Goal: Task Accomplishment & Management: Use online tool/utility

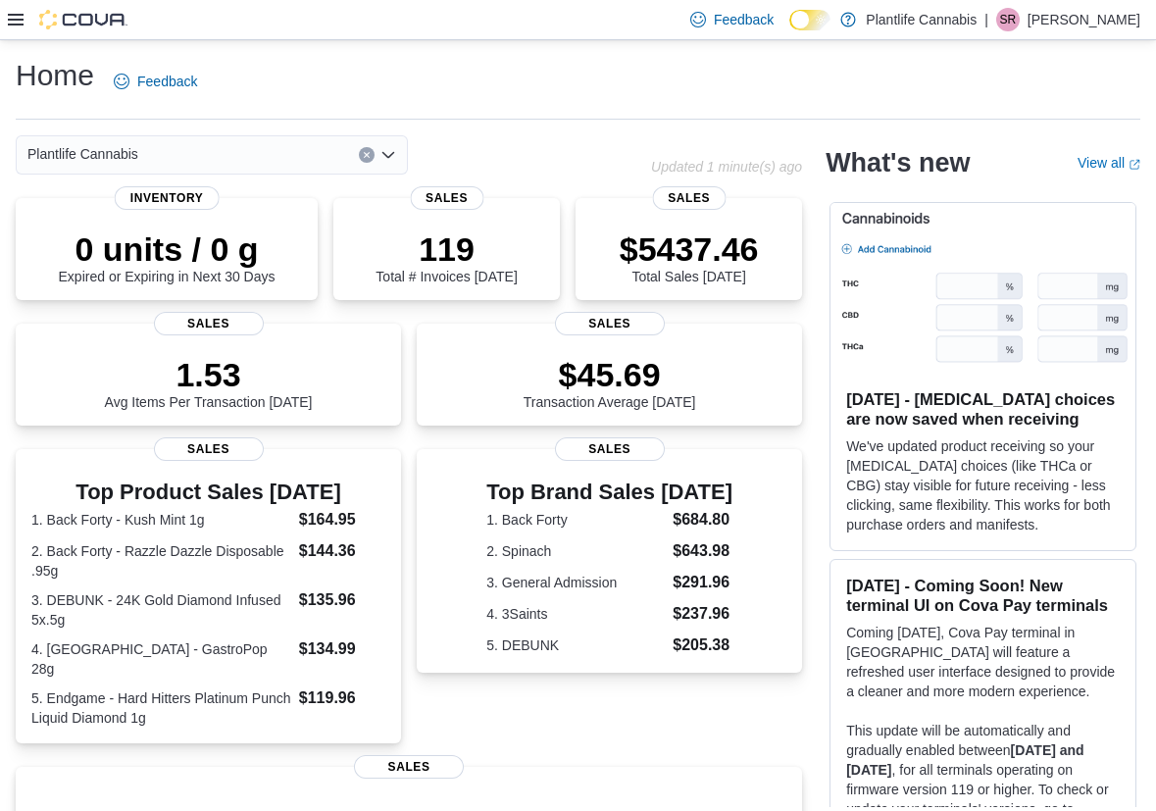
click at [9, 19] on icon at bounding box center [16, 20] width 16 height 12
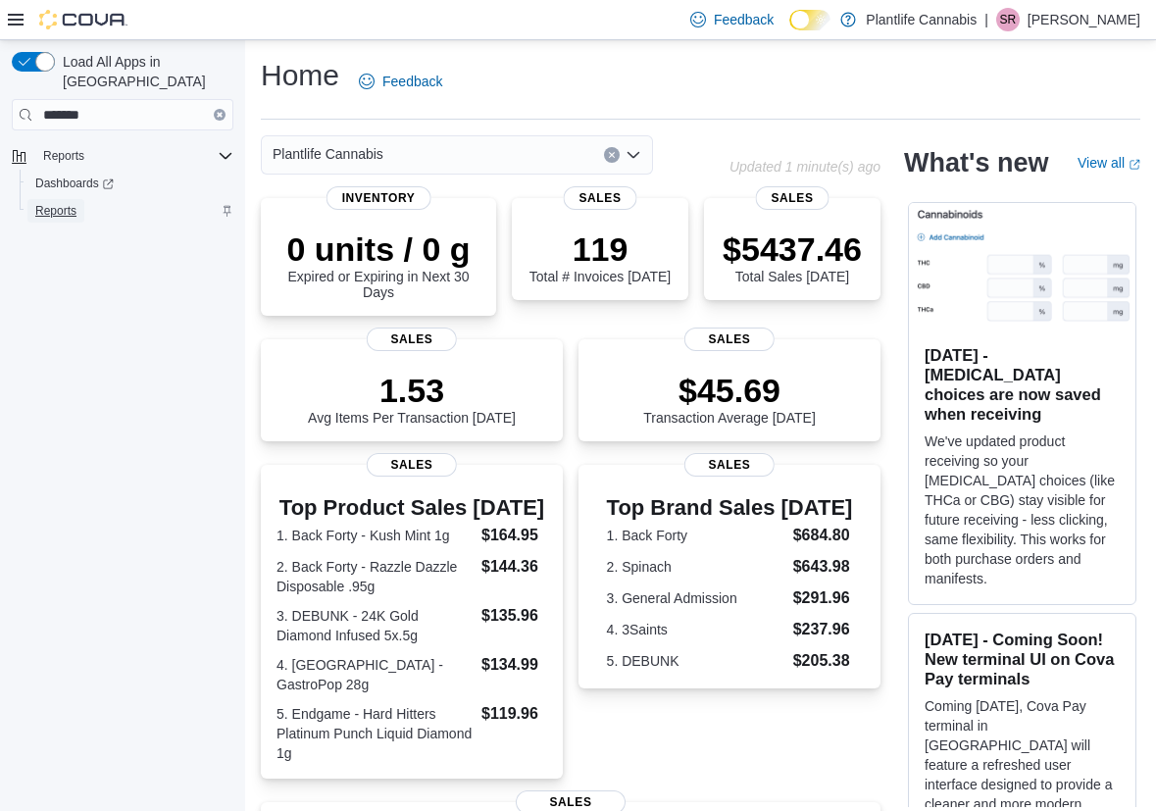
click at [63, 203] on span "Reports" at bounding box center [55, 211] width 41 height 16
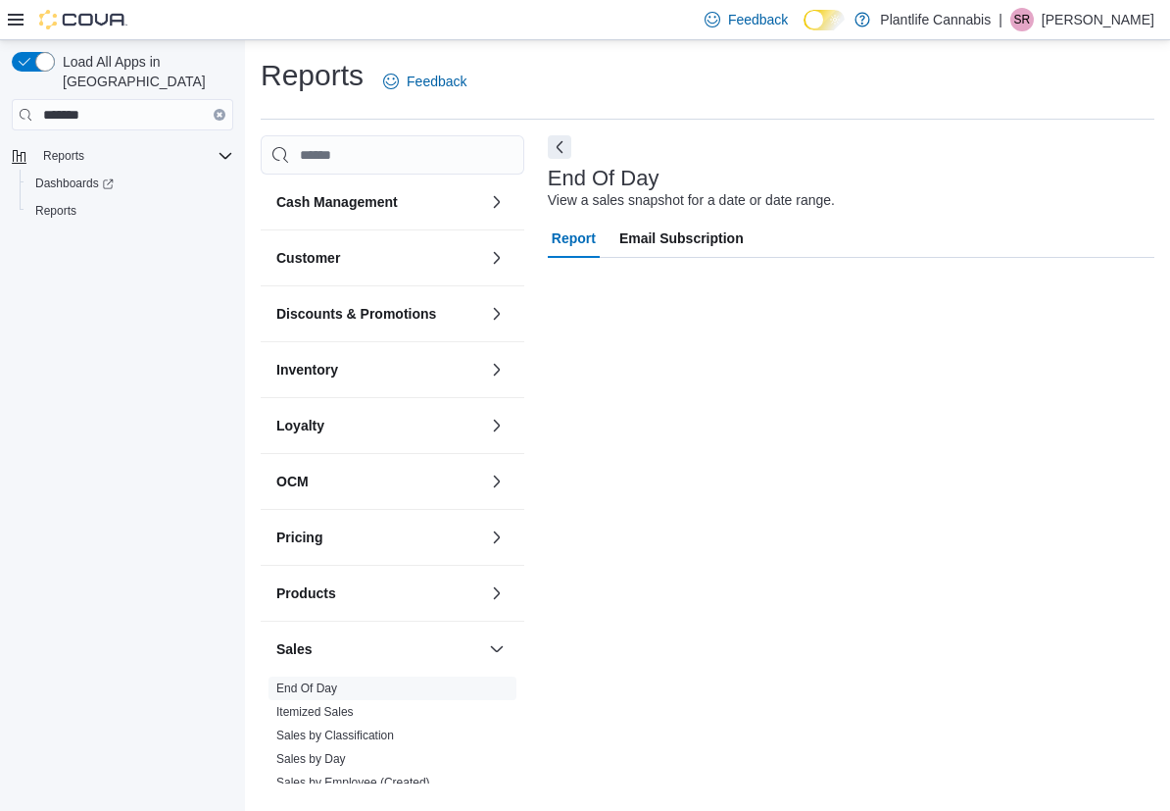
click at [19, 17] on icon at bounding box center [16, 20] width 16 height 16
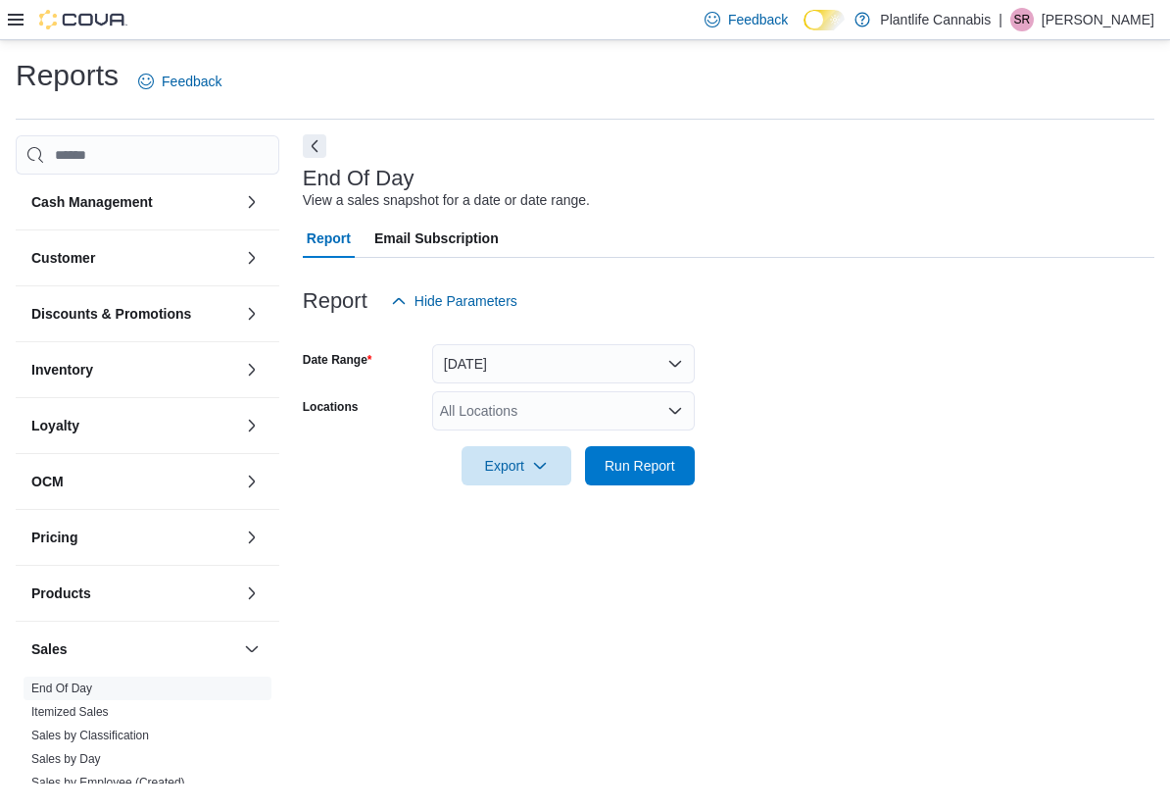
click at [316, 149] on button "Next" at bounding box center [315, 146] width 24 height 24
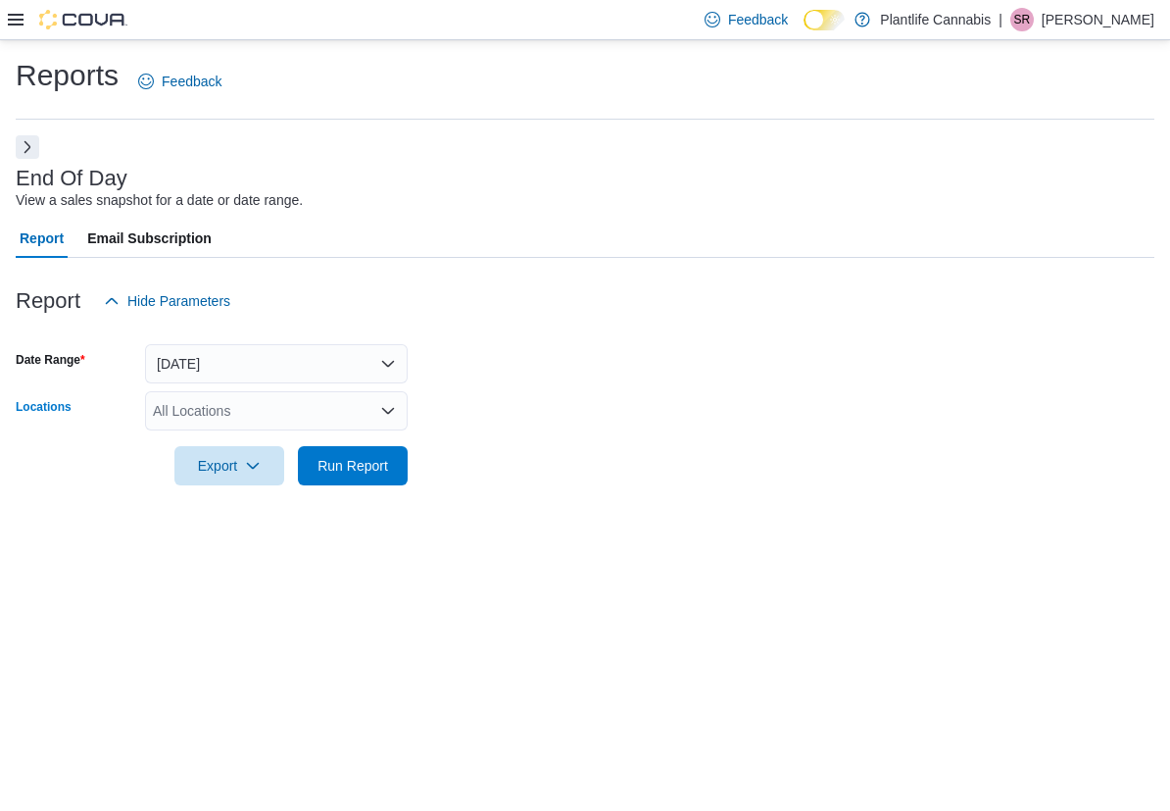
click at [305, 423] on div "All Locations" at bounding box center [276, 410] width 263 height 39
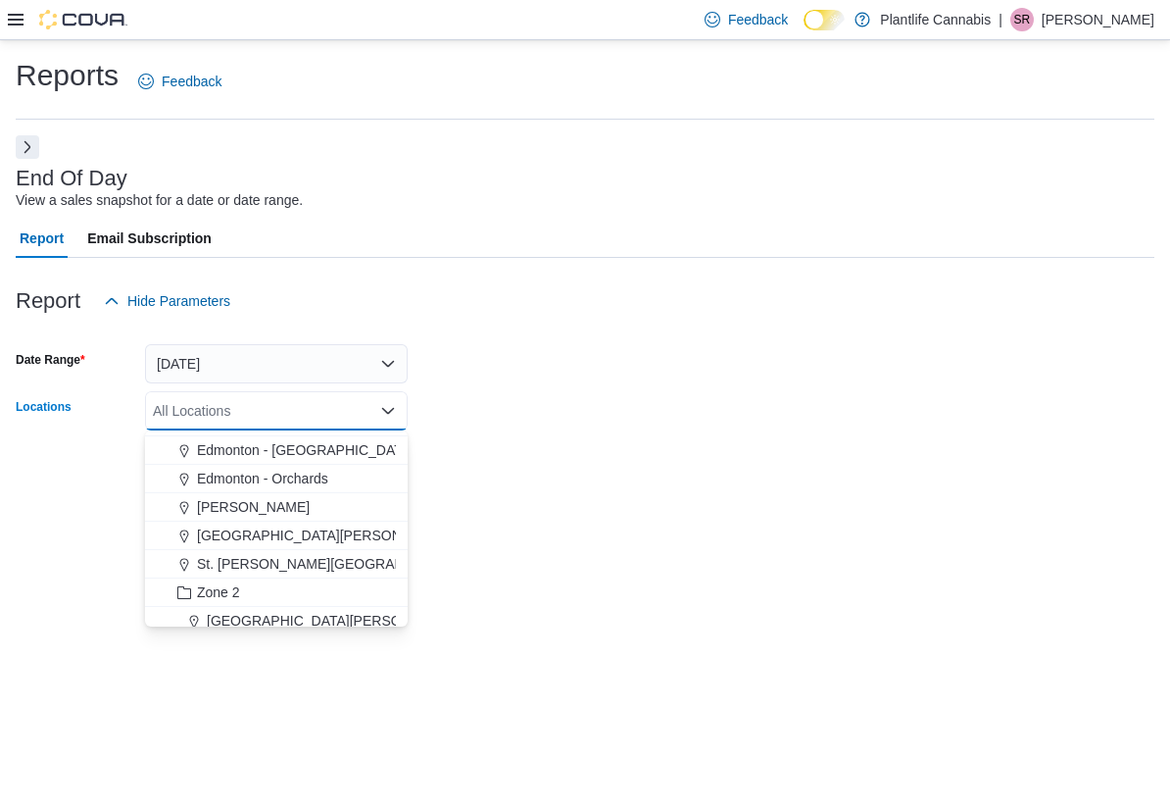
click at [357, 619] on span "[GEOGRAPHIC_DATA][PERSON_NAME] - [GEOGRAPHIC_DATA]" at bounding box center [412, 621] width 411 height 20
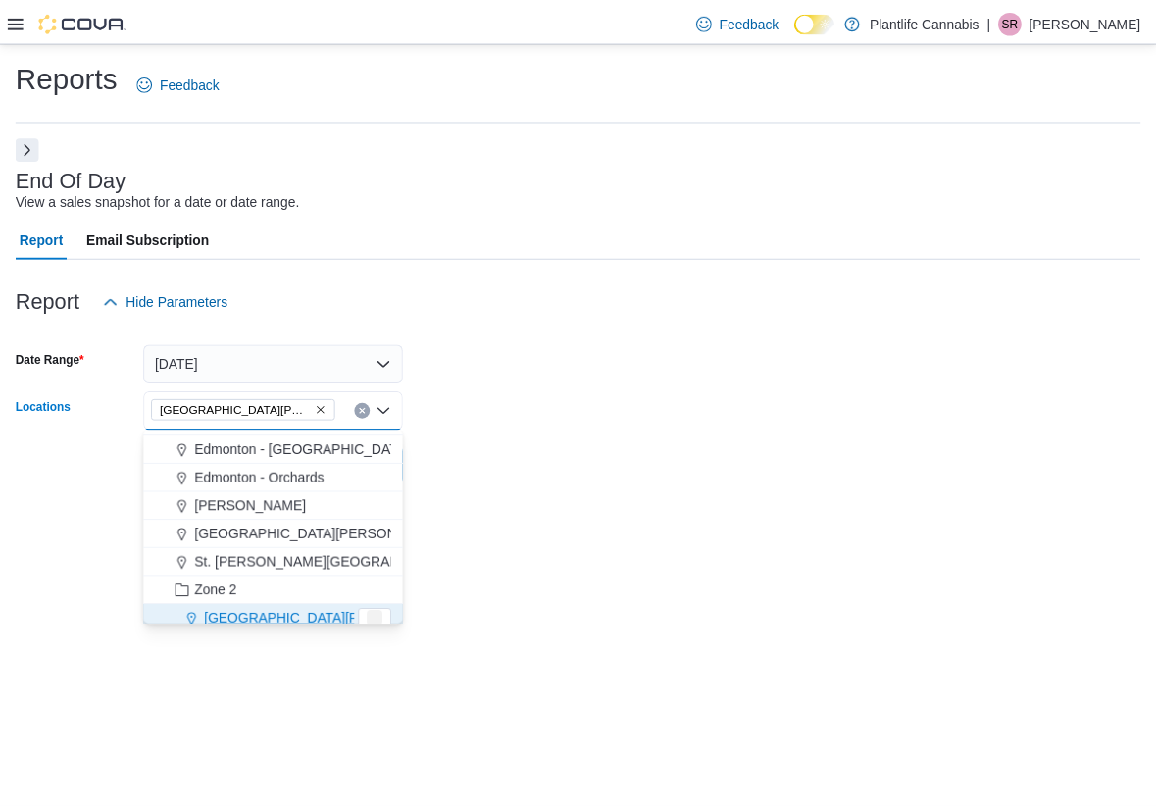
scroll to position [145, 0]
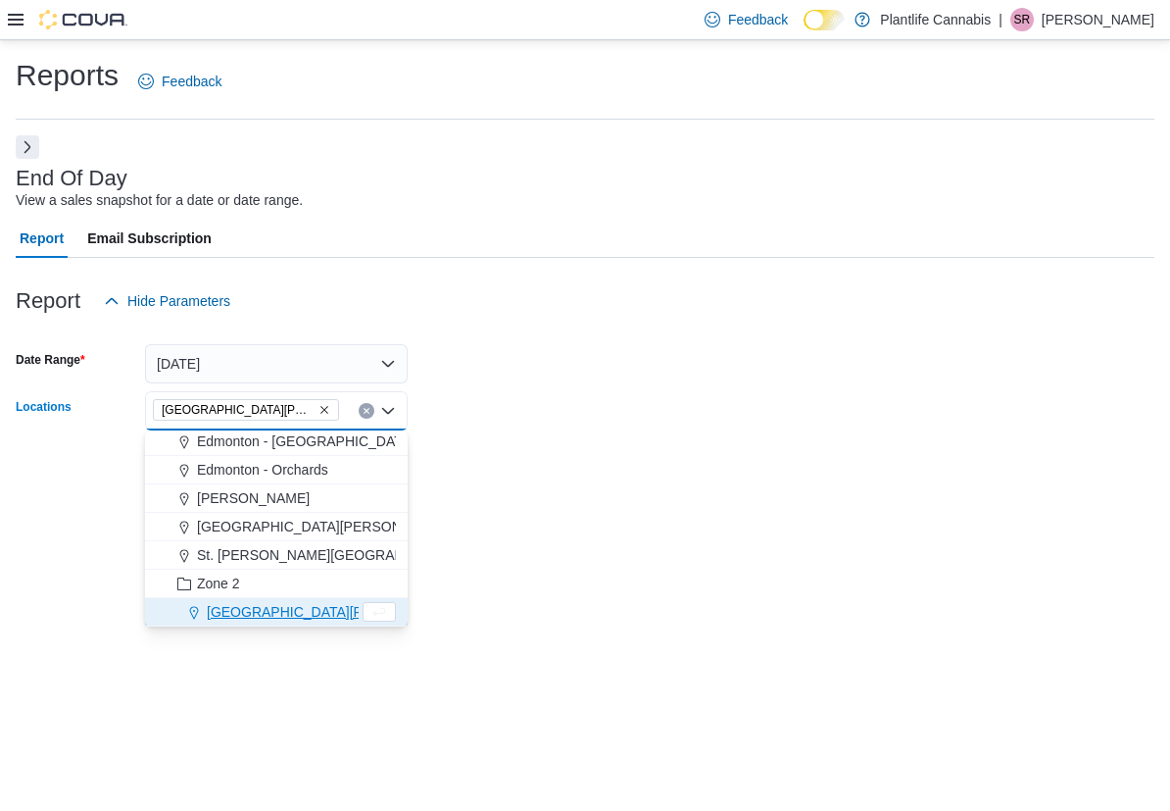
click at [528, 541] on div "Reports Feedback End Of Day View a sales snapshot for a date or date range. Rep…" at bounding box center [585, 425] width 1170 height 770
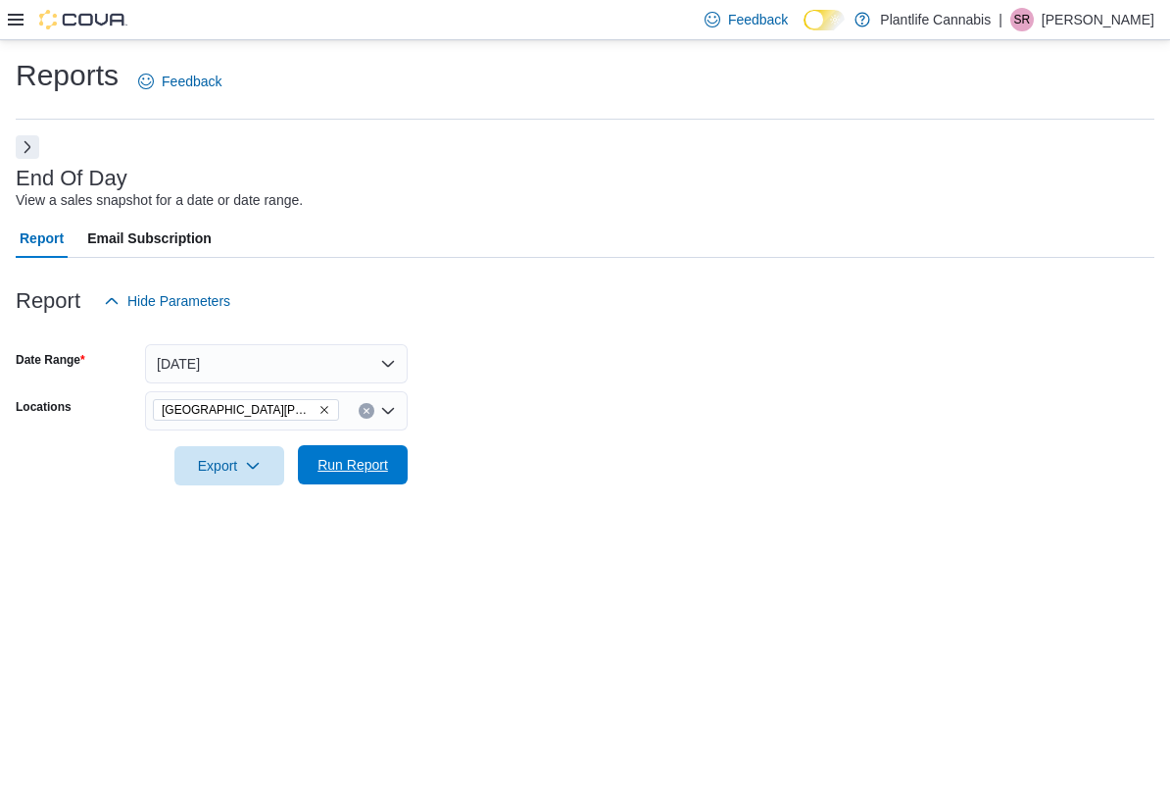
click at [367, 479] on span "Run Report" at bounding box center [353, 464] width 86 height 39
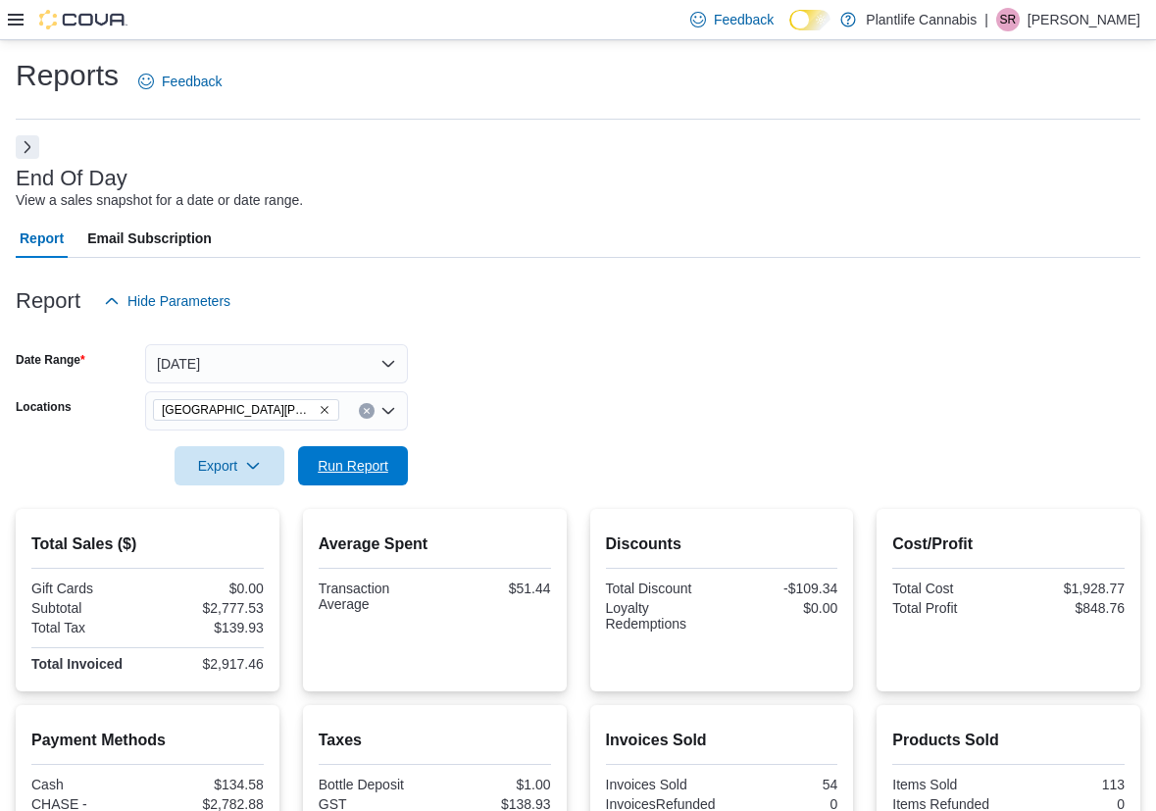
drag, startPoint x: 337, startPoint y: 450, endPoint x: 414, endPoint y: 470, distance: 79.2
click at [337, 451] on span "Run Report" at bounding box center [353, 465] width 86 height 39
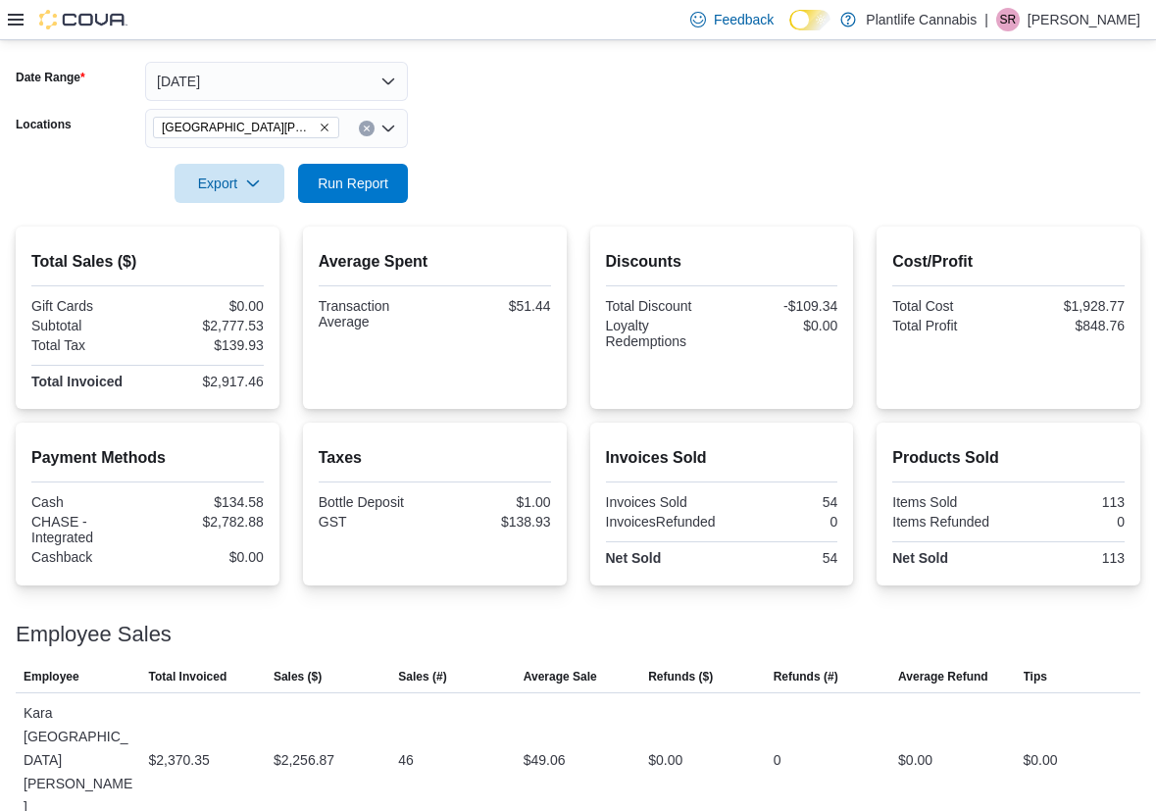
scroll to position [284, 0]
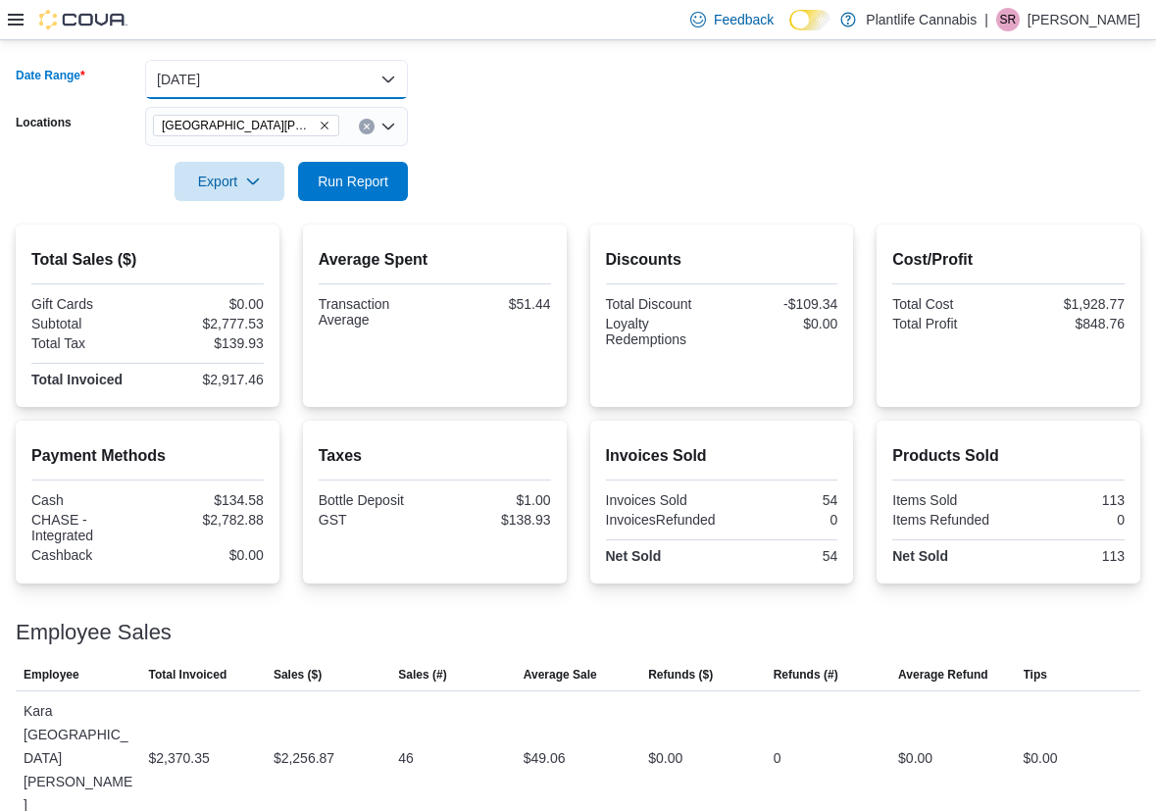
click at [226, 89] on button "[DATE]" at bounding box center [276, 79] width 263 height 39
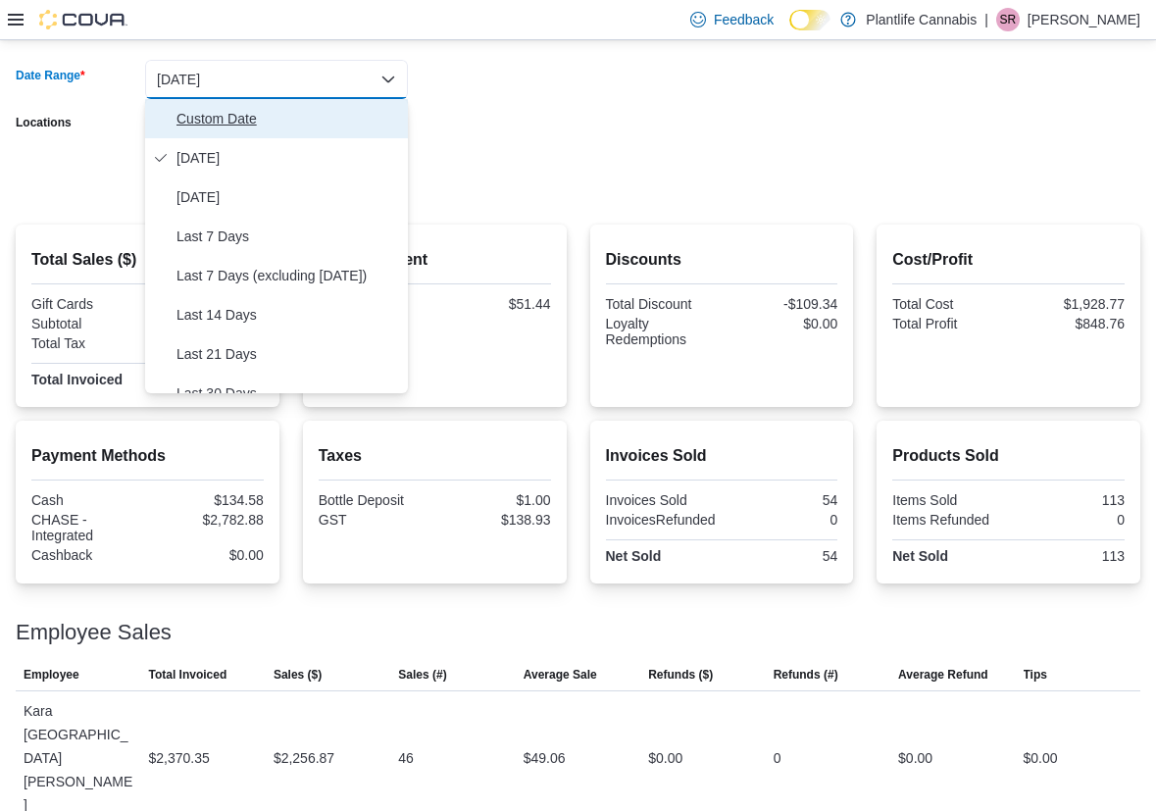
click at [221, 126] on span "Custom Date" at bounding box center [287, 119] width 223 height 24
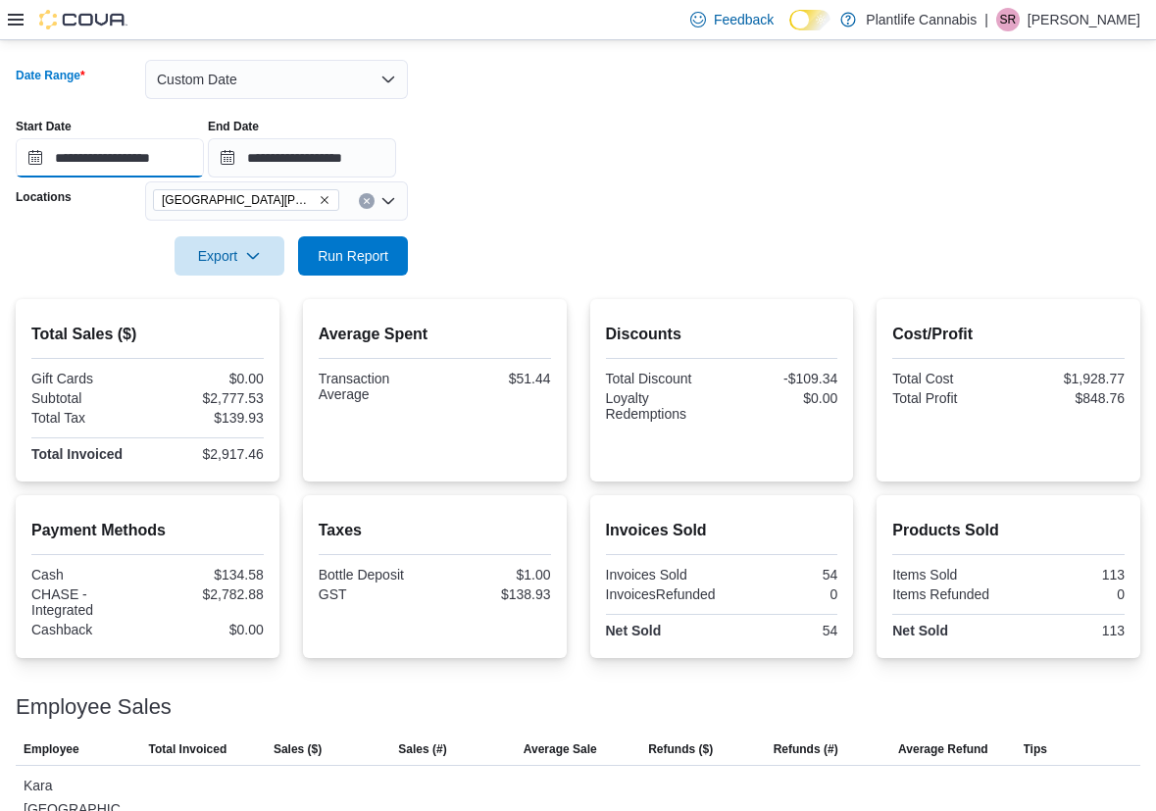
click at [202, 150] on input "**********" at bounding box center [110, 157] width 188 height 39
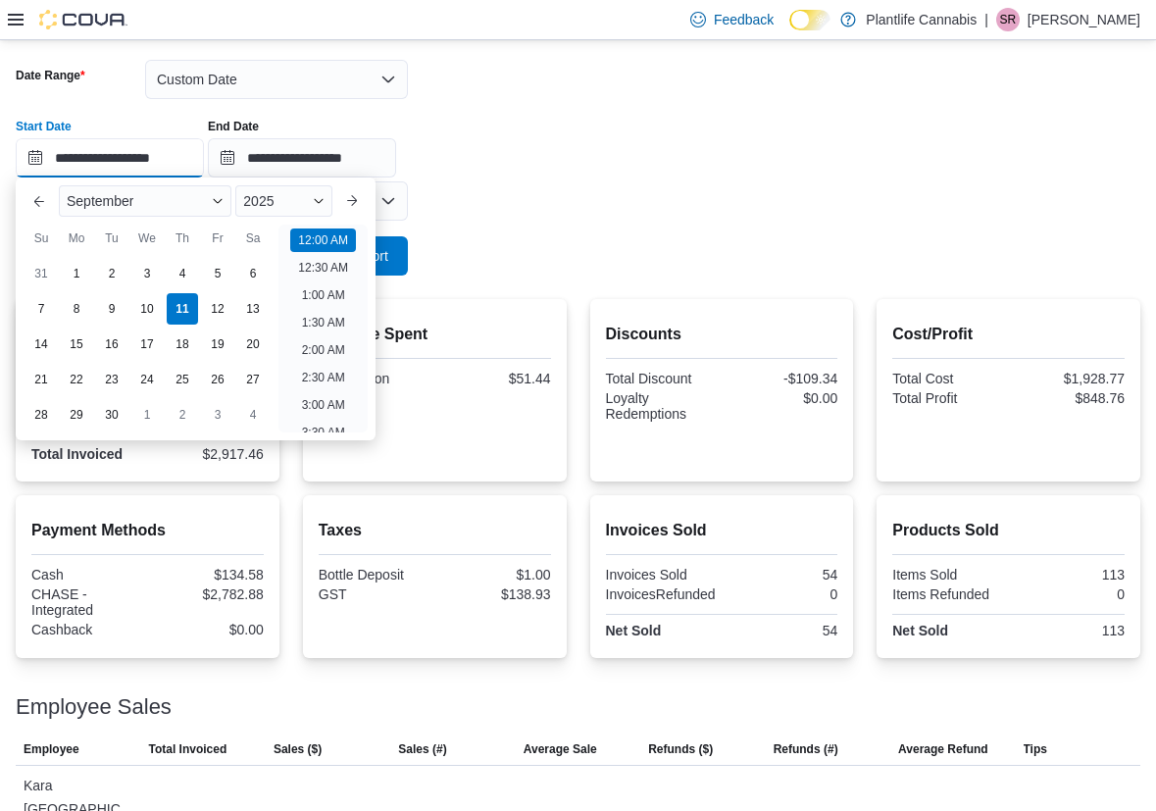
scroll to position [61, 0]
click at [116, 319] on div "9" at bounding box center [111, 309] width 34 height 34
type input "**********"
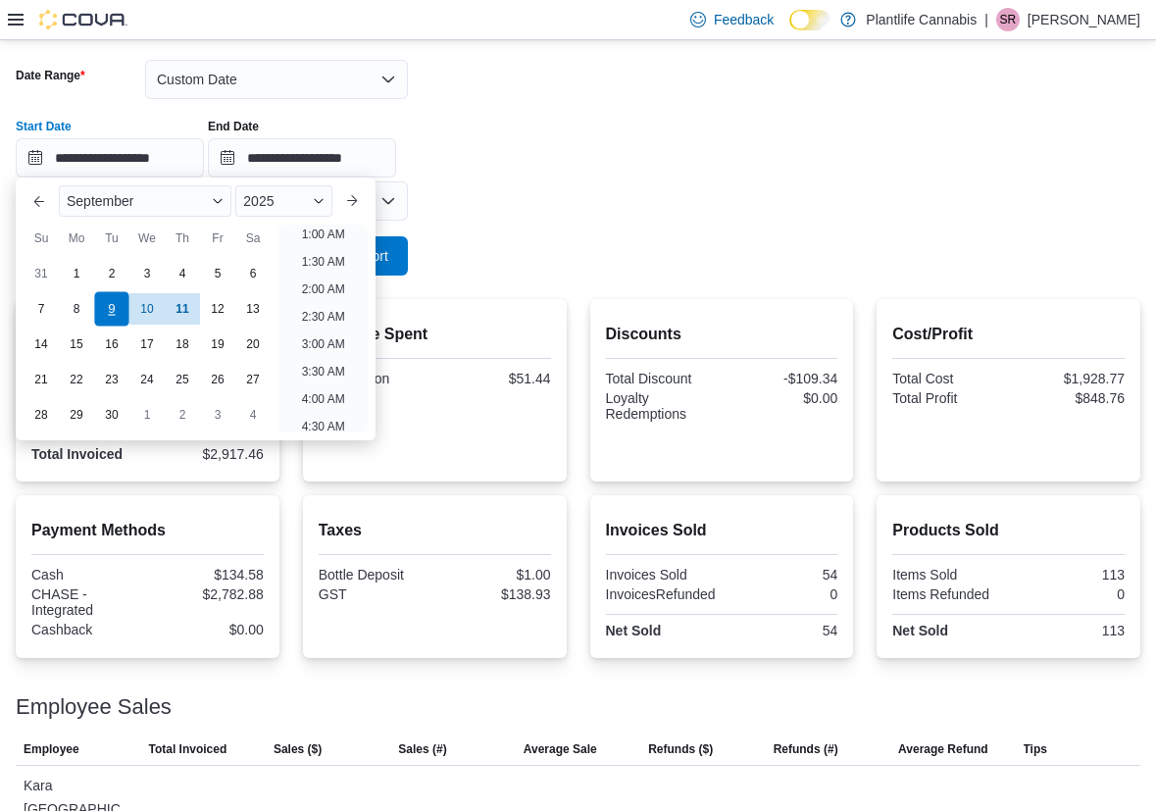
scroll to position [4, 0]
click at [506, 248] on form "**********" at bounding box center [578, 155] width 1124 height 239
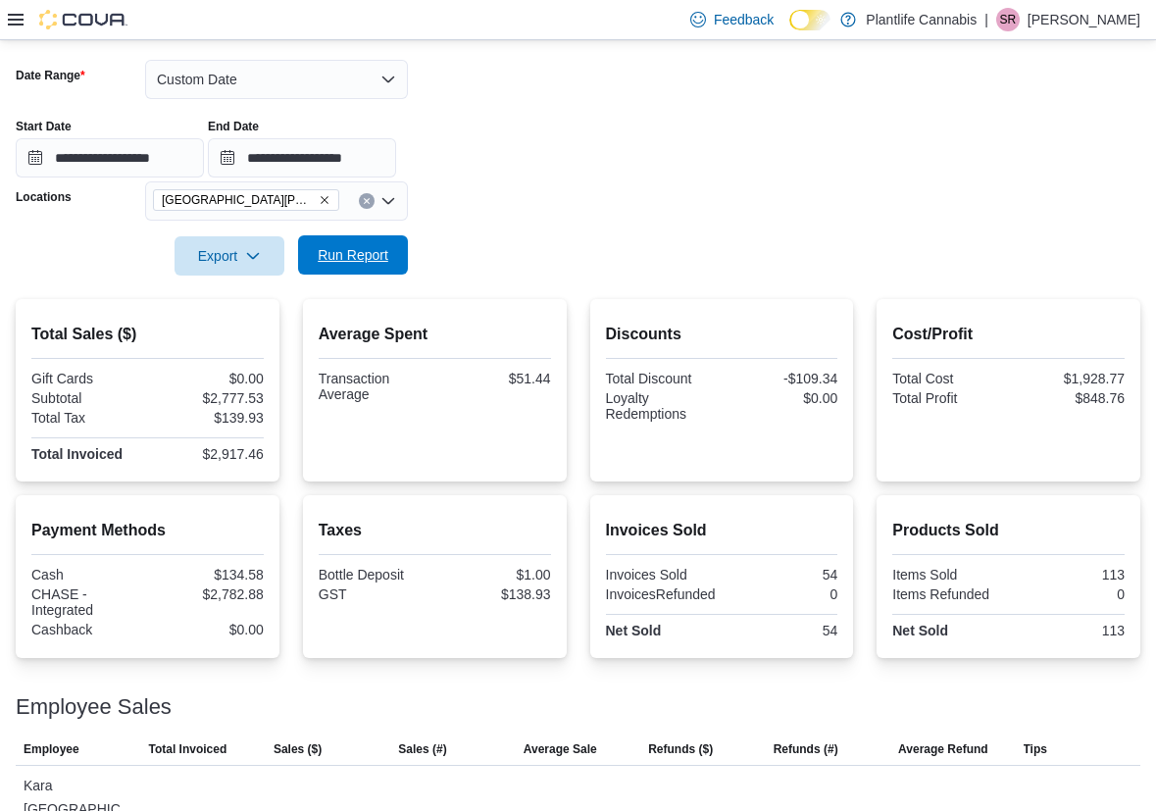
click at [407, 261] on button "Run Report" at bounding box center [353, 254] width 110 height 39
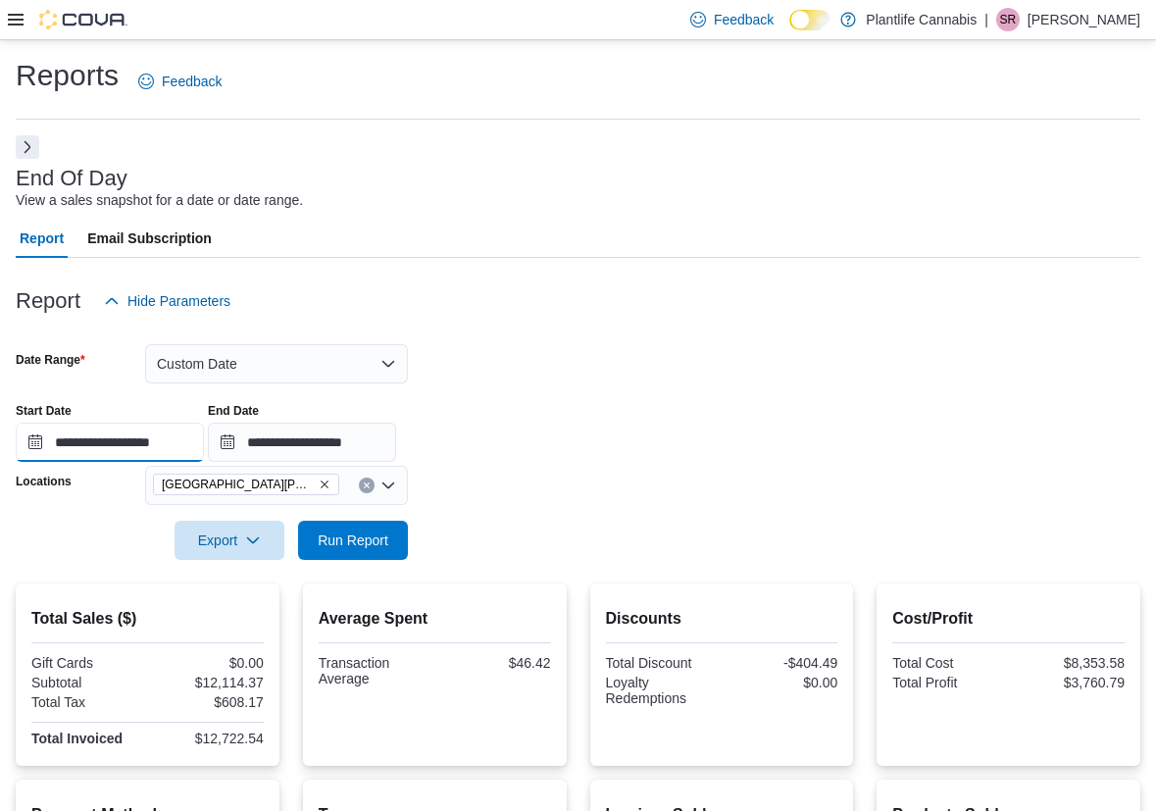
click at [179, 447] on input "**********" at bounding box center [110, 441] width 188 height 39
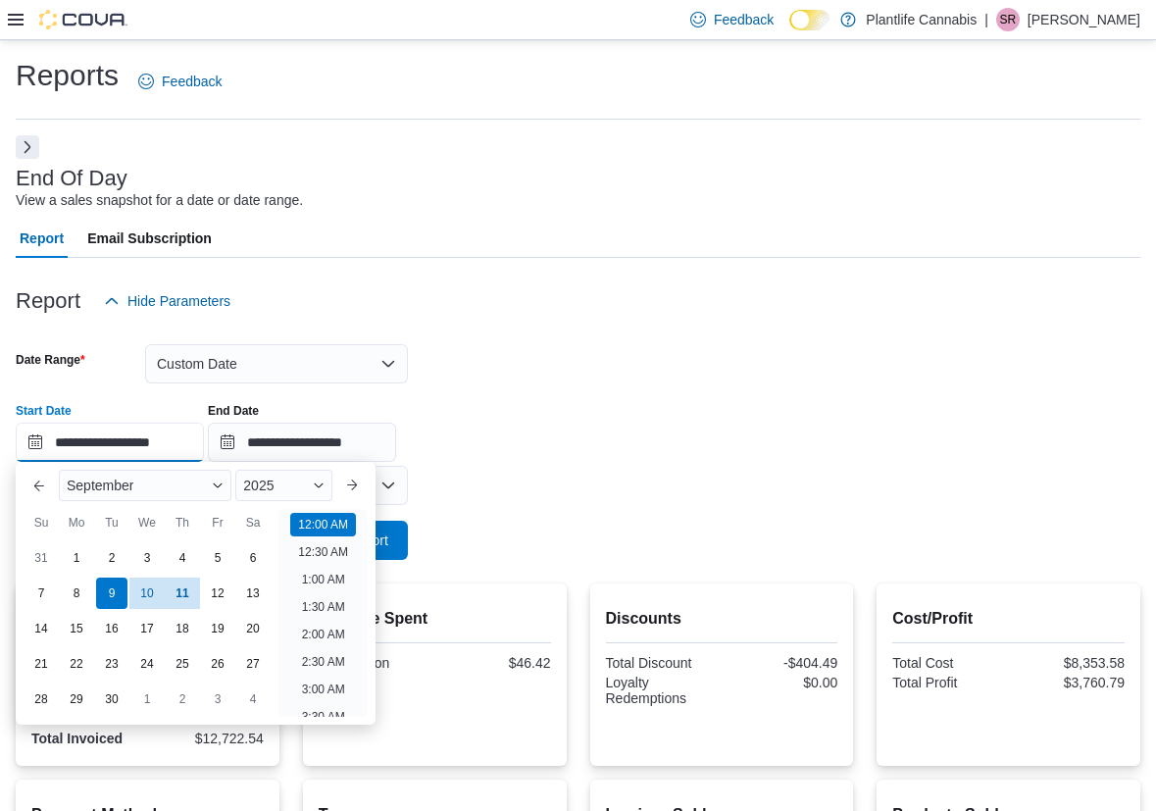
scroll to position [61, 0]
click at [599, 438] on div "**********" at bounding box center [578, 424] width 1124 height 74
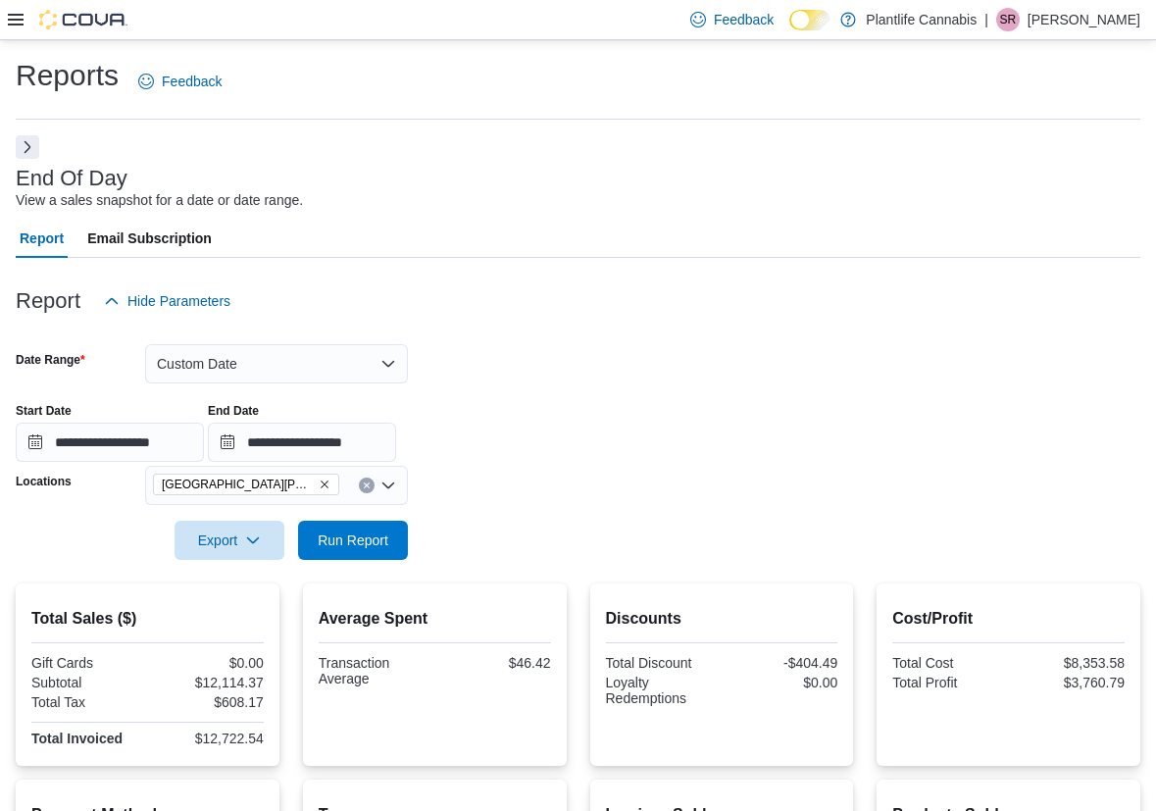
click at [324, 341] on div at bounding box center [578, 332] width 1124 height 24
click at [297, 359] on button "Custom Date" at bounding box center [276, 363] width 263 height 39
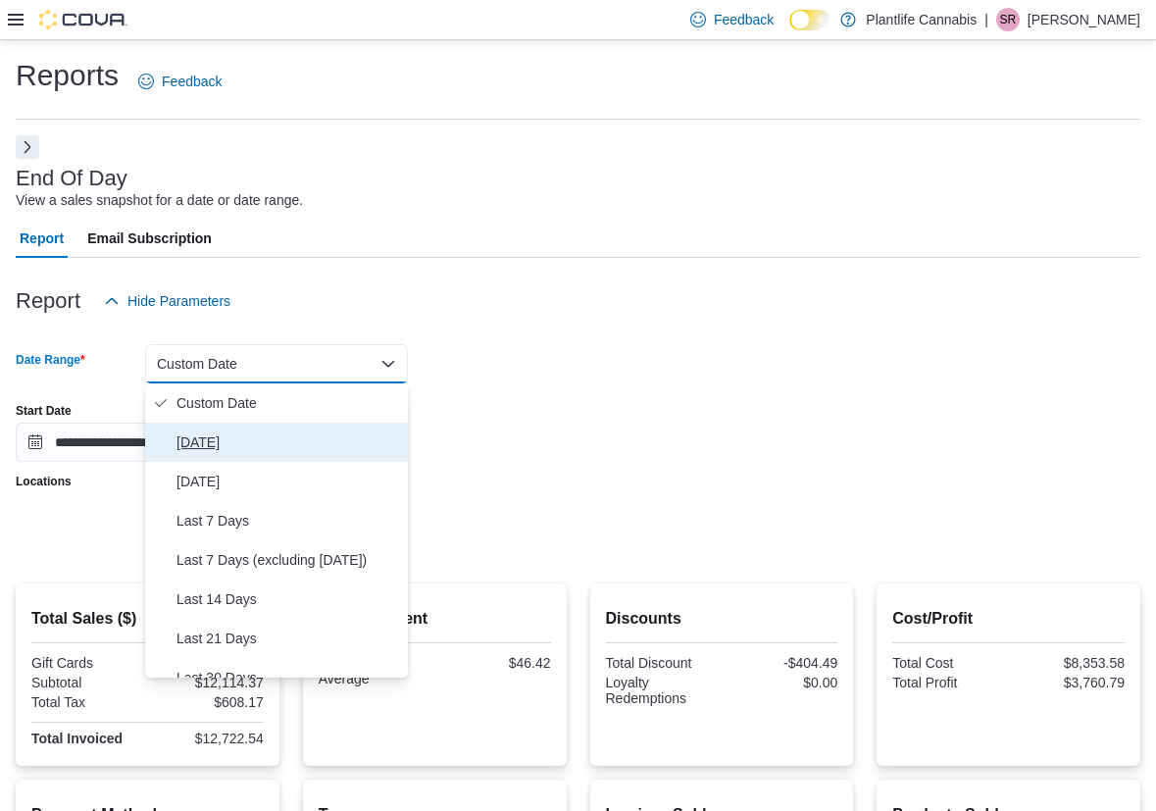
click at [270, 431] on span "[DATE]" at bounding box center [287, 442] width 223 height 24
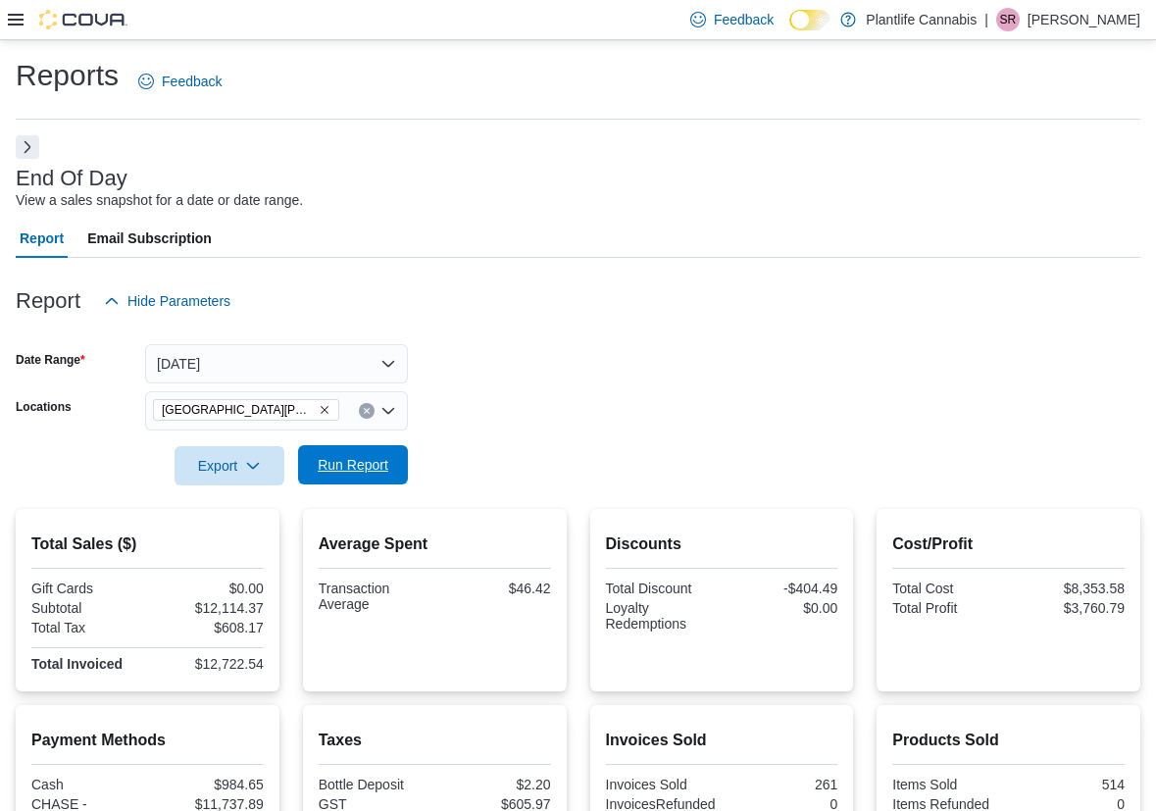
click at [350, 475] on span "Run Report" at bounding box center [353, 464] width 86 height 39
drag, startPoint x: 363, startPoint y: 468, endPoint x: 529, endPoint y: 397, distance: 181.3
click at [364, 468] on span "Run Report" at bounding box center [353, 466] width 71 height 20
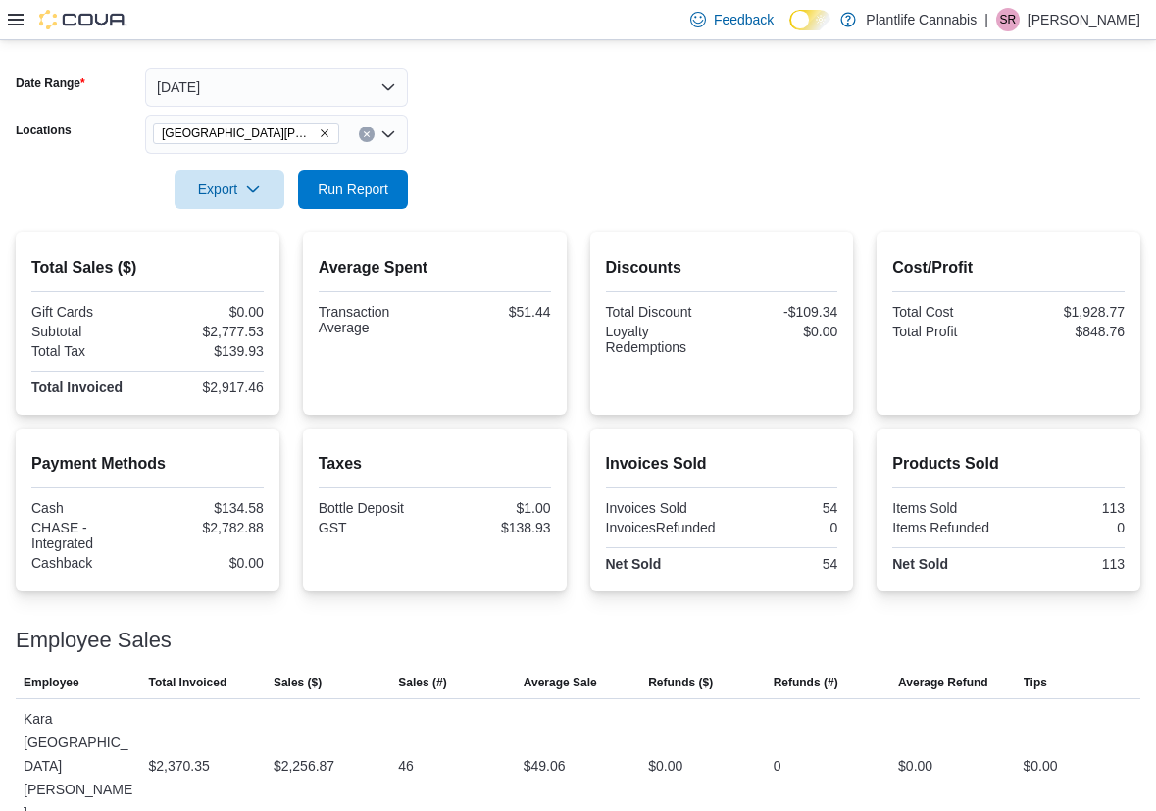
scroll to position [284, 0]
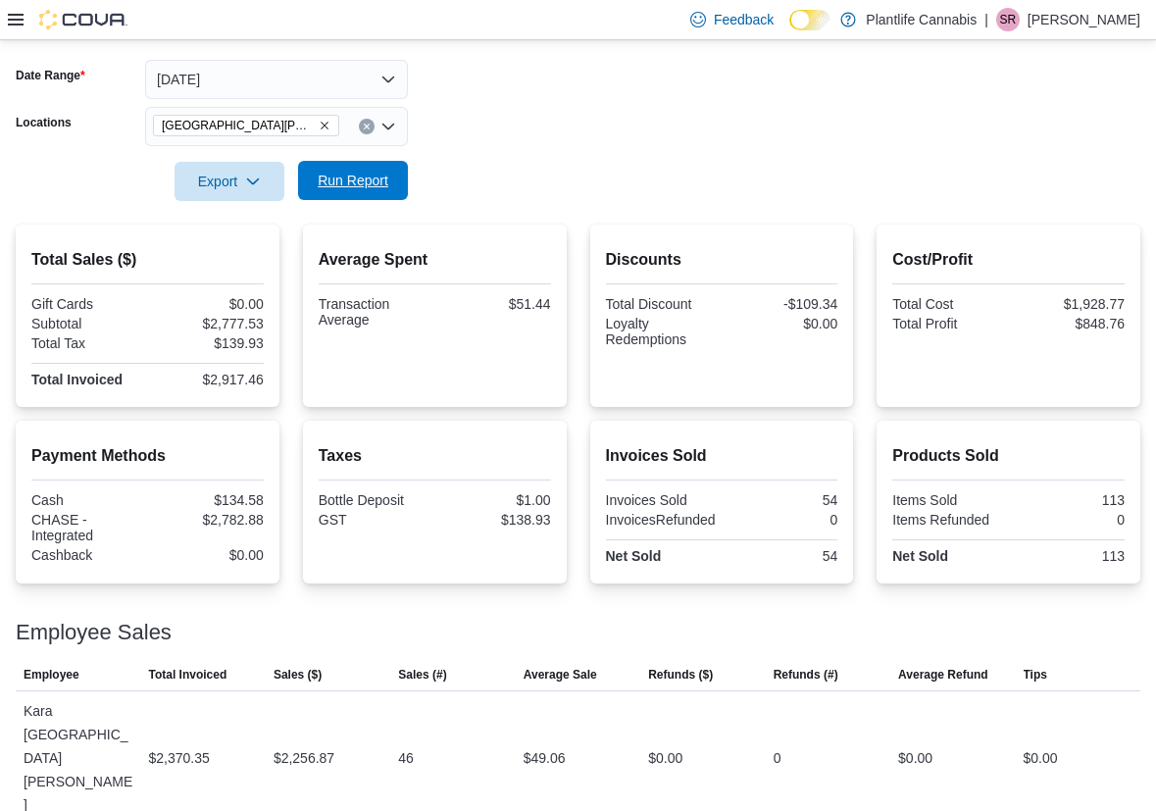
click at [353, 163] on span "Run Report" at bounding box center [353, 180] width 86 height 39
click at [329, 166] on span "Run Report" at bounding box center [353, 180] width 86 height 39
click at [331, 197] on span "Run Report" at bounding box center [353, 180] width 86 height 39
click at [347, 174] on span "Run Report" at bounding box center [353, 181] width 71 height 20
click at [381, 187] on span "Run Report" at bounding box center [353, 181] width 71 height 20
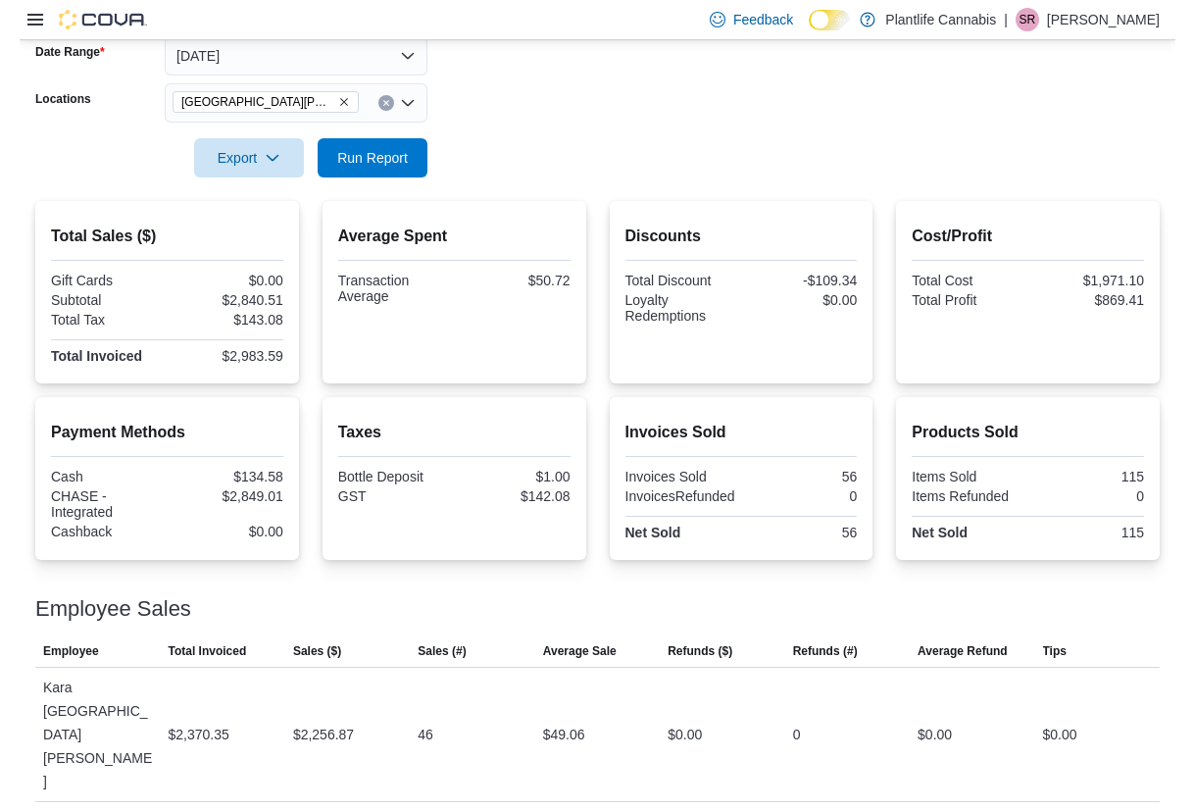
scroll to position [324, 0]
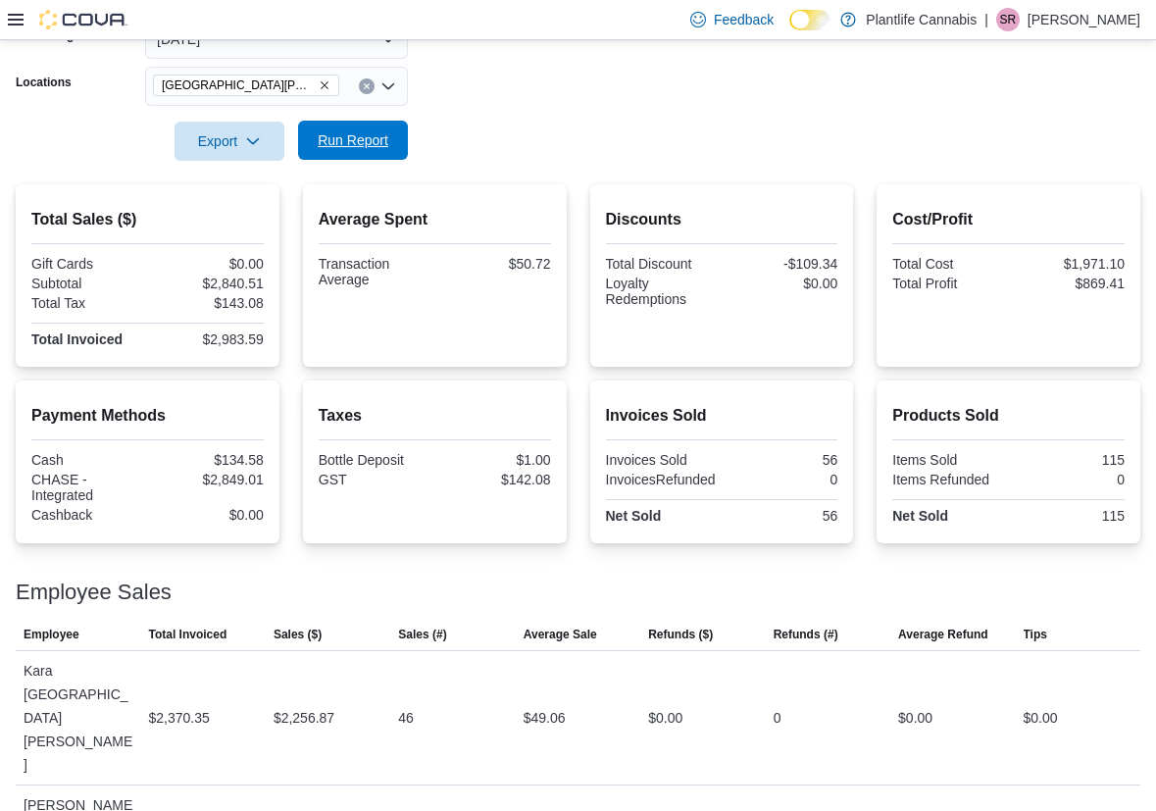
click at [331, 129] on span "Run Report" at bounding box center [353, 140] width 86 height 39
click at [1102, 96] on form "Date Range Today Locations Fort McMurray - Eagle Ridge Export Run Report" at bounding box center [578, 78] width 1124 height 165
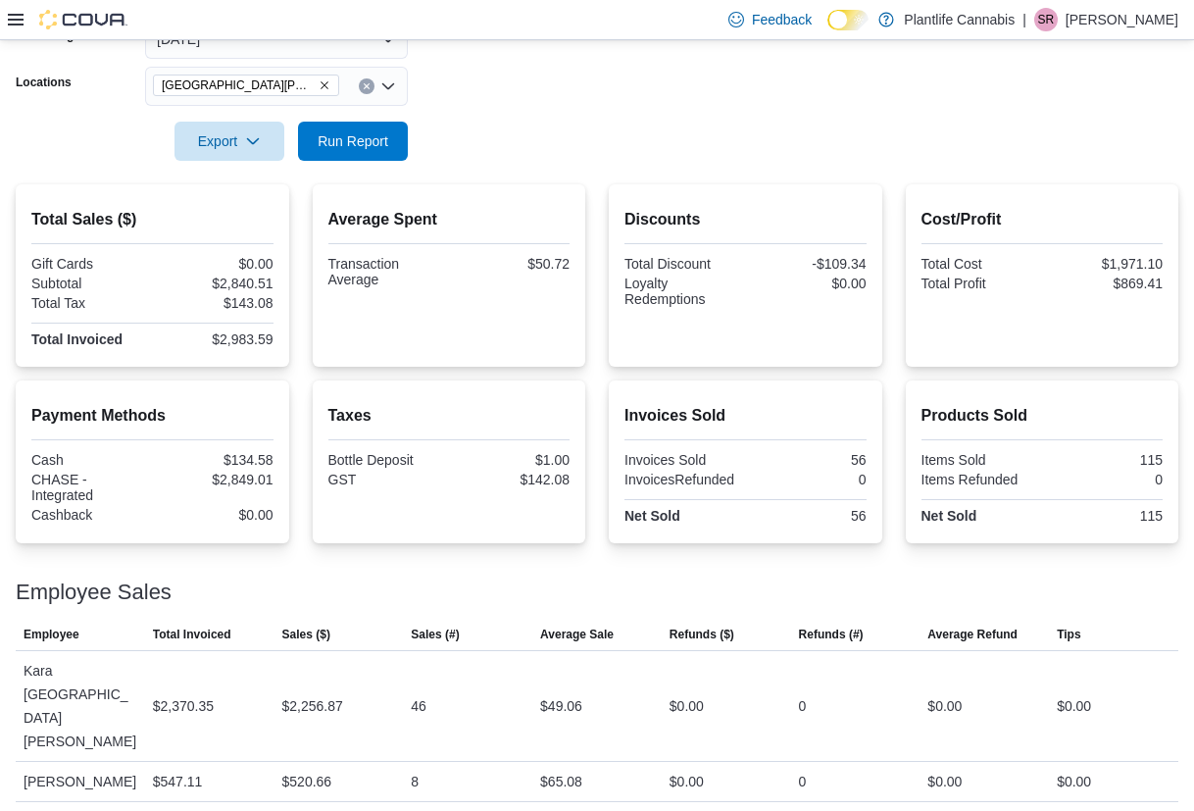
click at [1110, 158] on form "Date Range Today Locations Fort McMurray - Eagle Ridge Export Run Report" at bounding box center [597, 78] width 1162 height 165
click at [305, 154] on button "Run Report" at bounding box center [353, 140] width 110 height 39
click at [379, 154] on span "Run Report" at bounding box center [353, 140] width 86 height 39
drag, startPoint x: 369, startPoint y: 139, endPoint x: 439, endPoint y: 153, distance: 71.9
click at [369, 139] on span "Run Report" at bounding box center [353, 141] width 71 height 20
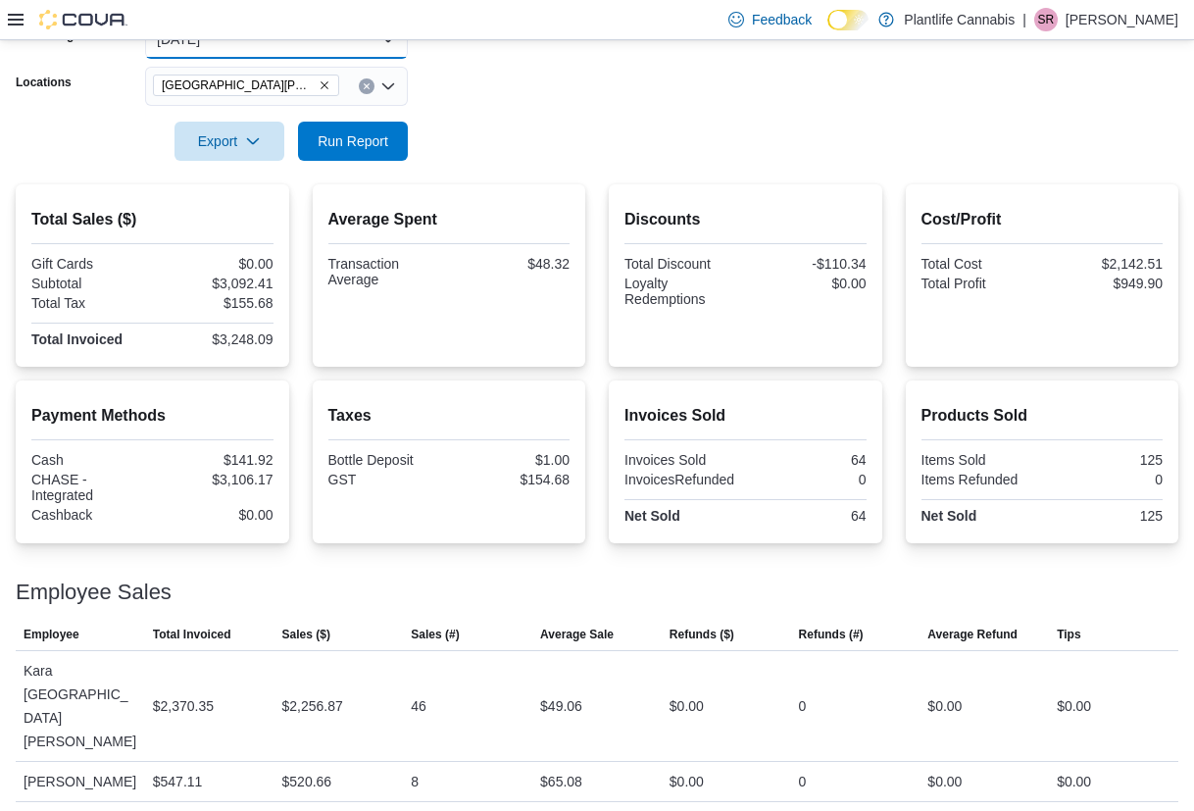
click at [202, 54] on button "[DATE]" at bounding box center [276, 39] width 263 height 39
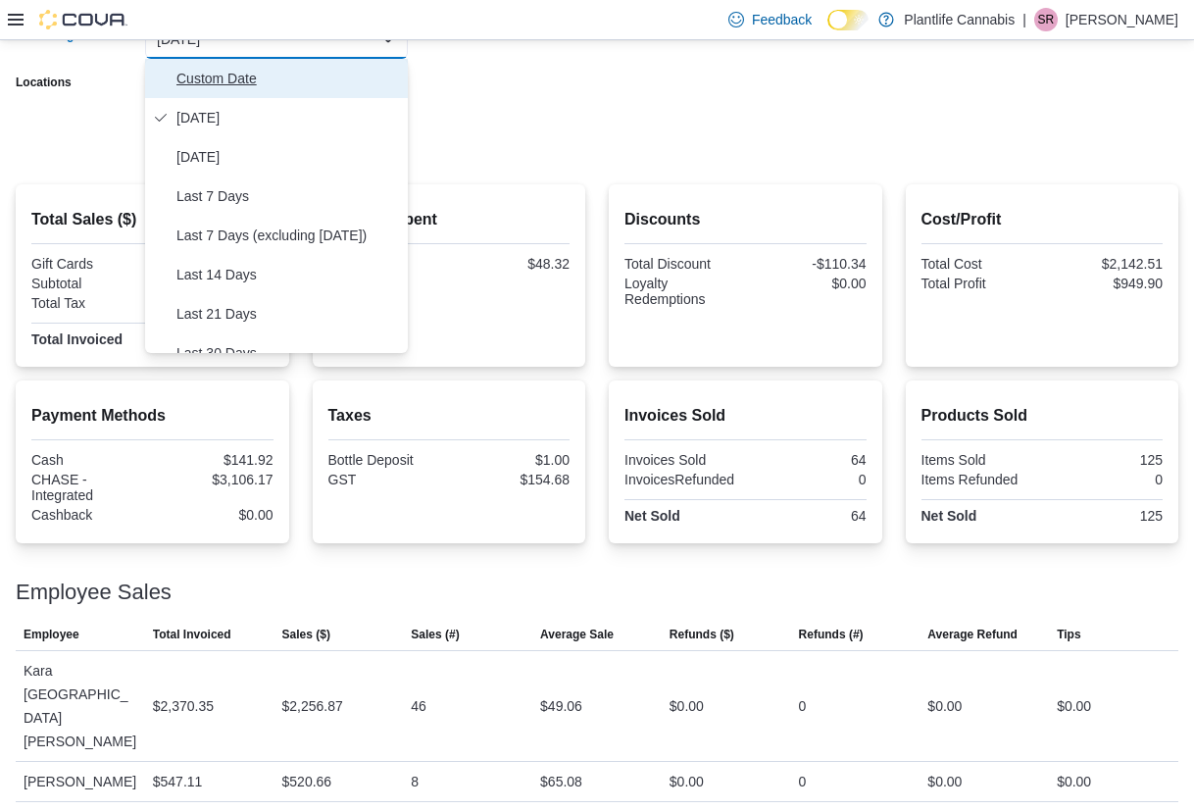
click at [213, 86] on span "Custom Date" at bounding box center [287, 79] width 223 height 24
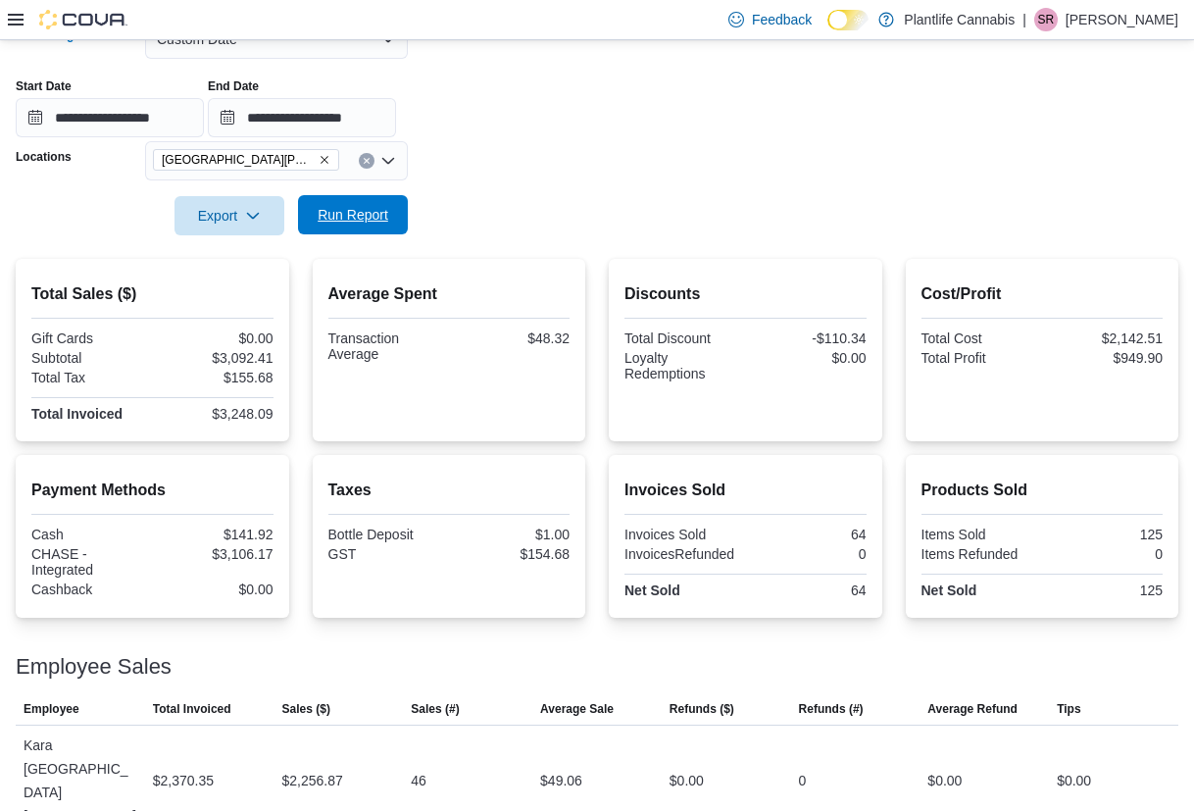
click at [310, 217] on span "Run Report" at bounding box center [353, 214] width 86 height 39
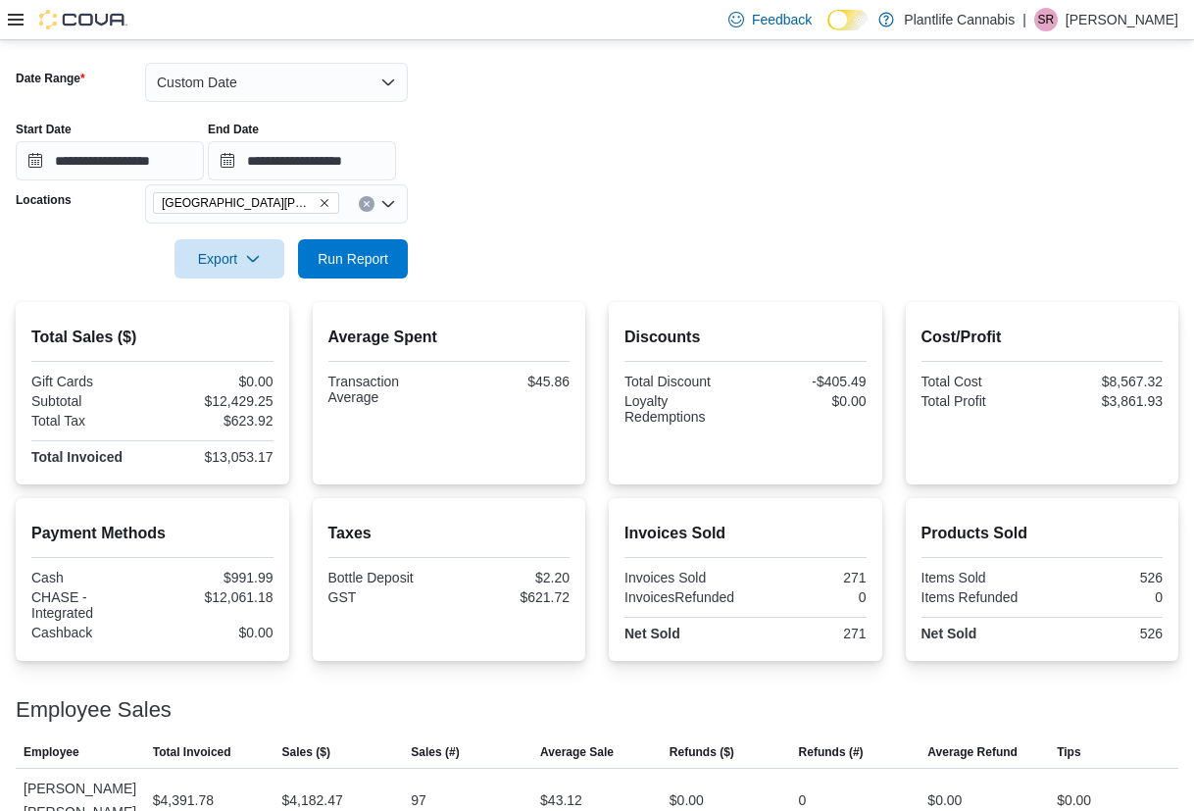
scroll to position [278, 0]
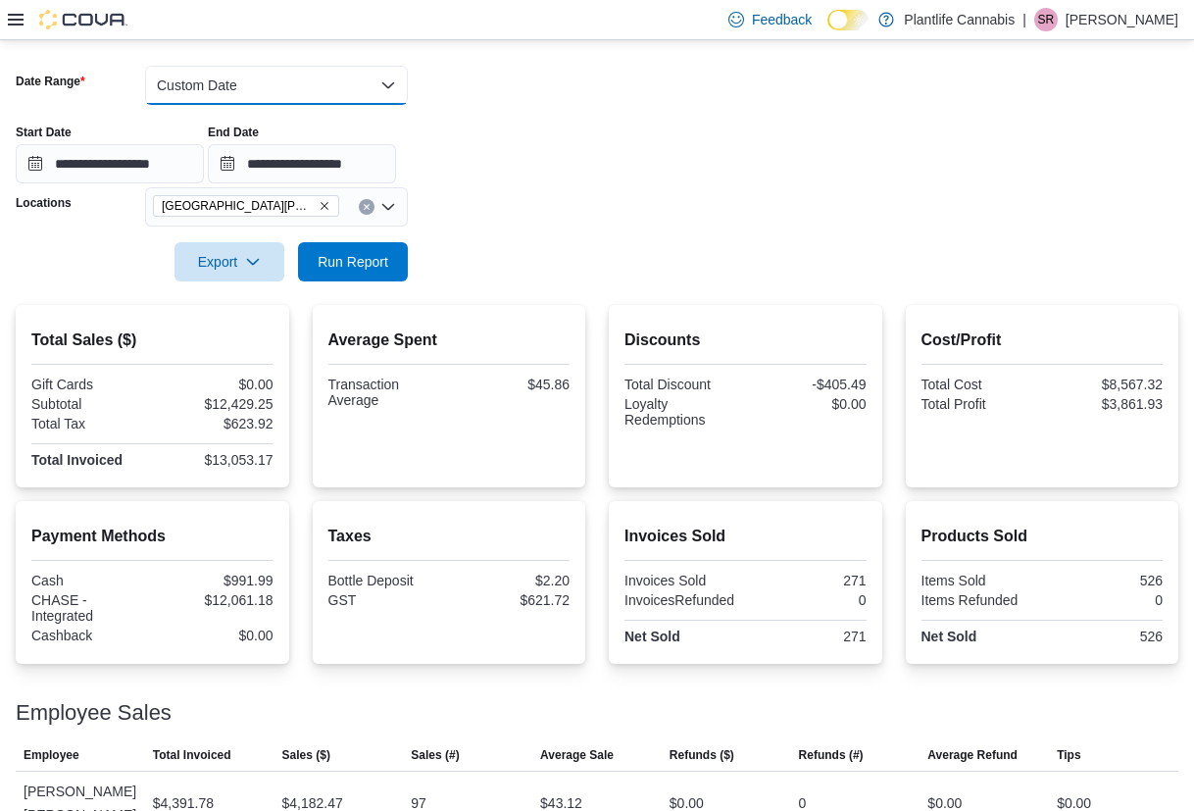
click at [248, 80] on button "Custom Date" at bounding box center [276, 85] width 263 height 39
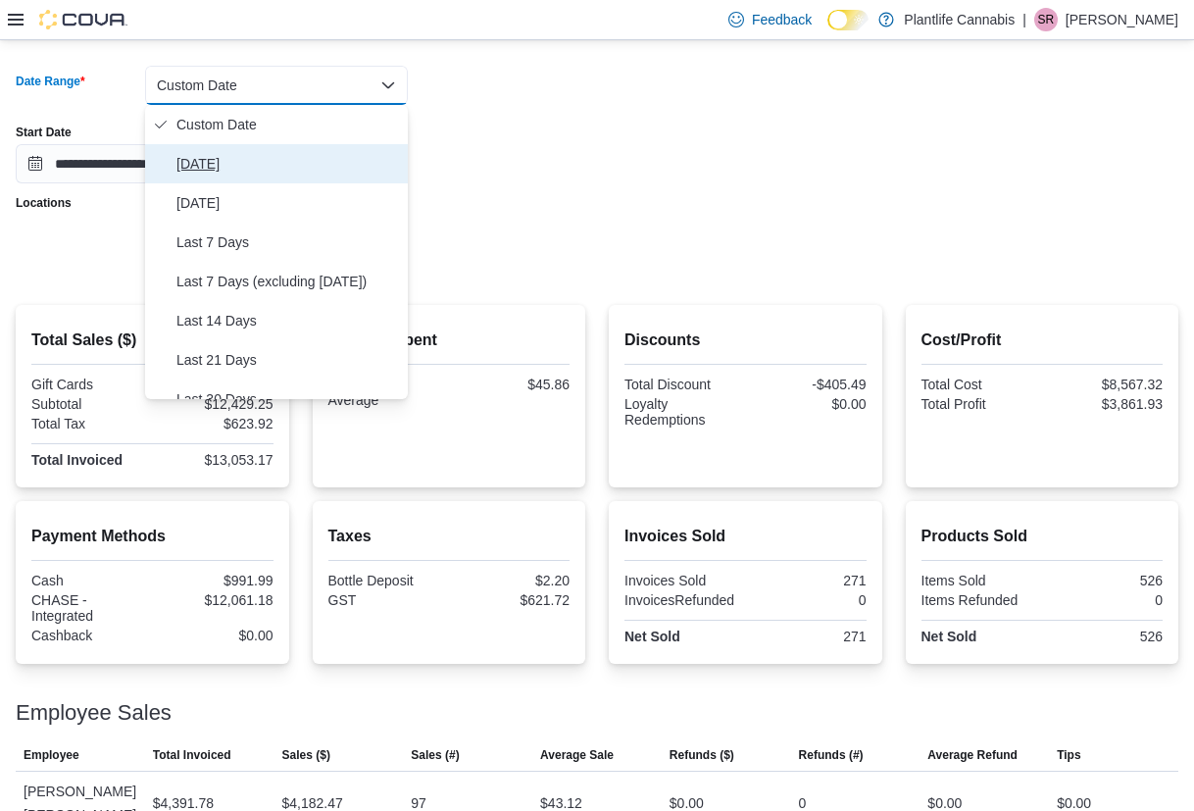
click at [225, 158] on span "[DATE]" at bounding box center [287, 164] width 223 height 24
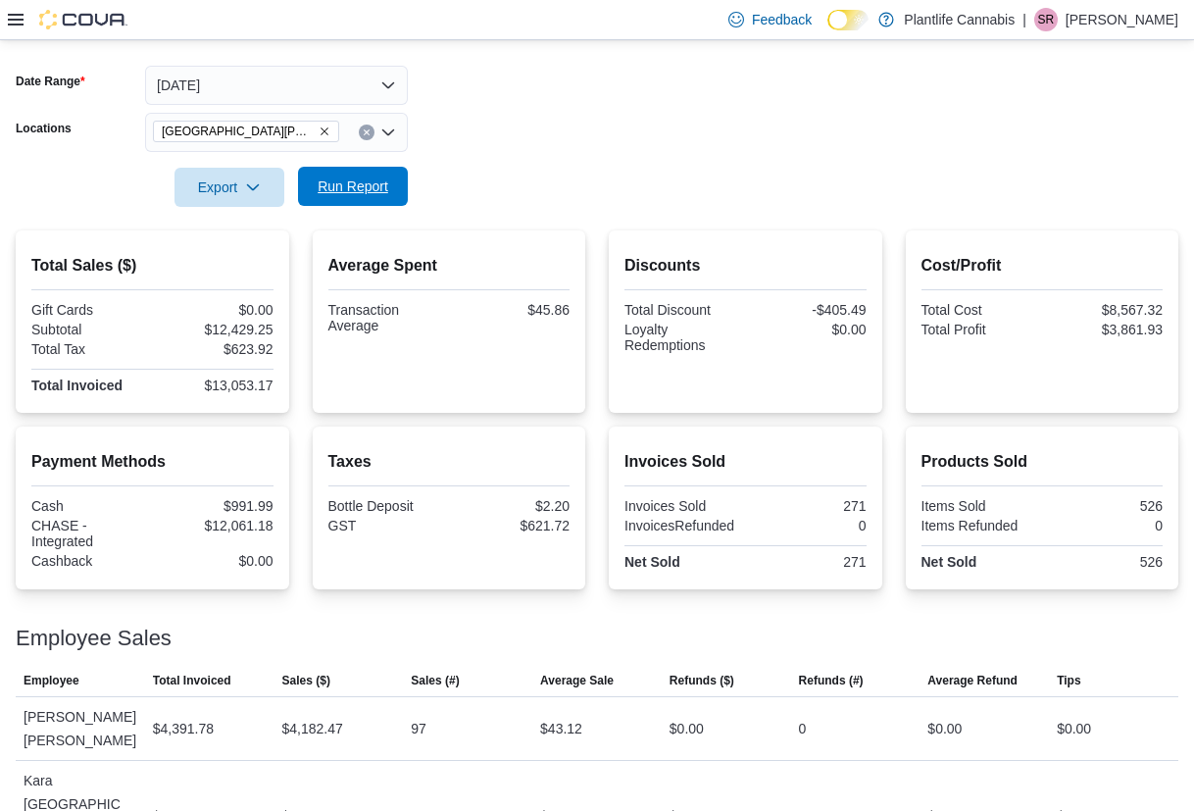
click at [387, 197] on span "Run Report" at bounding box center [353, 186] width 86 height 39
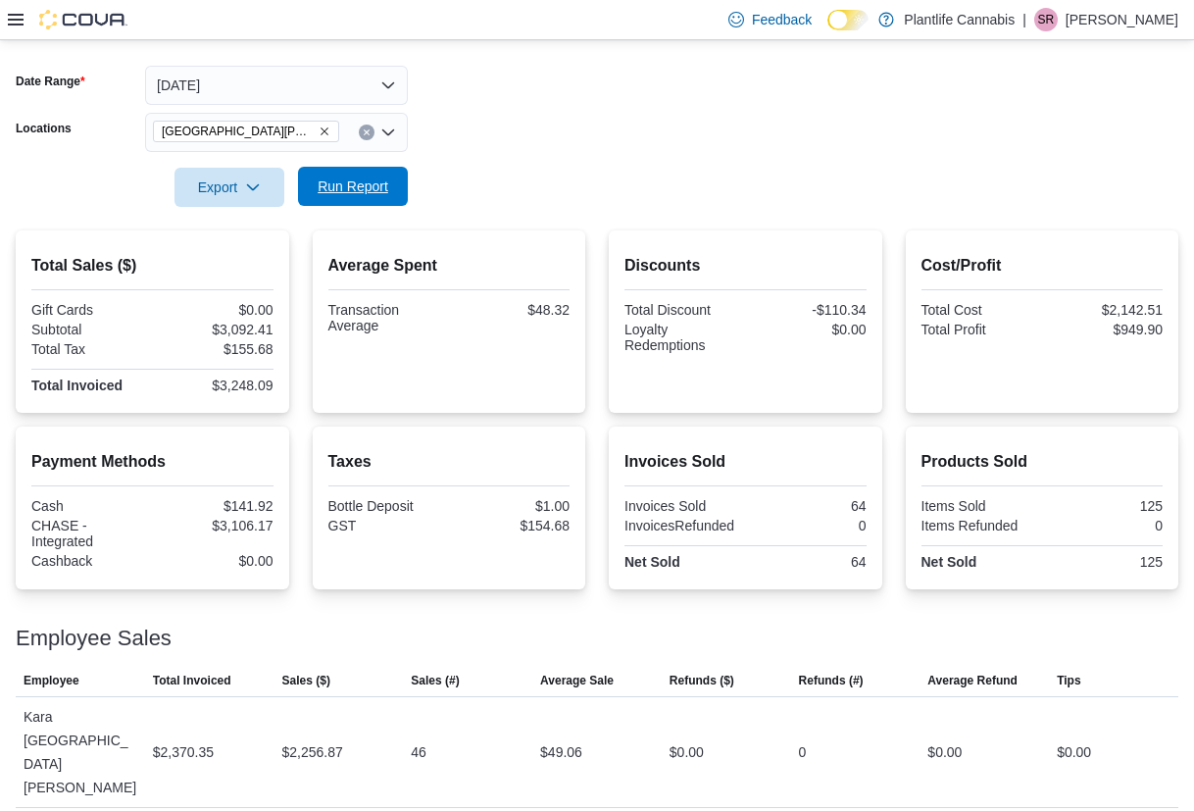
click at [387, 197] on span "Run Report" at bounding box center [353, 186] width 86 height 39
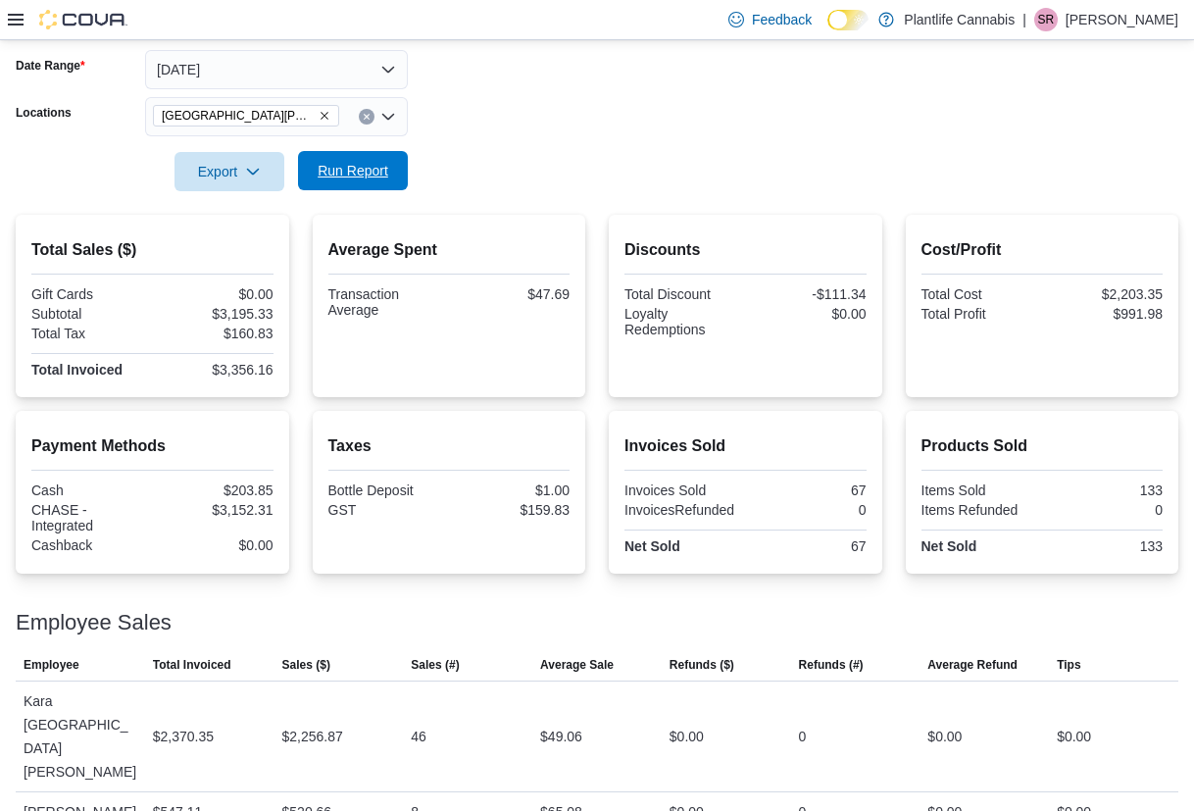
scroll to position [324, 0]
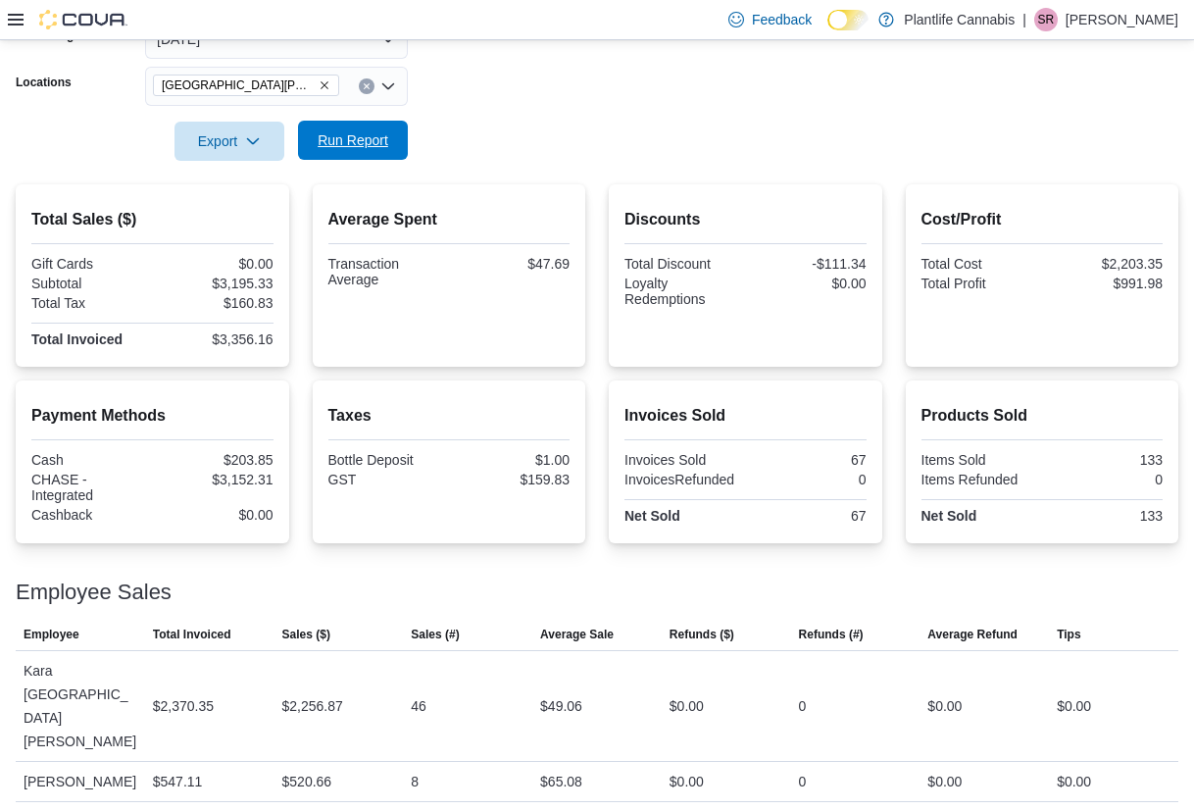
click at [352, 157] on span "Run Report" at bounding box center [353, 140] width 86 height 39
click at [366, 133] on span "Run Report" at bounding box center [353, 140] width 71 height 20
click at [366, 134] on span "Run Report" at bounding box center [353, 140] width 71 height 20
click at [382, 148] on span "Run Report" at bounding box center [353, 140] width 71 height 20
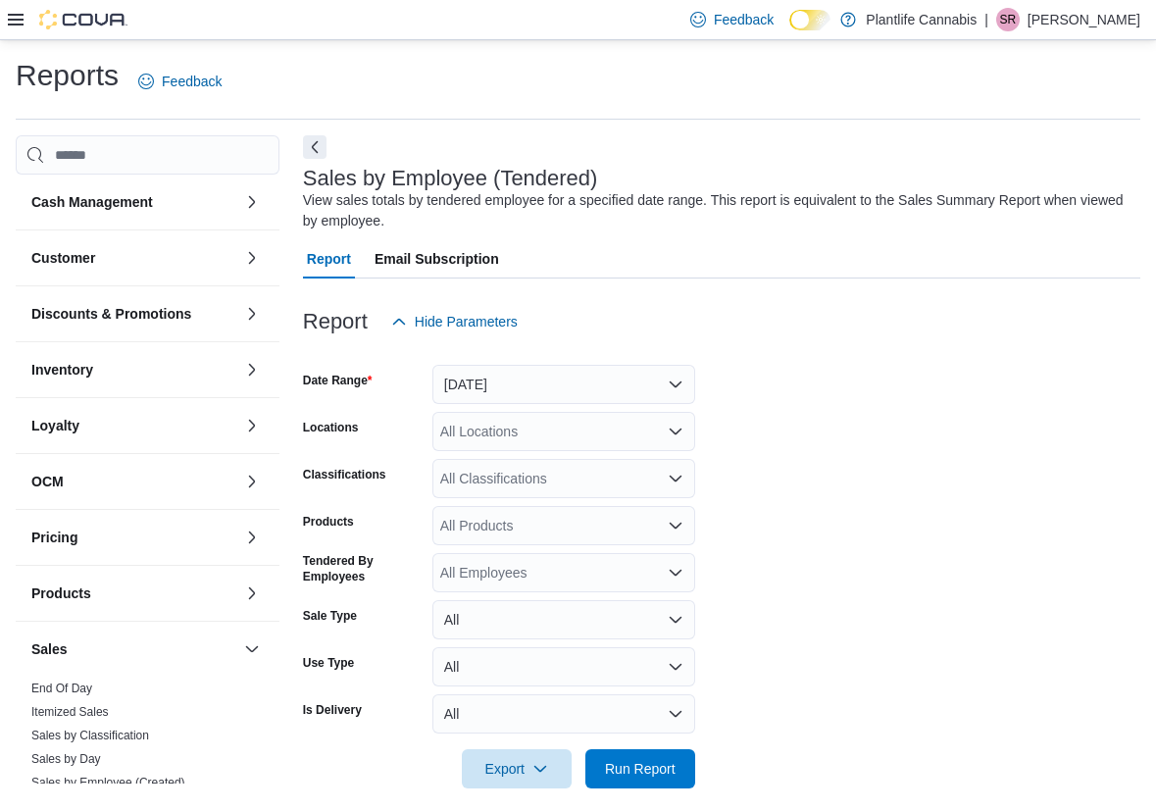
scroll to position [17, 0]
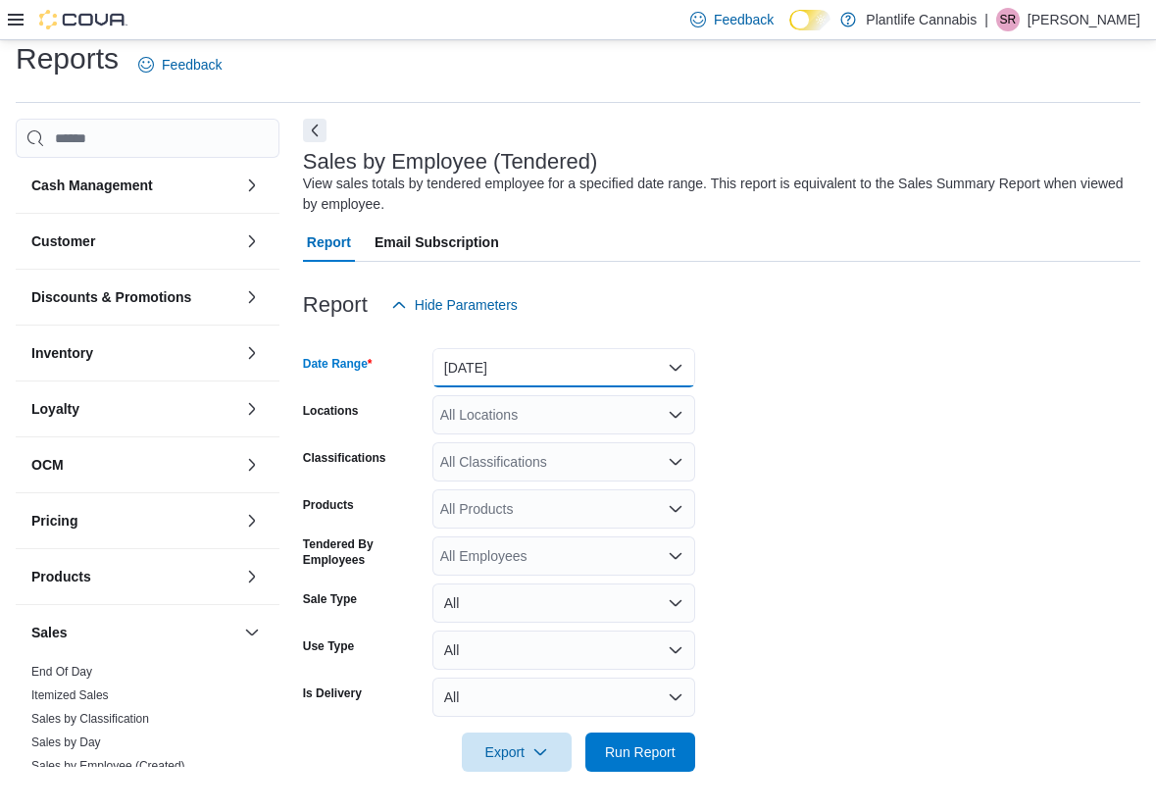
click at [539, 369] on button "Yesterday" at bounding box center [563, 367] width 263 height 39
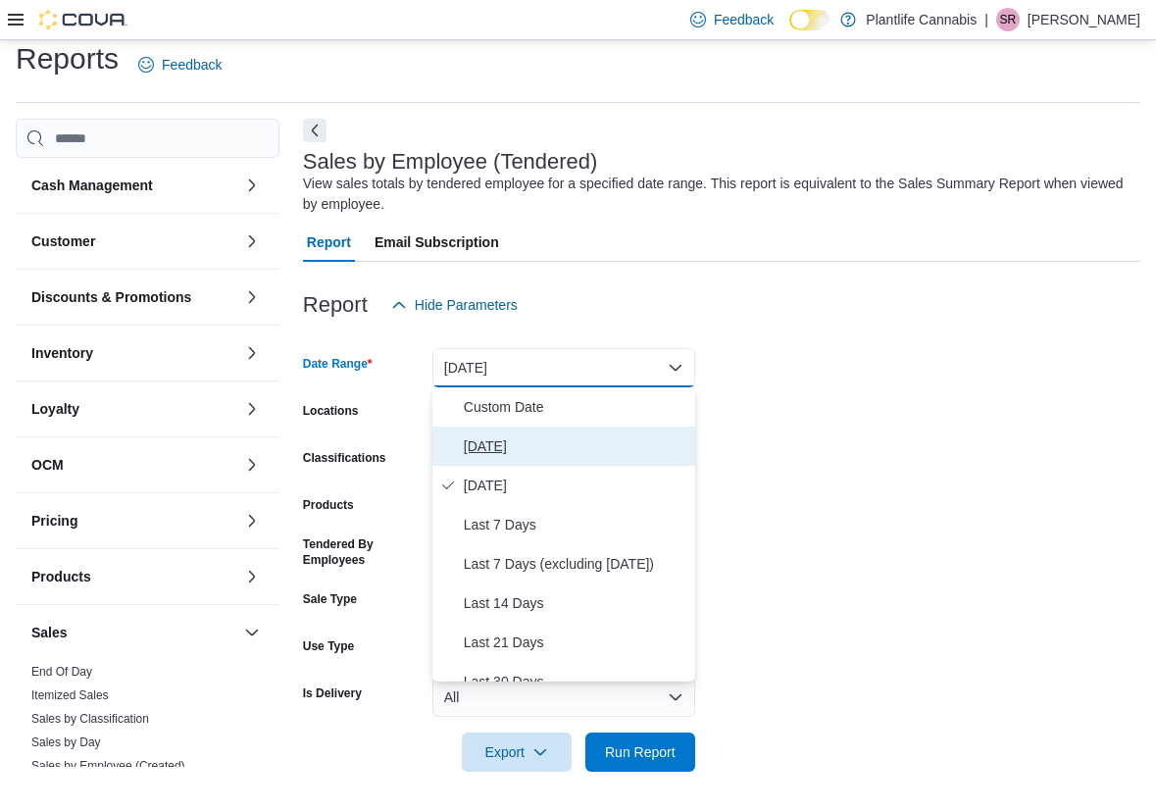
click at [500, 431] on button "[DATE]" at bounding box center [563, 445] width 263 height 39
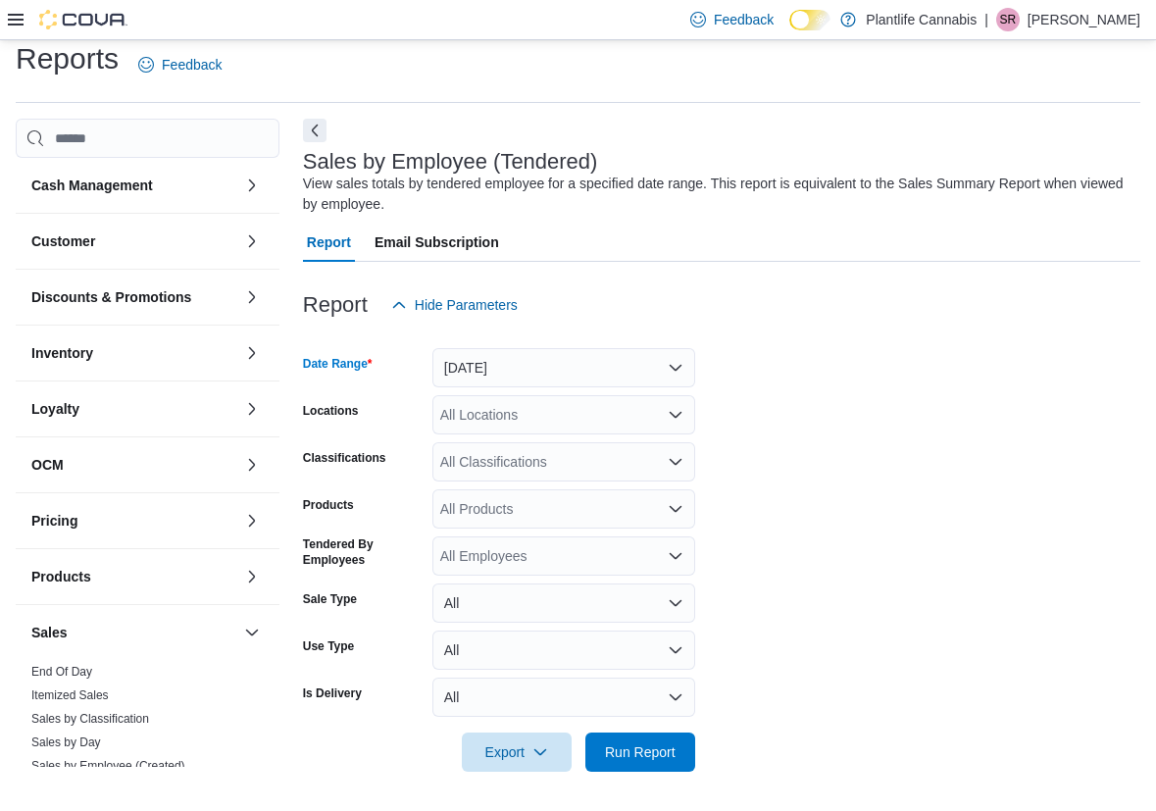
click at [301, 134] on div "Cash Management Cash Management Cash Out Details Customer Customer Activity Lis…" at bounding box center [578, 457] width 1124 height 676
click at [311, 127] on button "Next" at bounding box center [315, 130] width 24 height 24
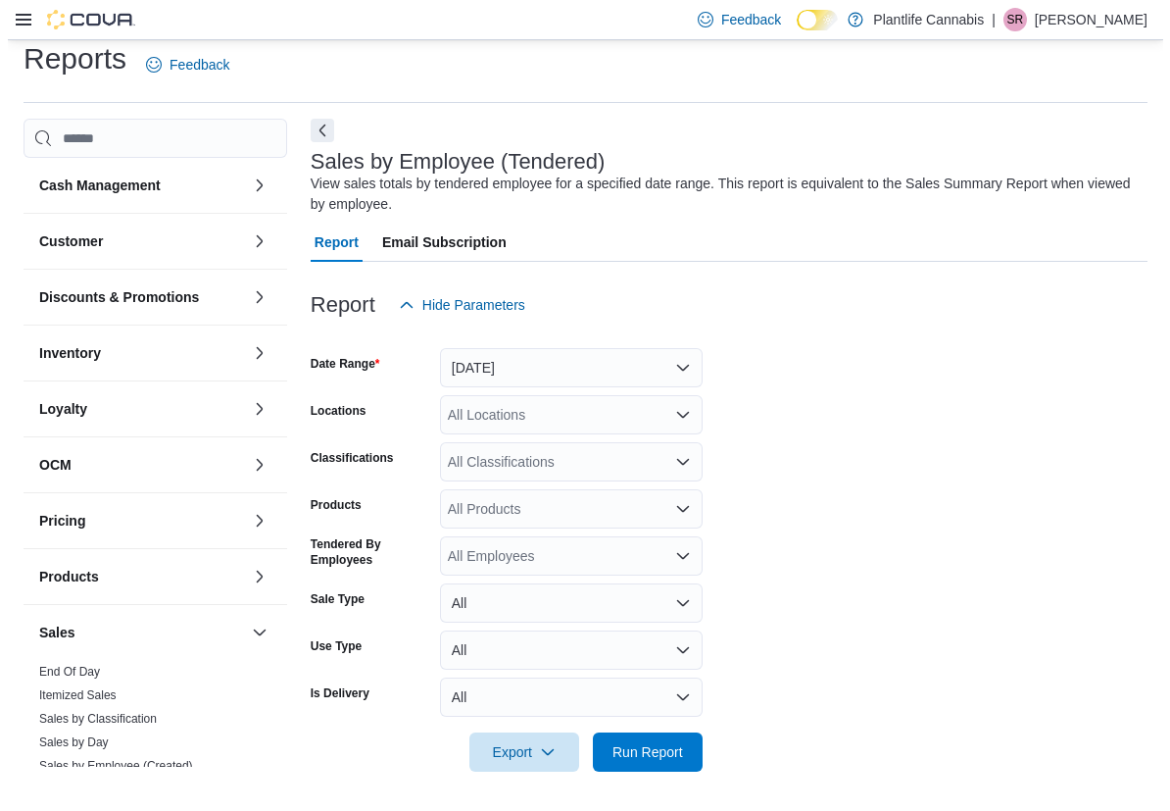
scroll to position [0, 0]
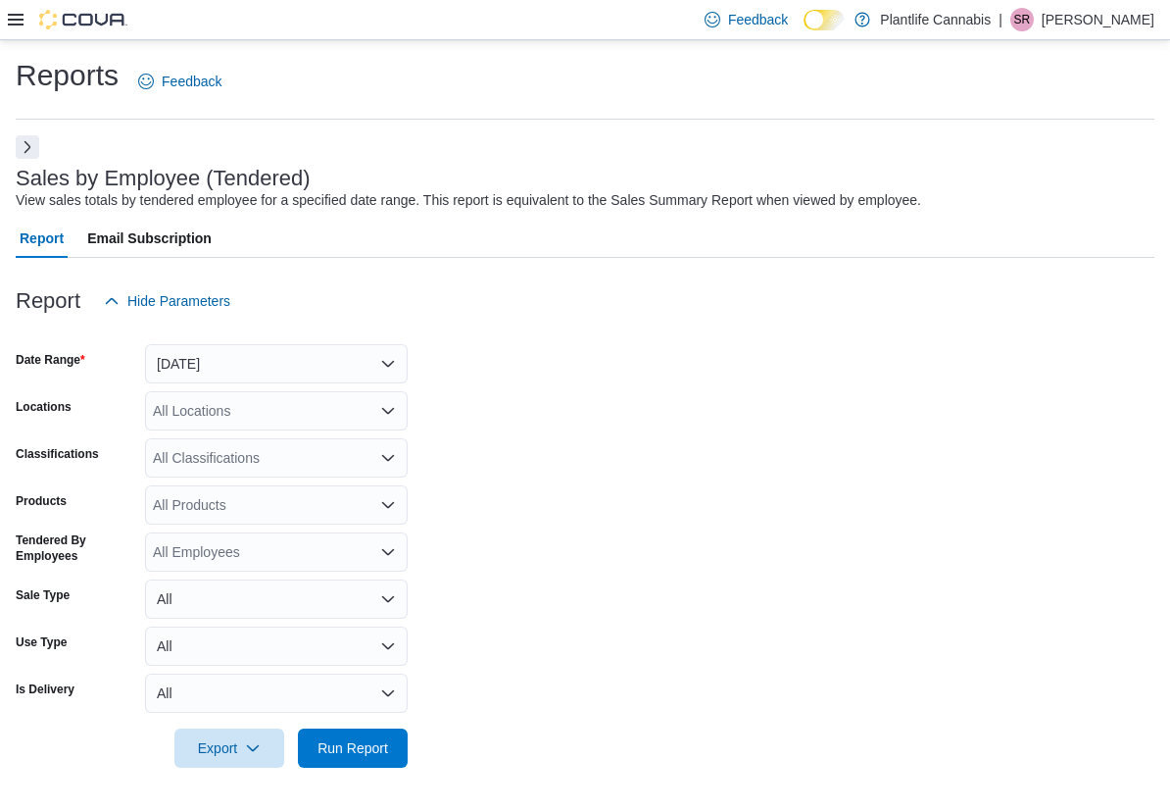
click at [242, 408] on div "All Locations" at bounding box center [276, 410] width 263 height 39
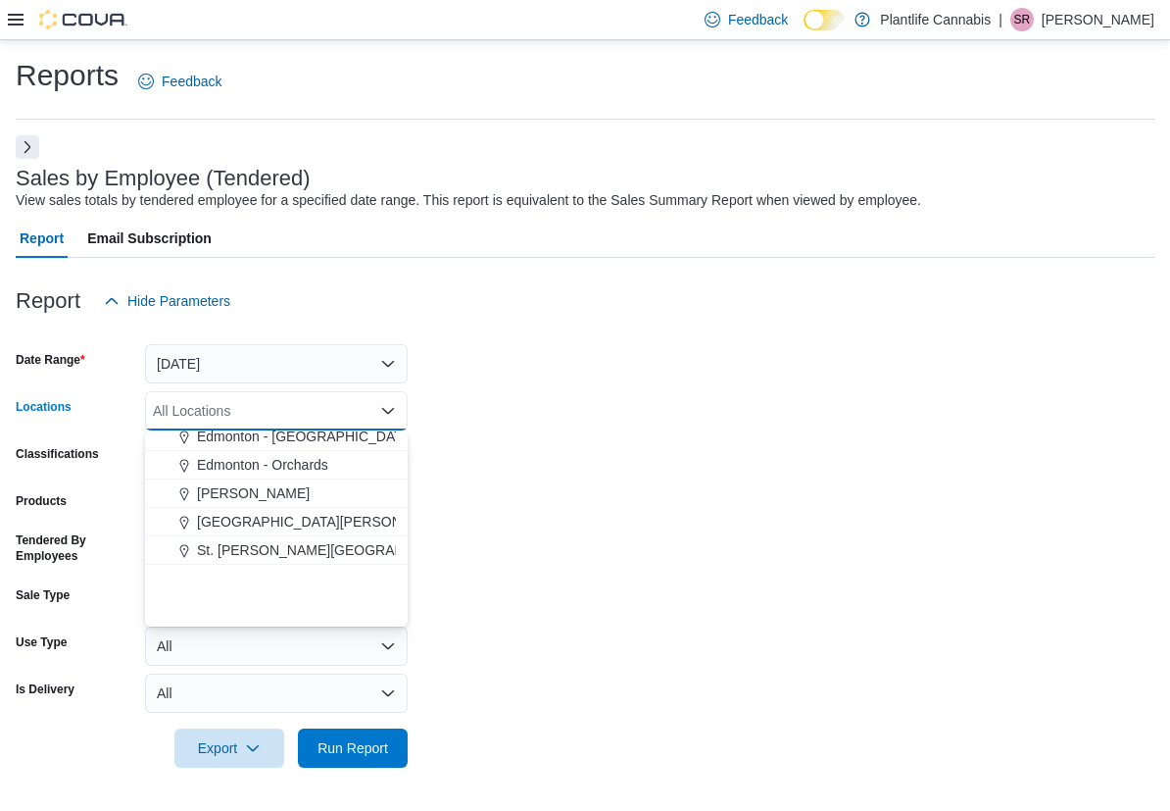
scroll to position [152, 0]
click at [297, 595] on span "[GEOGRAPHIC_DATA][PERSON_NAME] - [GEOGRAPHIC_DATA]" at bounding box center [412, 605] width 411 height 20
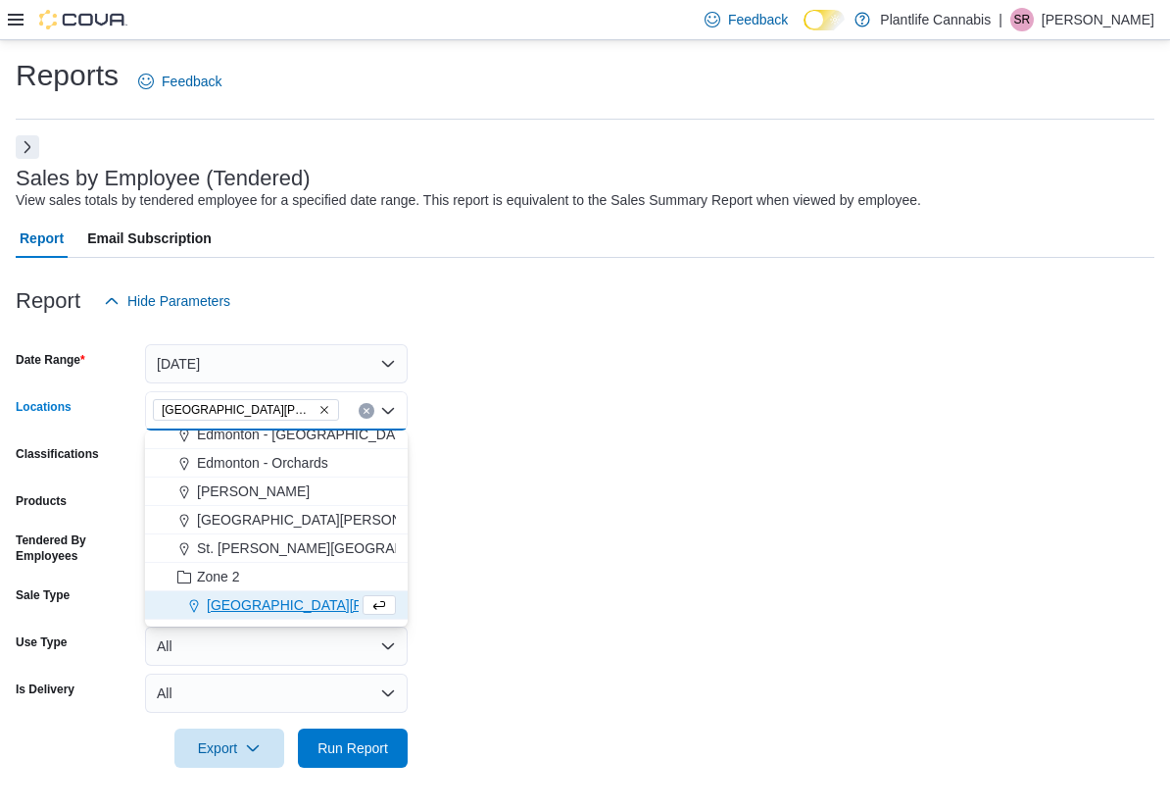
click at [436, 635] on form "Date Range Today Locations Fort McMurray - Eagle Ridge Combo box. Selected. For…" at bounding box center [585, 543] width 1139 height 447
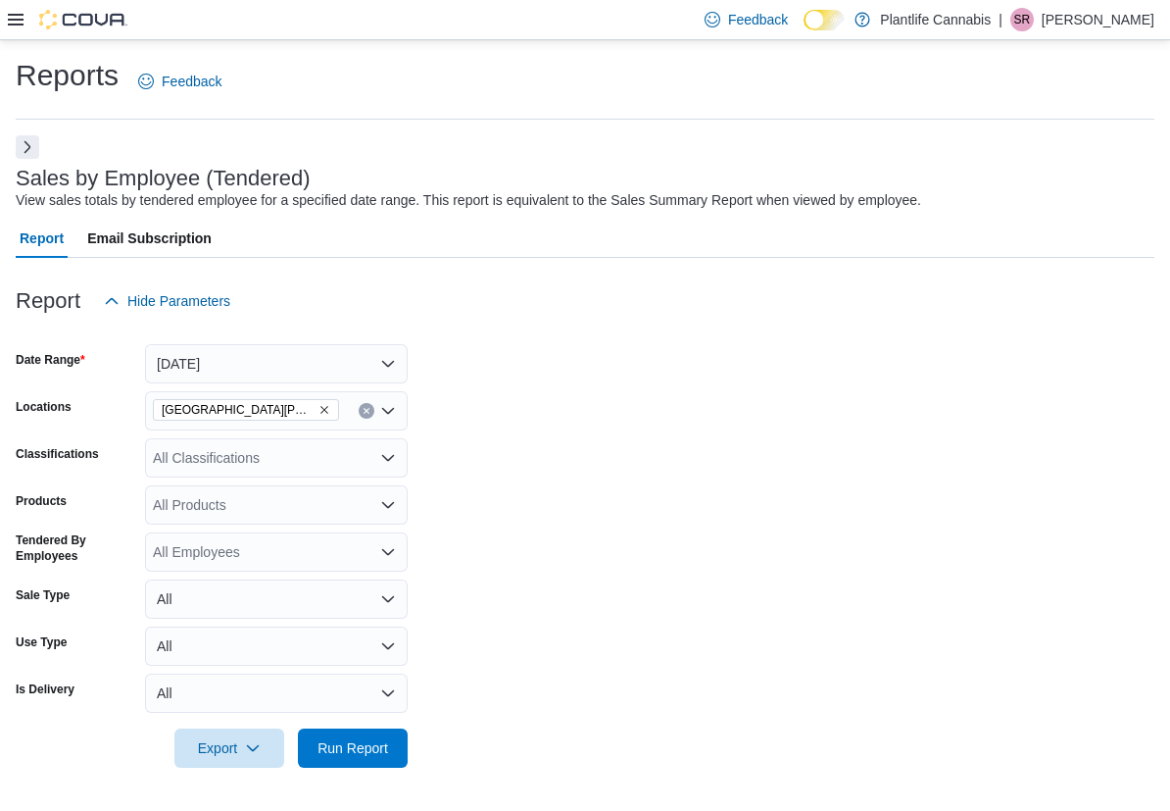
click at [281, 455] on div "All Classifications" at bounding box center [276, 457] width 263 height 39
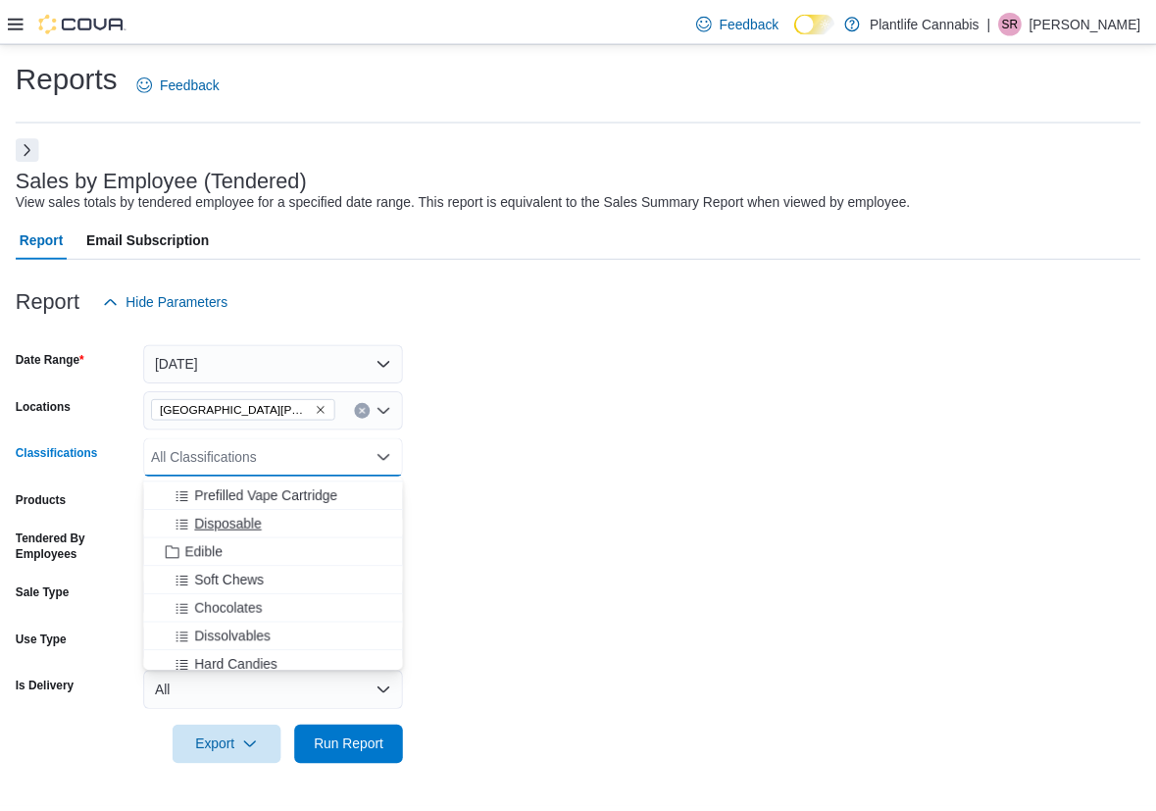
scroll to position [162, 0]
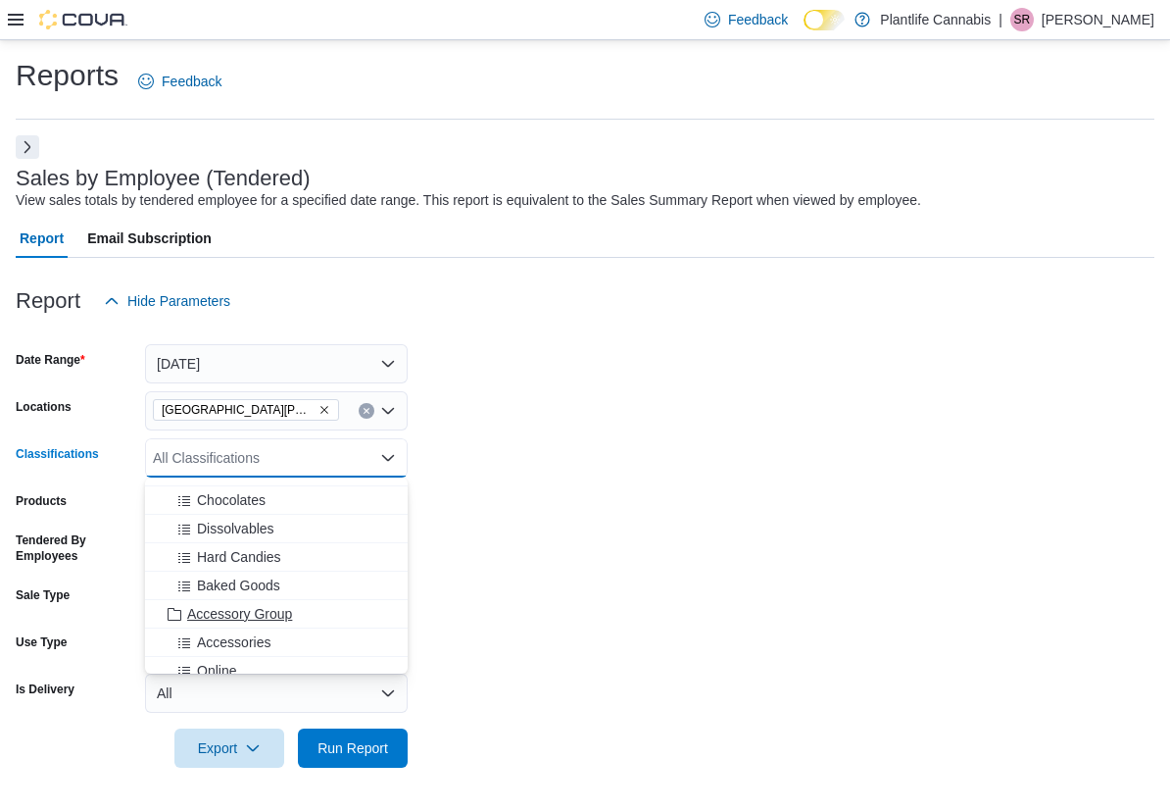
click at [285, 600] on button "Accessory Group" at bounding box center [276, 614] width 263 height 28
click at [265, 622] on span "Accessories" at bounding box center [234, 614] width 74 height 20
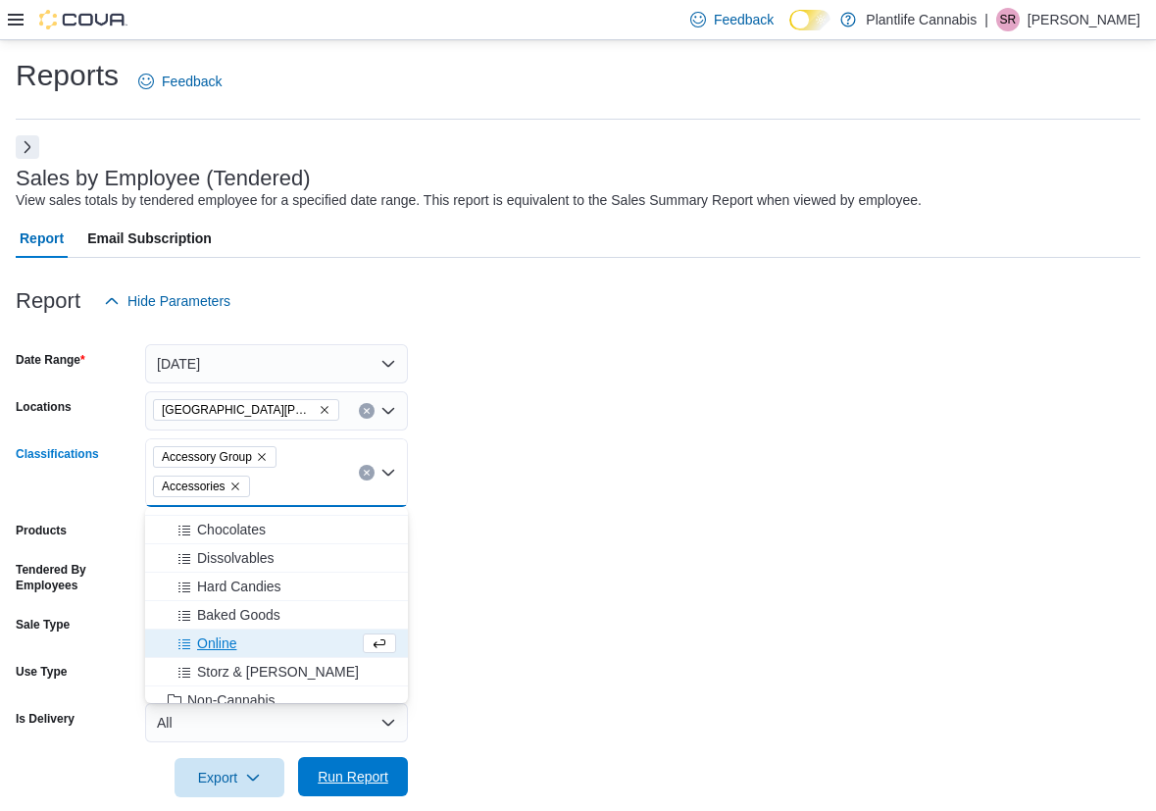
click at [388, 790] on span "Run Report" at bounding box center [353, 776] width 86 height 39
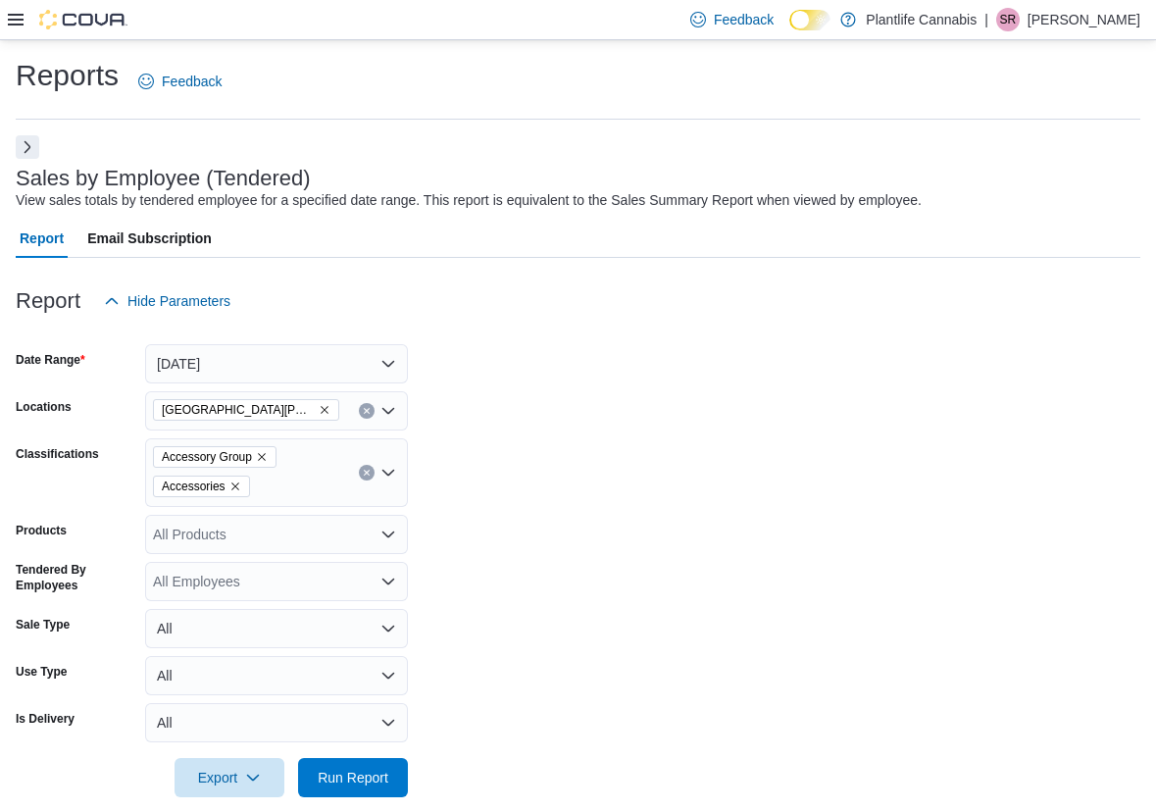
scroll to position [596, 0]
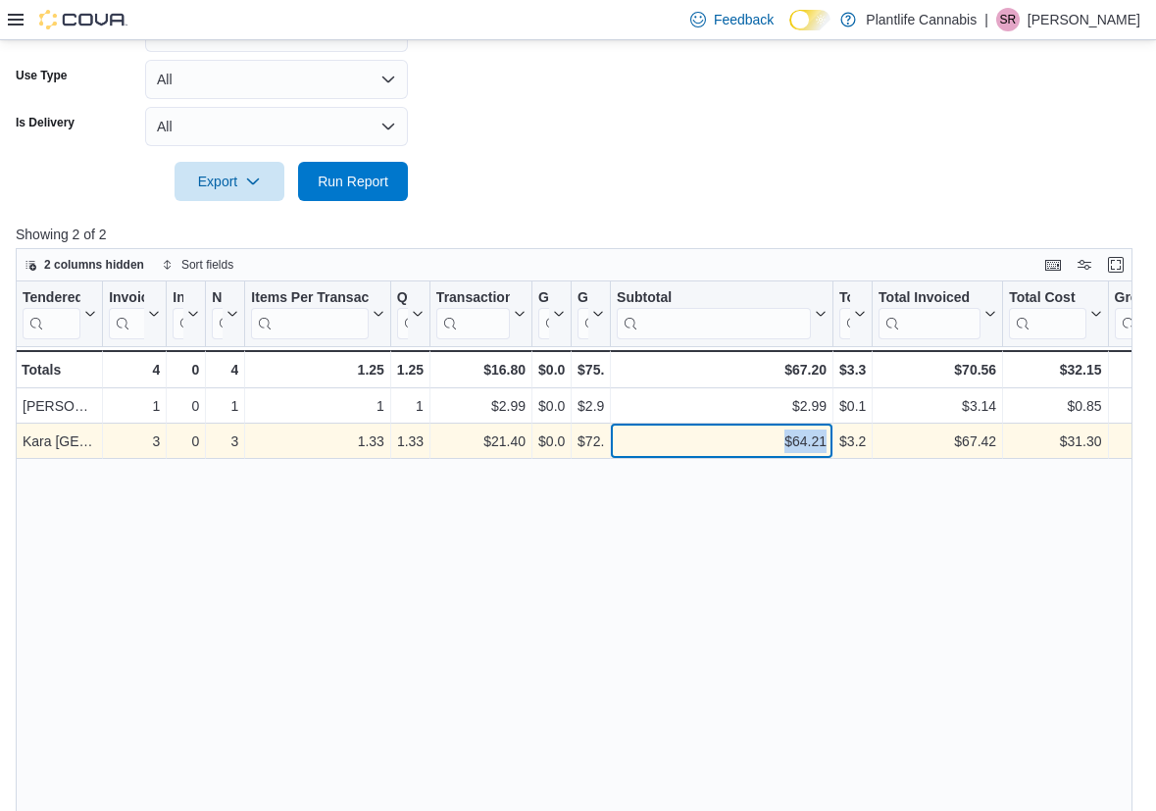
drag, startPoint x: 828, startPoint y: 438, endPoint x: 772, endPoint y: 446, distance: 56.4
click at [772, 446] on div "$64.21 - Subtotal, column 10, row 2" at bounding box center [722, 441] width 222 height 35
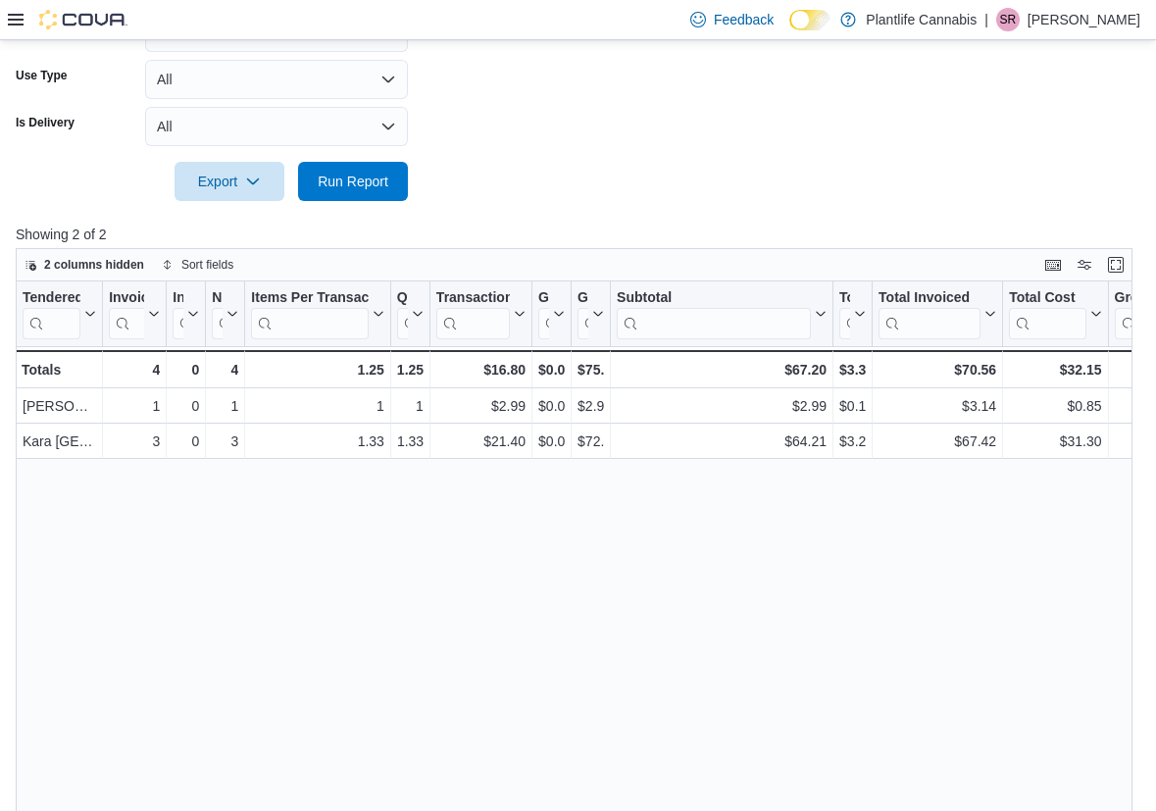
click at [768, 621] on div "Tendered Employee Click to view column header actions Invoices Sold Click to vi…" at bounding box center [579, 589] width 1127 height 616
click at [368, 162] on span "Run Report" at bounding box center [353, 180] width 86 height 39
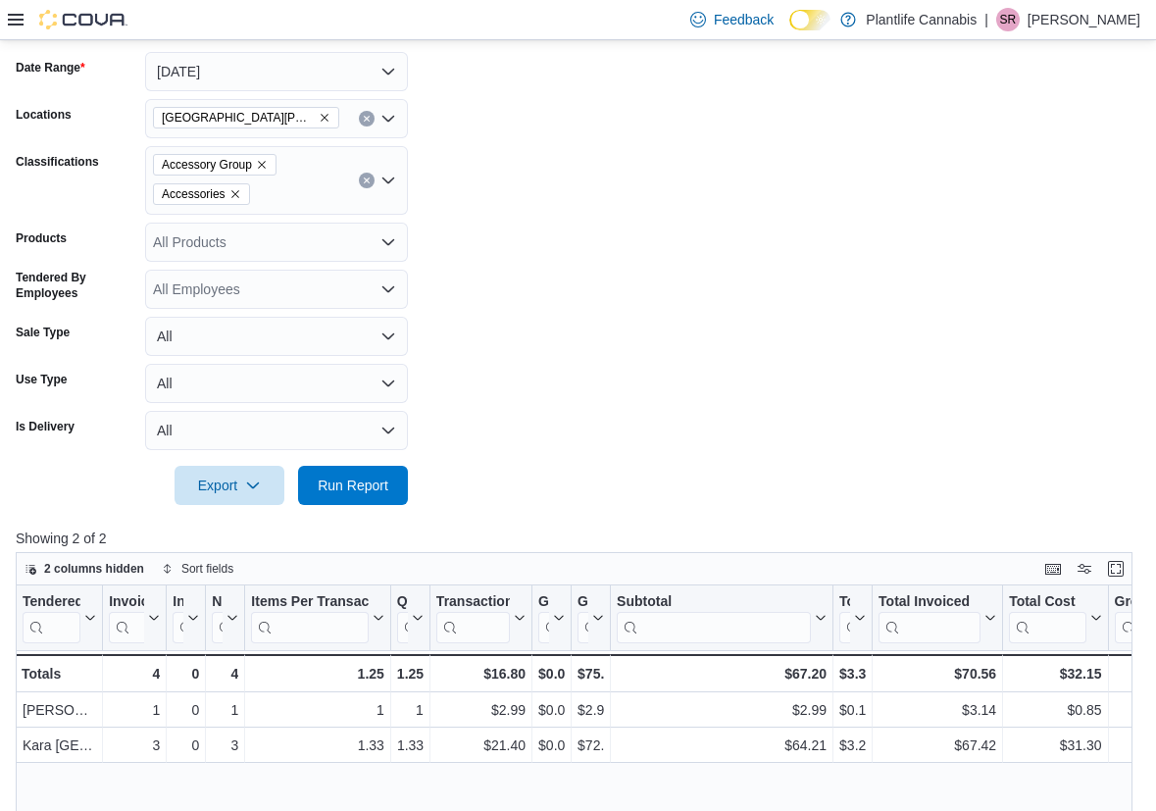
scroll to position [288, 0]
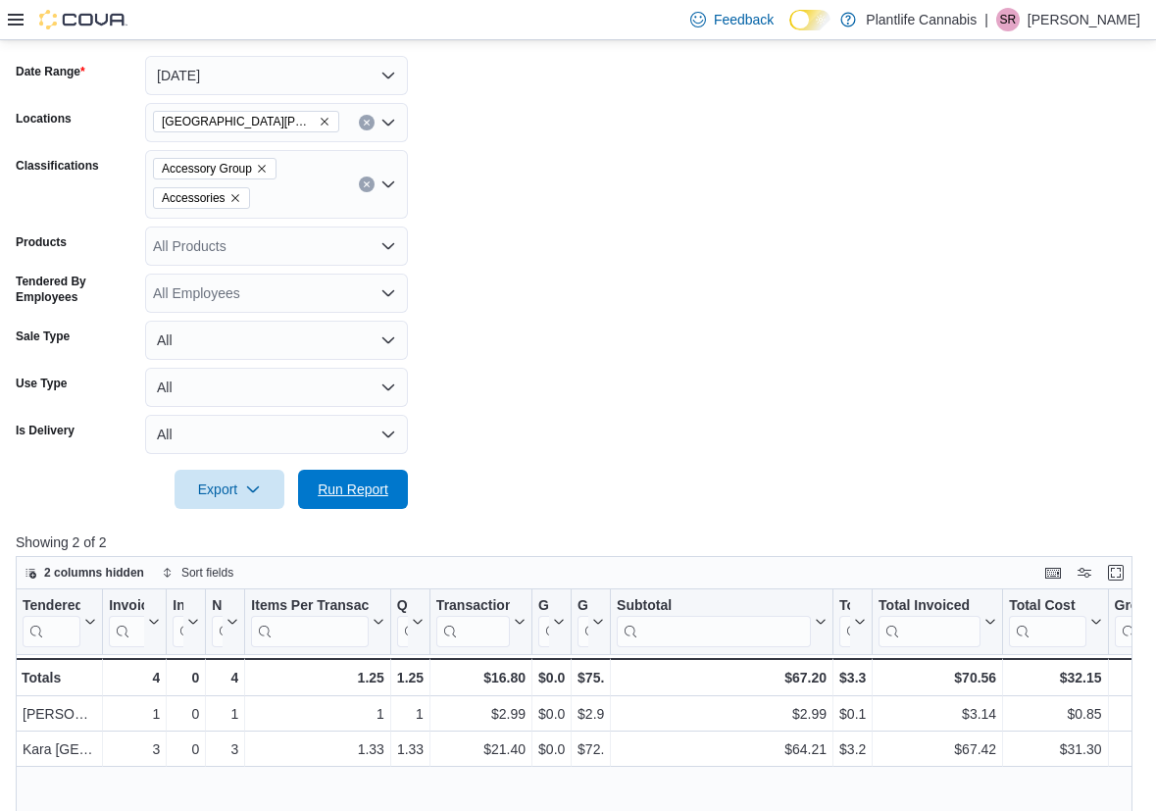
drag, startPoint x: 329, startPoint y: 477, endPoint x: 596, endPoint y: 451, distance: 267.9
click at [330, 477] on span "Run Report" at bounding box center [353, 488] width 86 height 39
click at [389, 473] on span "Run Report" at bounding box center [353, 487] width 86 height 39
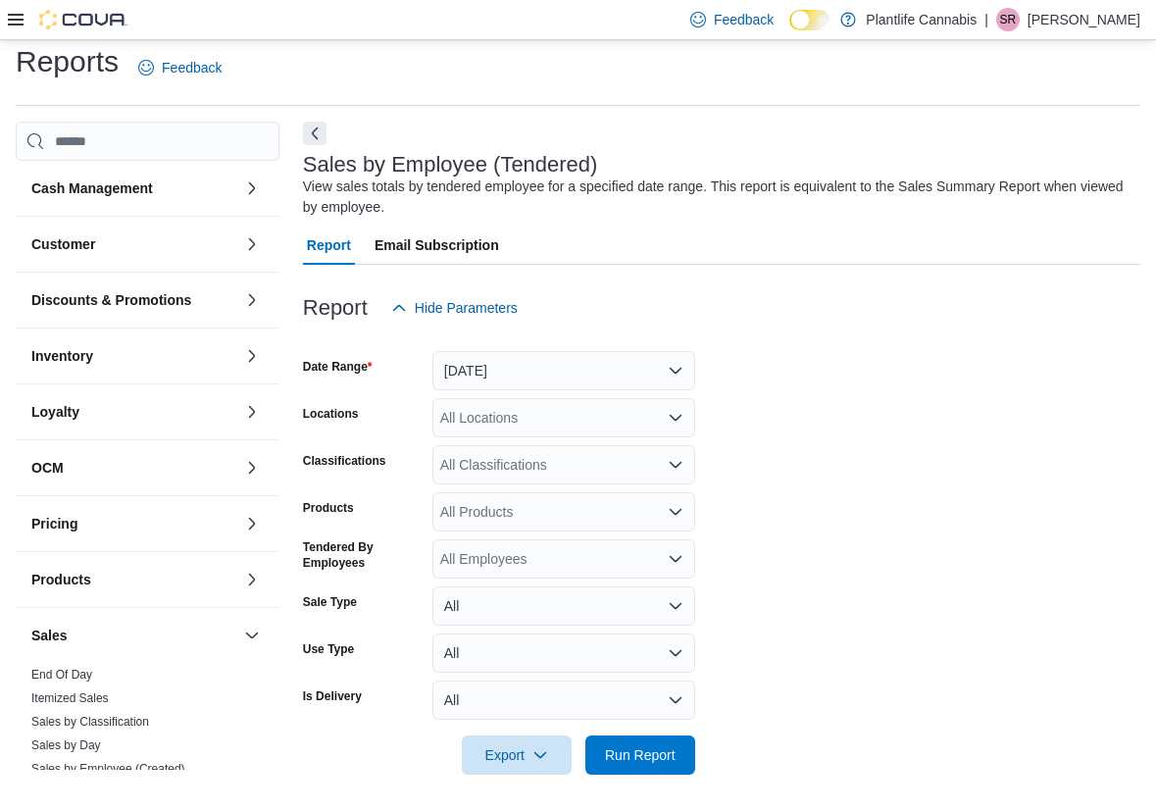
scroll to position [17, 0]
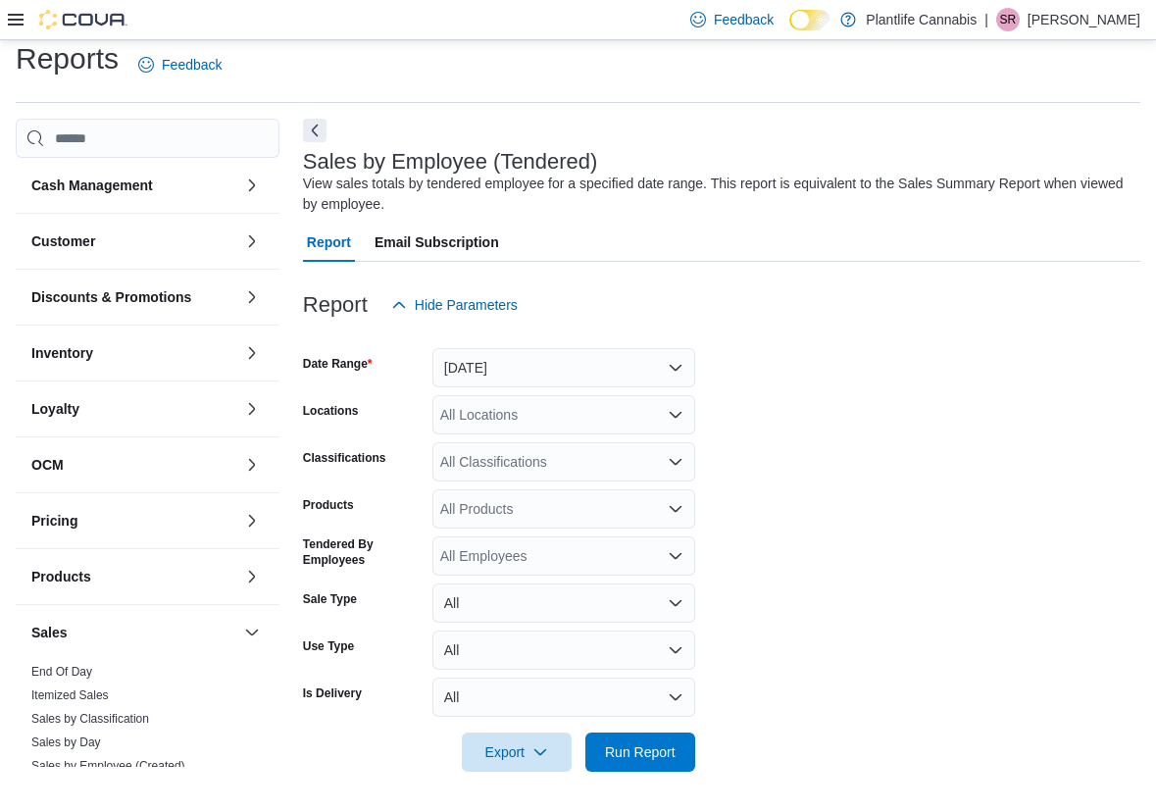
click at [327, 132] on div "Sales by Employee (Tendered) View sales totals by tendered employee for a speci…" at bounding box center [721, 457] width 837 height 676
click at [320, 131] on button "Next" at bounding box center [315, 130] width 24 height 24
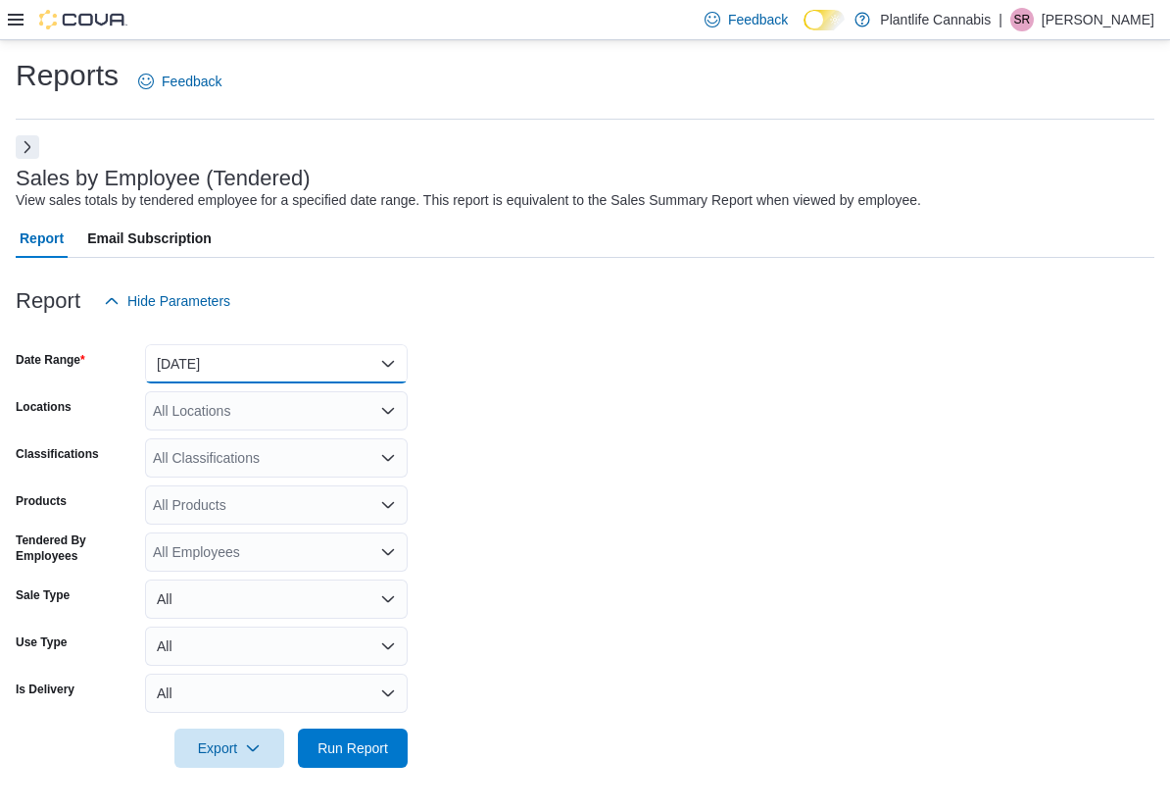
click at [304, 355] on button "[DATE]" at bounding box center [276, 363] width 263 height 39
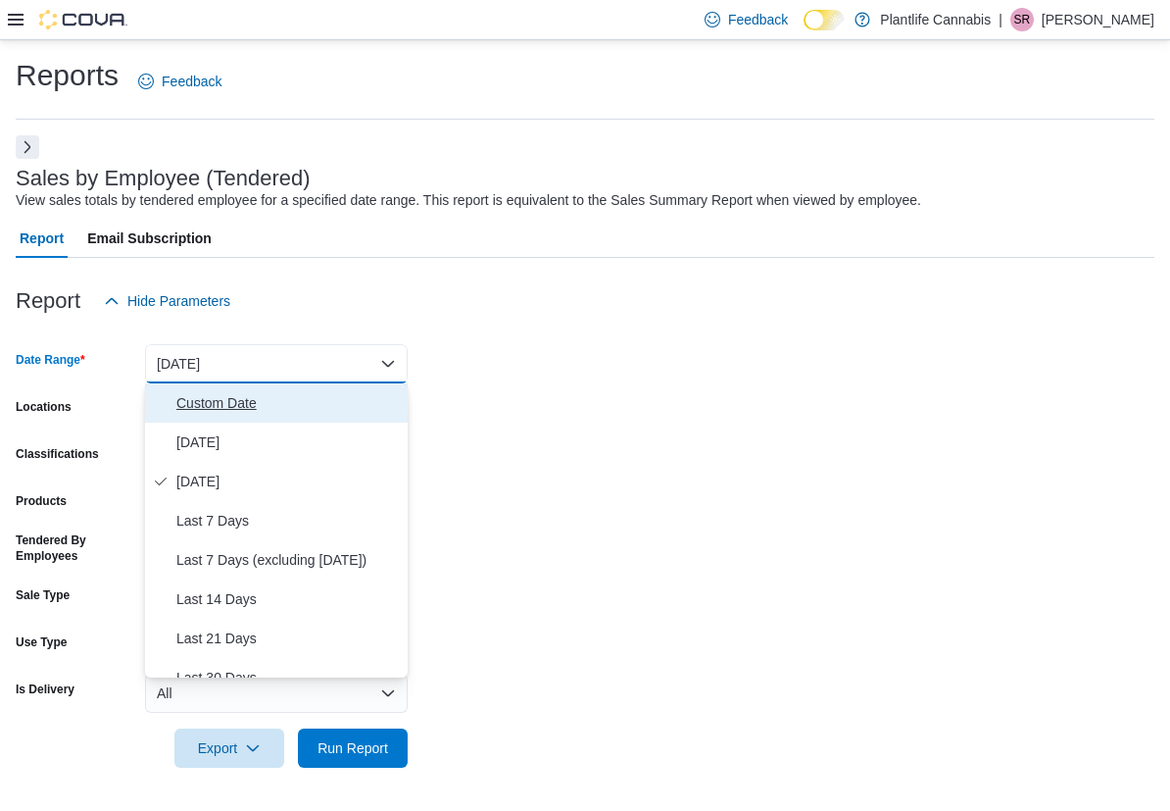
click at [267, 401] on span "Custom Date" at bounding box center [287, 403] width 223 height 24
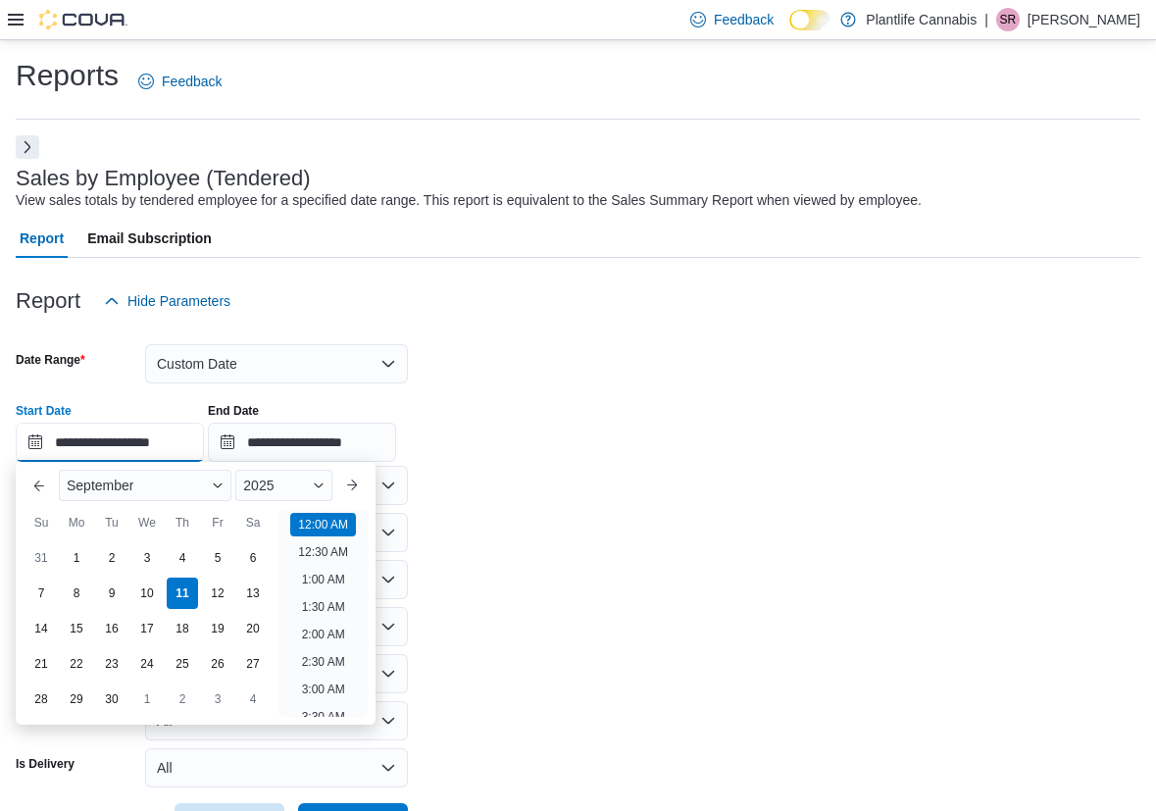
click at [194, 436] on input "**********" at bounding box center [110, 441] width 188 height 39
click at [329, 687] on li "5:30 PM" at bounding box center [323, 691] width 60 height 24
type input "**********"
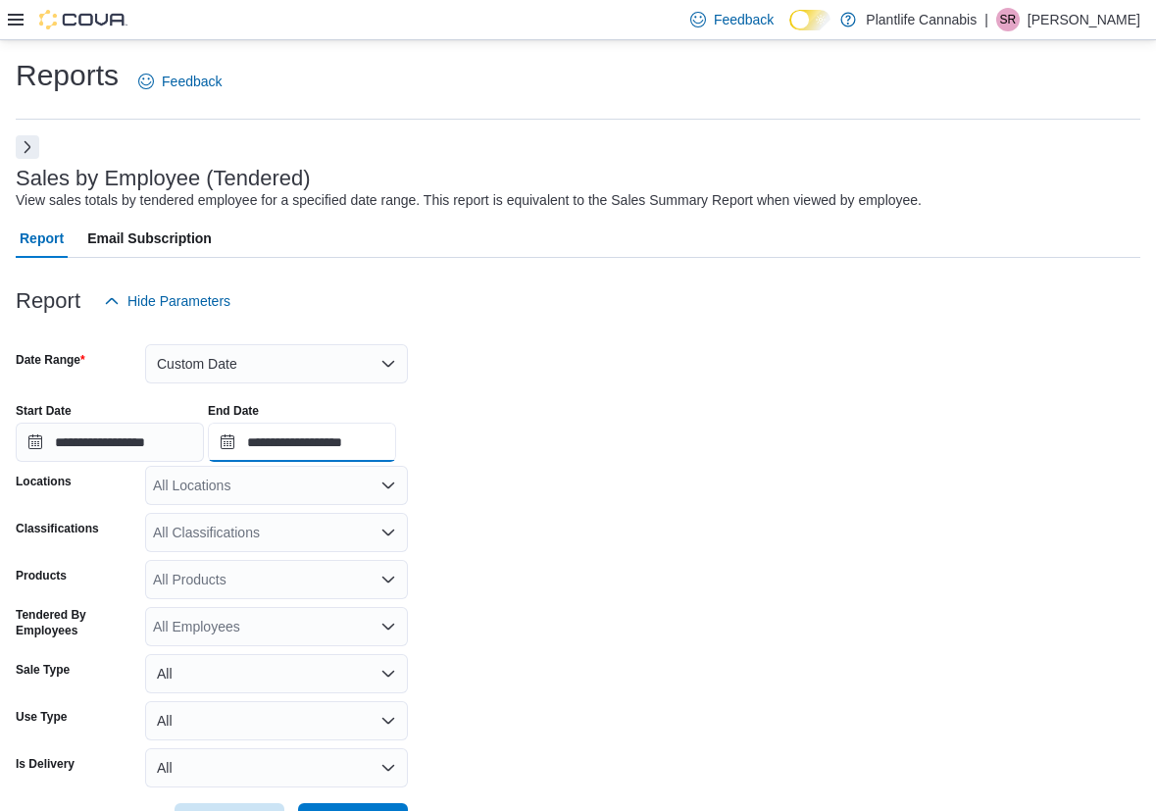
click at [320, 445] on input "**********" at bounding box center [302, 441] width 188 height 39
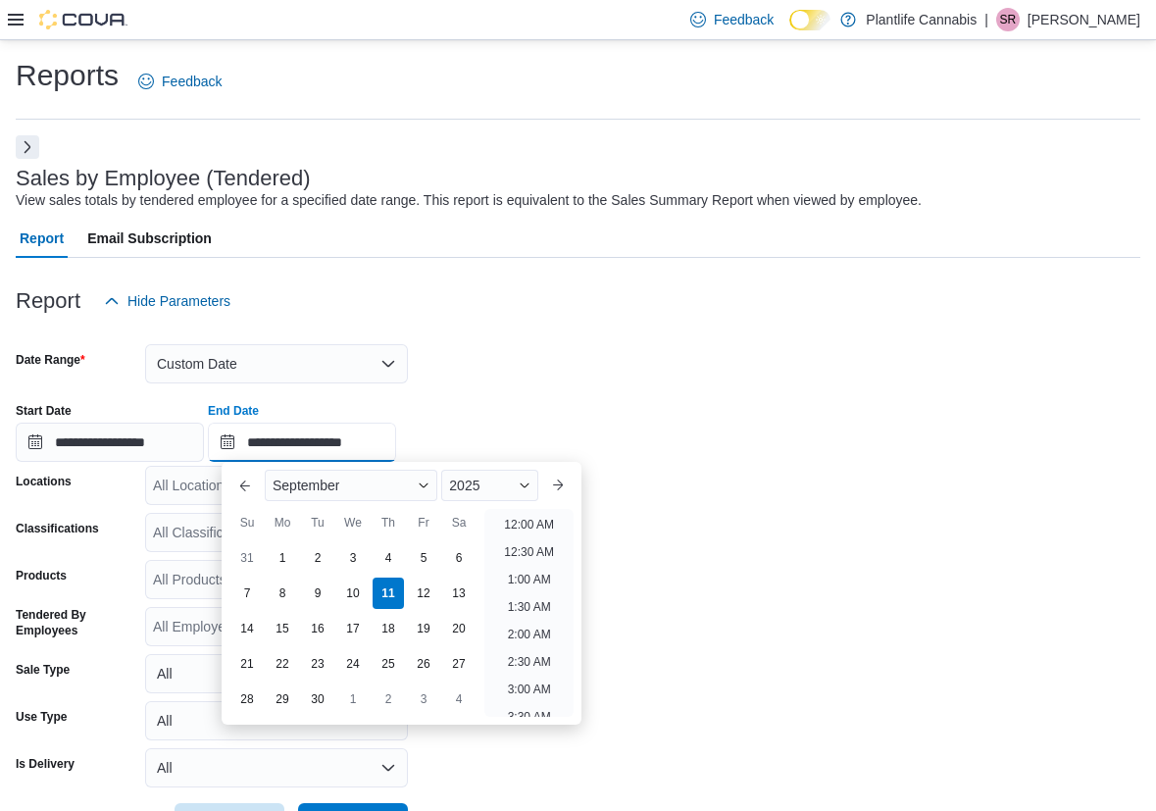
scroll to position [1113, 0]
click at [537, 517] on li "8:00 PM" at bounding box center [529, 509] width 60 height 24
type input "**********"
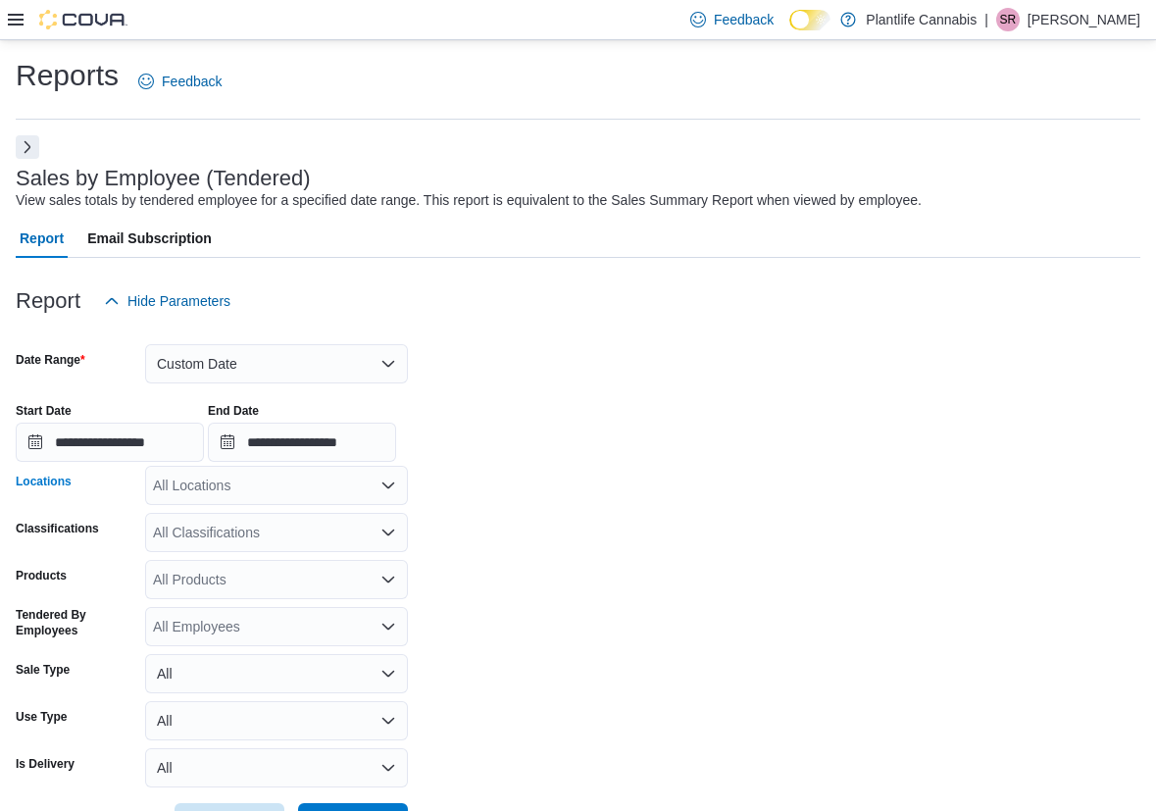
click at [344, 483] on div "All Locations" at bounding box center [276, 485] width 263 height 39
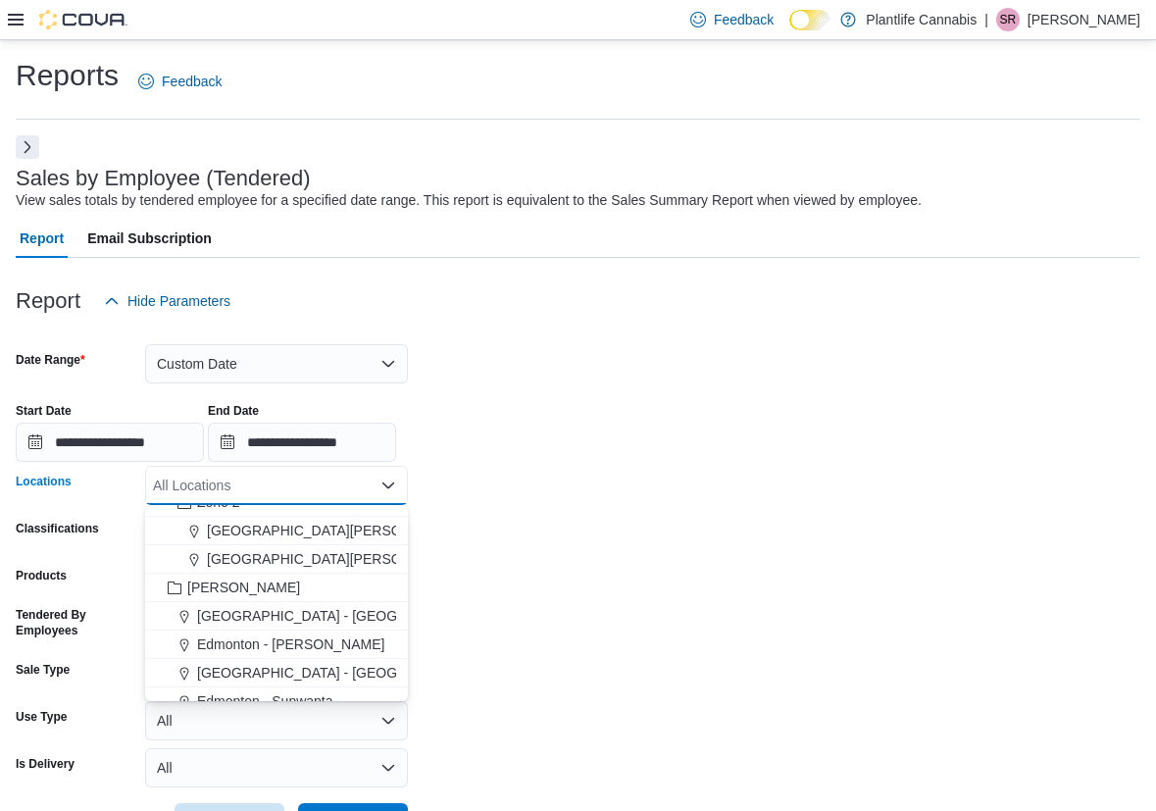
scroll to position [297, 0]
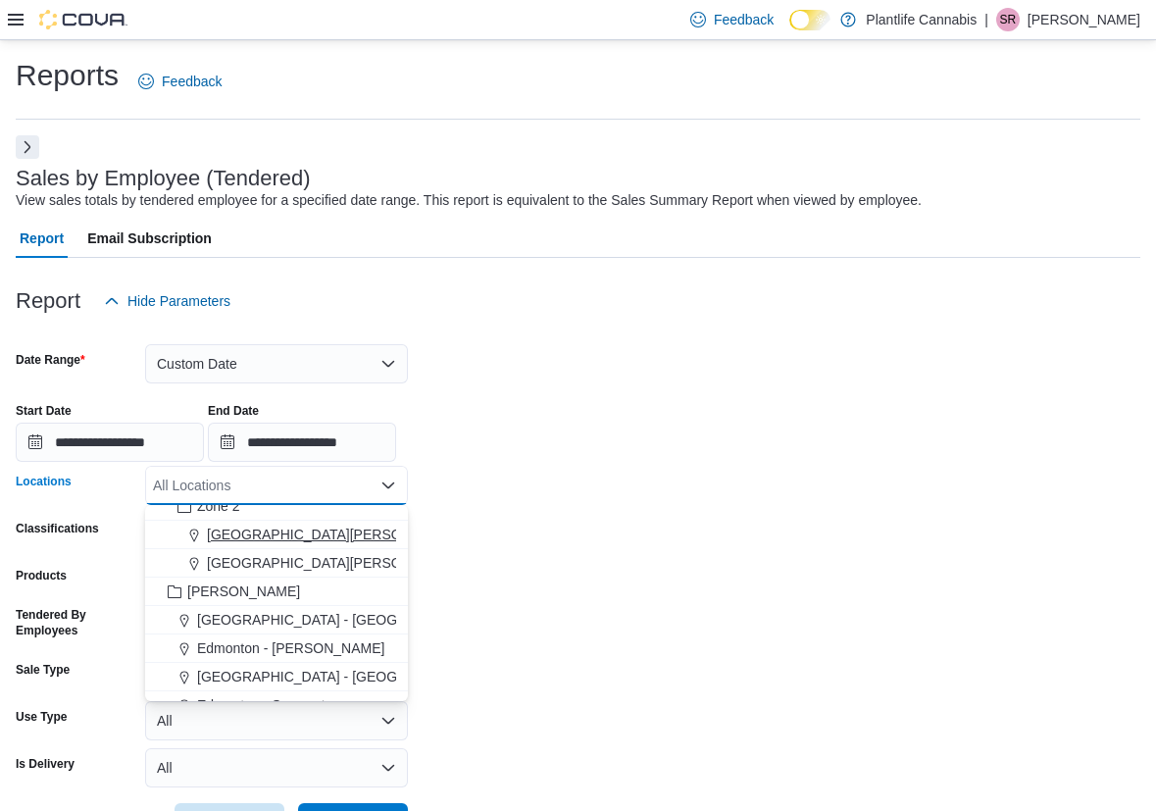
click at [350, 539] on span "[GEOGRAPHIC_DATA][PERSON_NAME] - [GEOGRAPHIC_DATA]" at bounding box center [412, 534] width 411 height 20
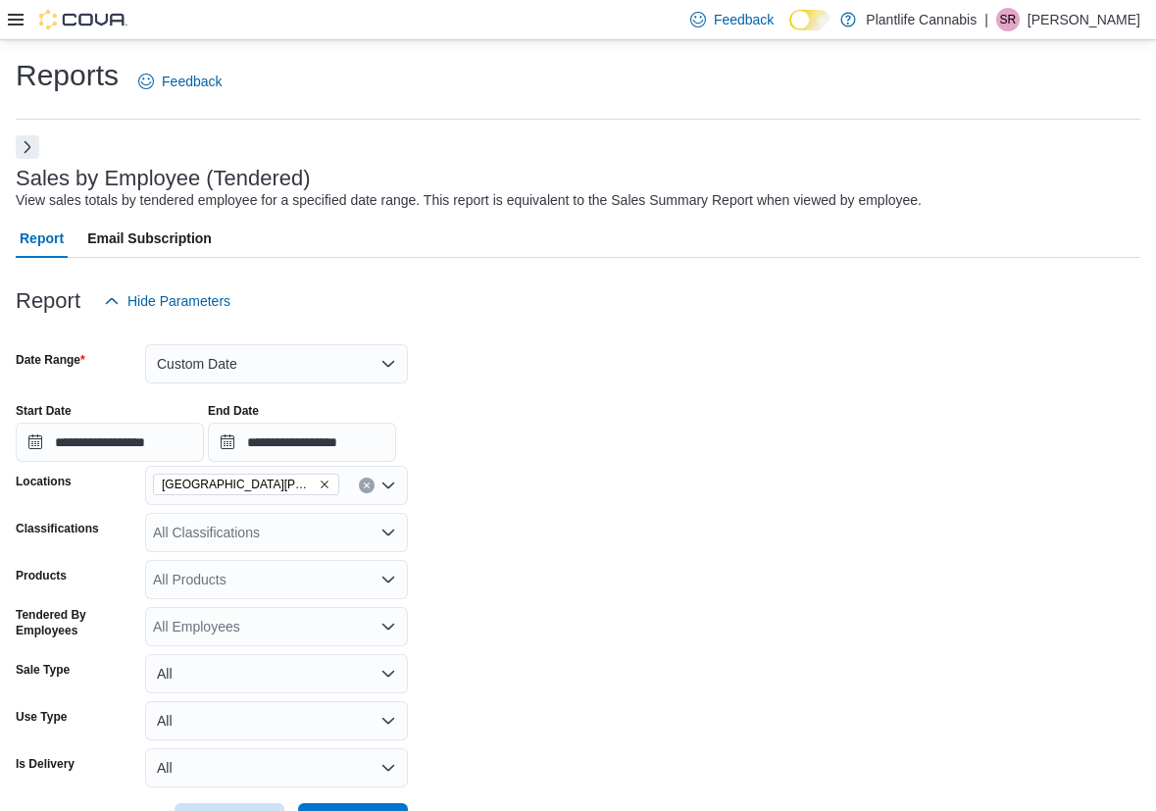
click at [720, 538] on form "**********" at bounding box center [578, 580] width 1124 height 521
click at [311, 541] on div "All Classifications" at bounding box center [276, 532] width 263 height 39
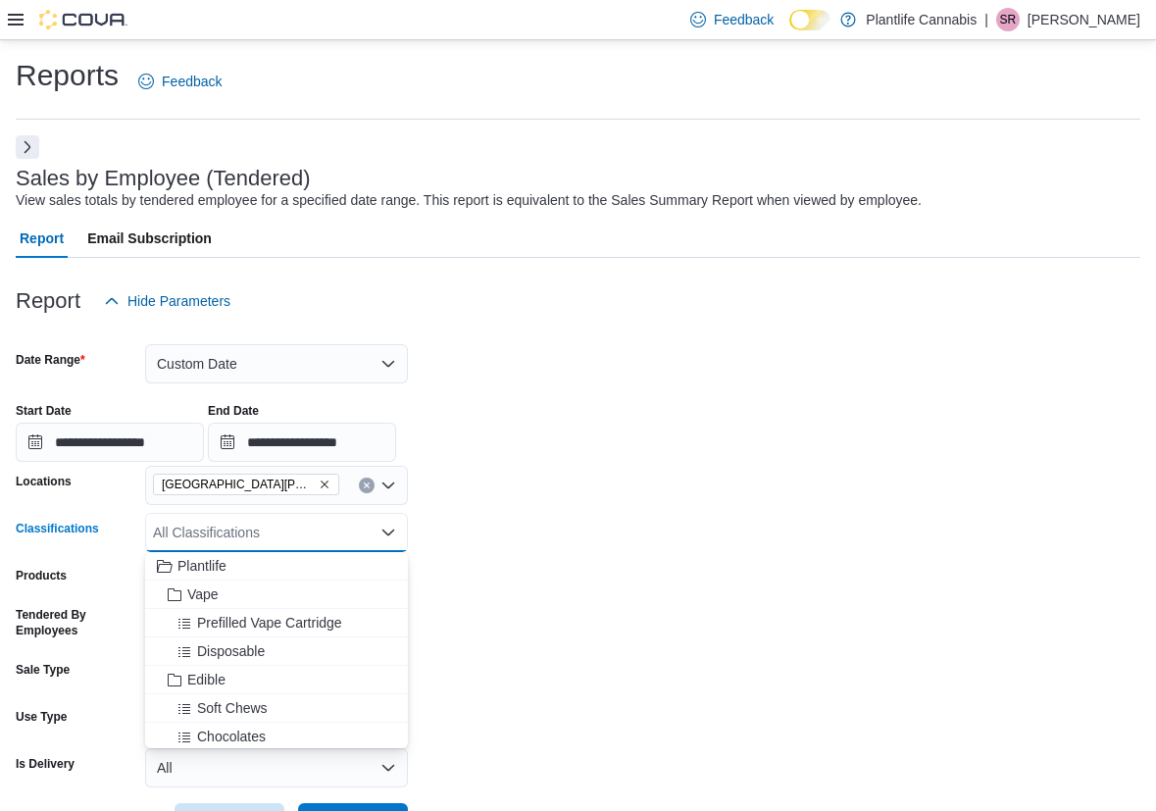
click at [646, 665] on form "**********" at bounding box center [578, 580] width 1124 height 521
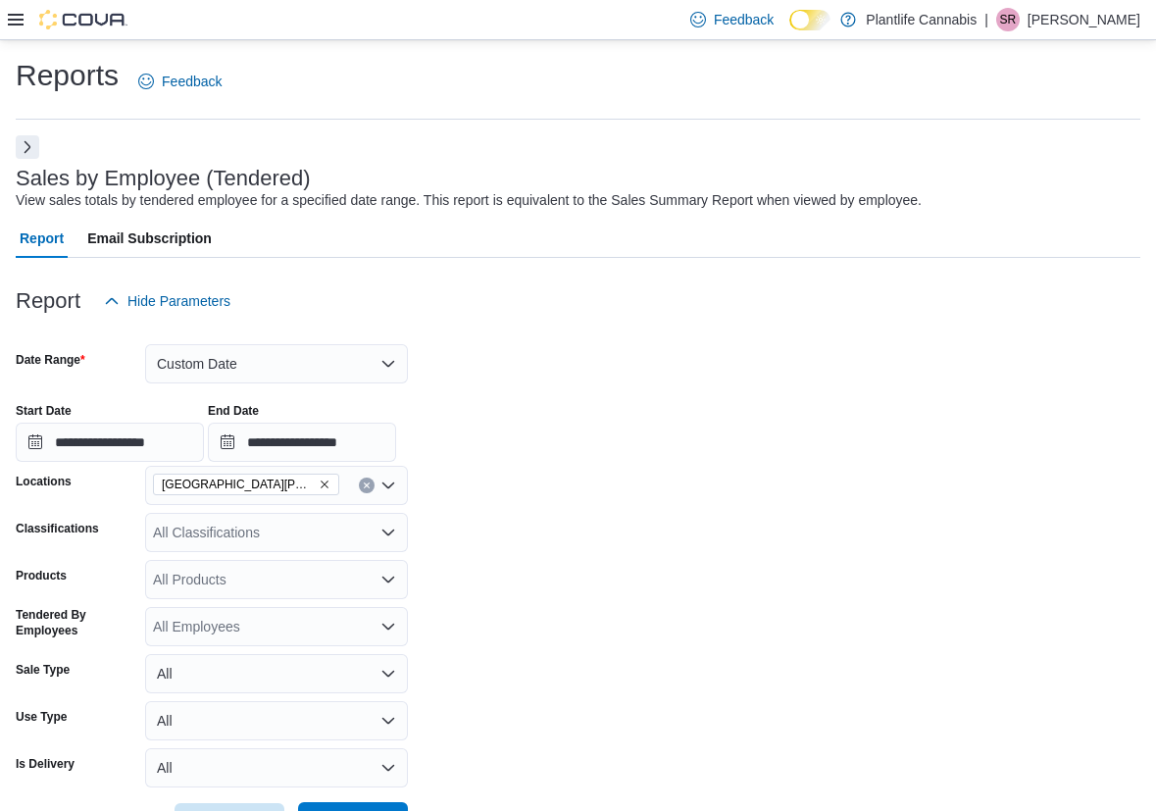
click at [397, 803] on div "Export Run Report" at bounding box center [212, 822] width 392 height 39
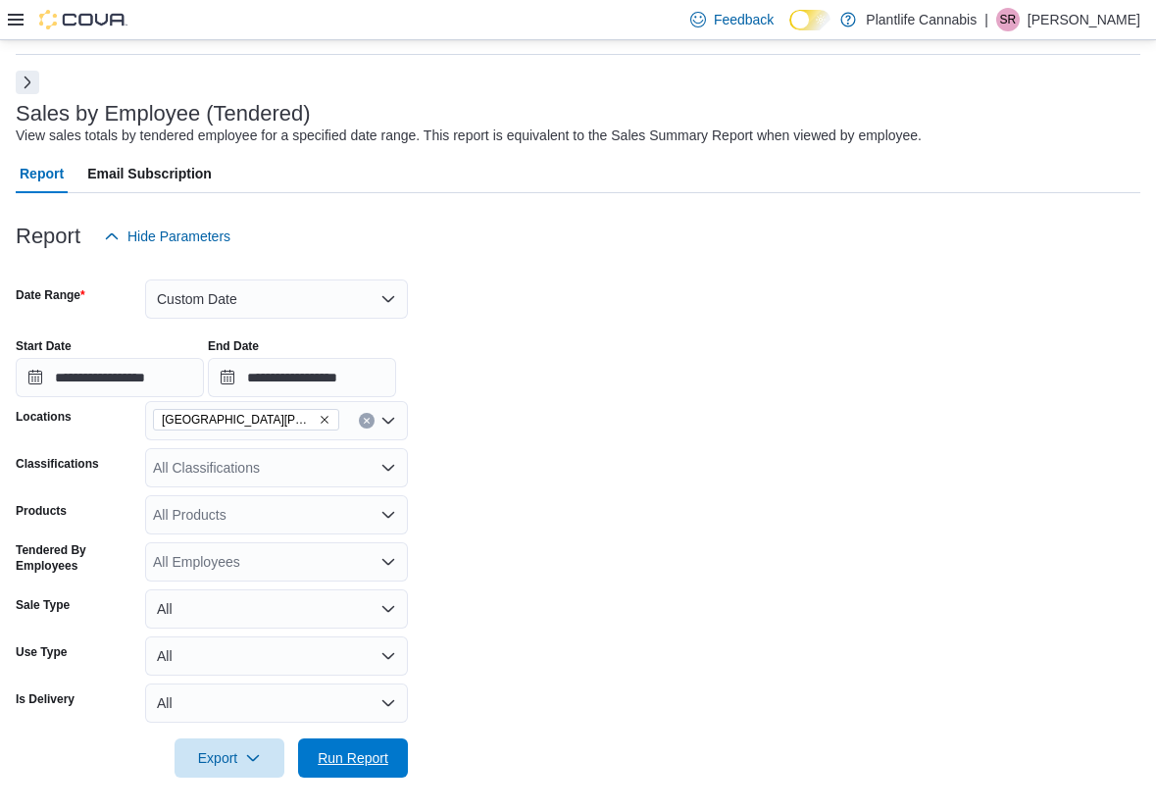
scroll to position [71, 0]
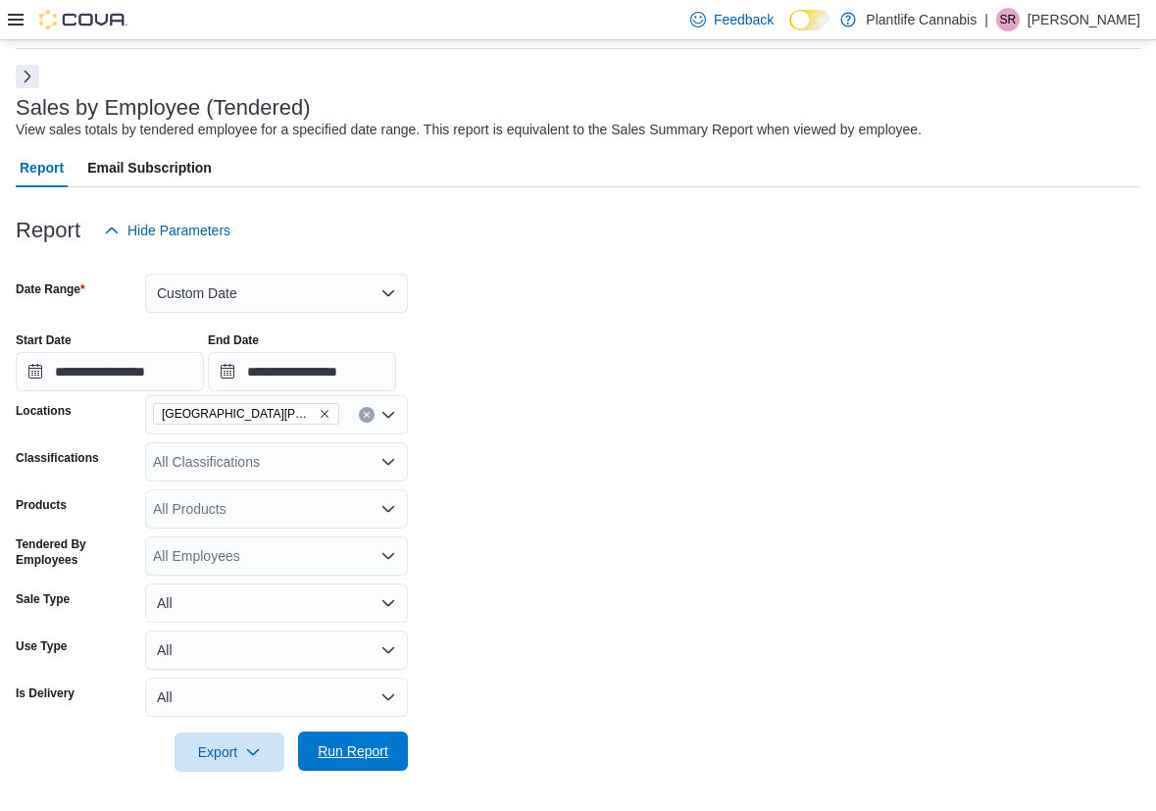
click at [337, 761] on span "Run Report" at bounding box center [353, 750] width 86 height 39
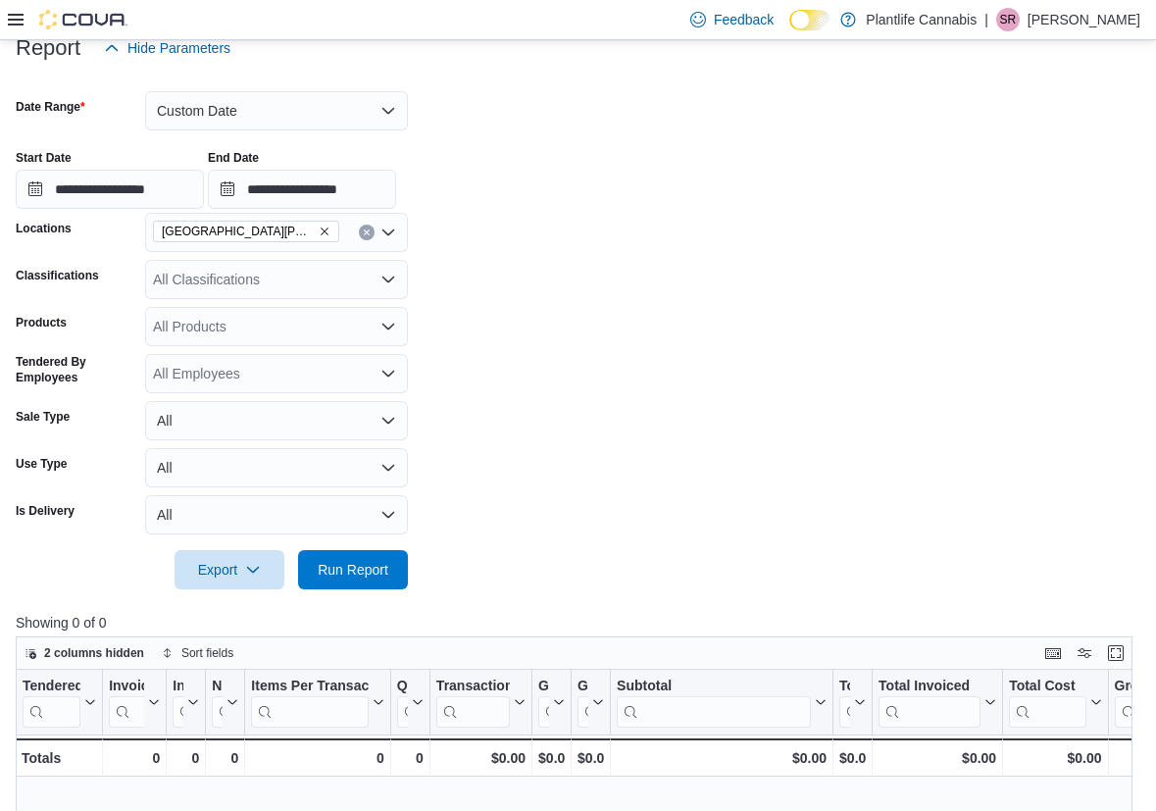
scroll to position [254, 0]
click at [377, 564] on span "Run Report" at bounding box center [353, 568] width 71 height 20
click at [356, 570] on span "Run Report" at bounding box center [353, 568] width 71 height 20
click at [345, 564] on span "Run Report" at bounding box center [353, 568] width 71 height 20
click at [356, 585] on span "Run Report" at bounding box center [353, 567] width 86 height 39
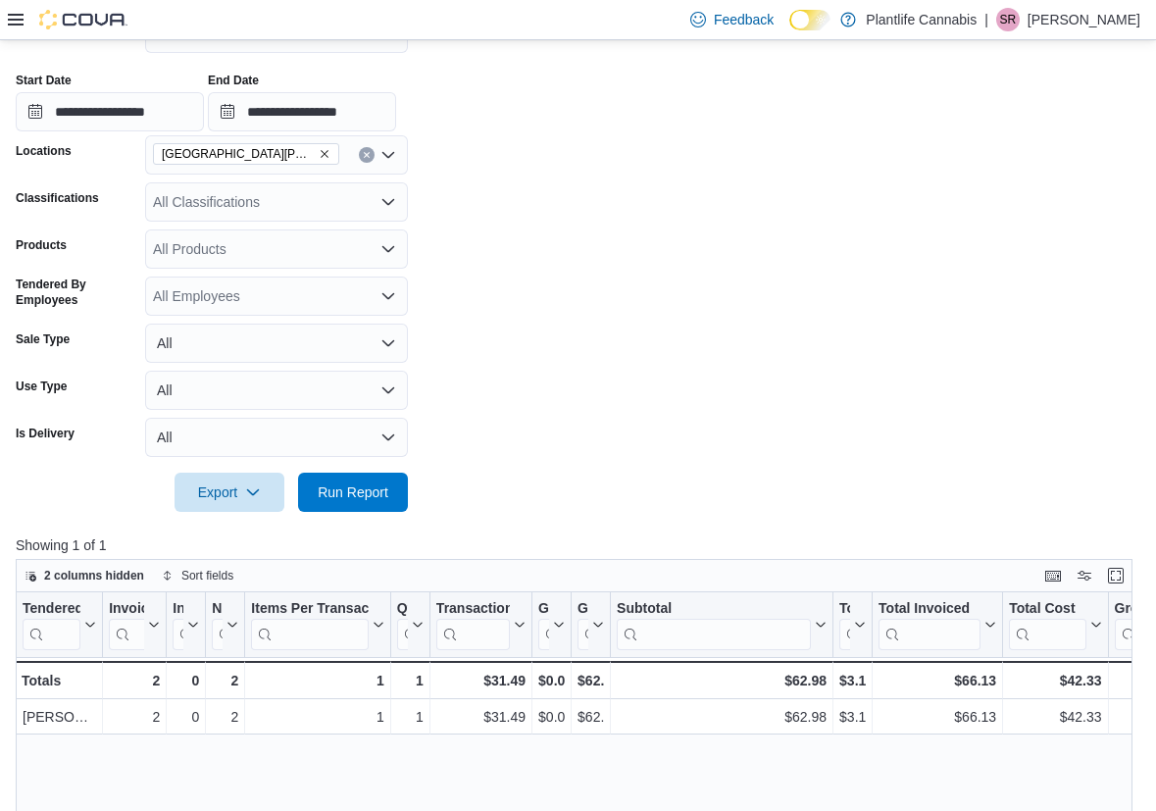
scroll to position [312, 0]
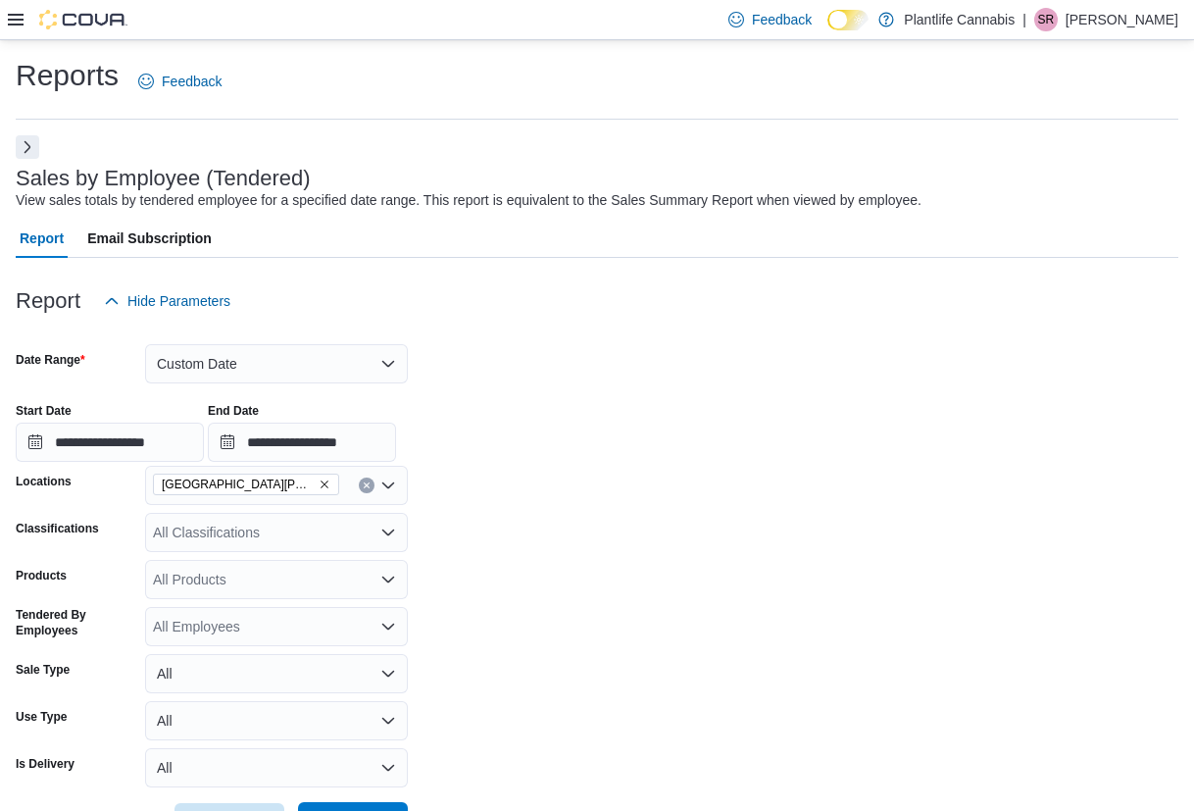
scroll to position [312, 0]
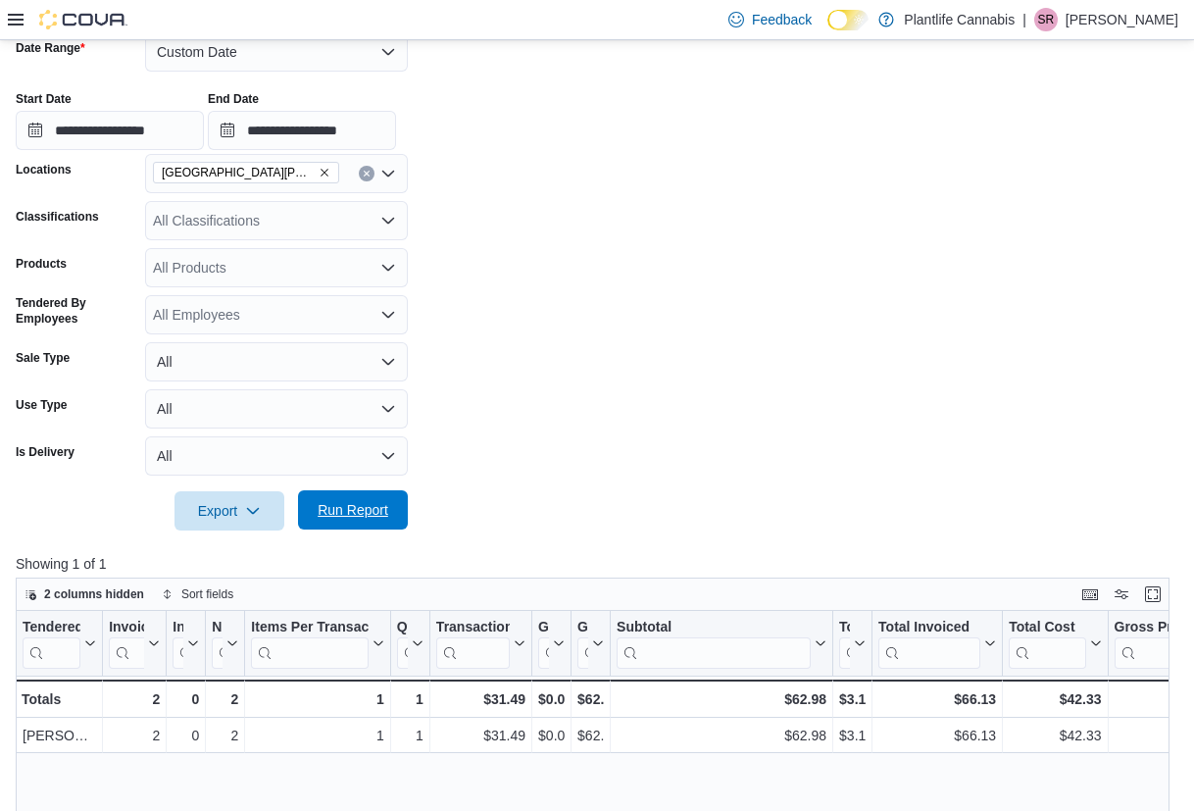
click at [321, 503] on span "Run Report" at bounding box center [353, 510] width 71 height 20
click at [368, 522] on span "Run Report" at bounding box center [353, 509] width 86 height 39
click at [383, 528] on span "Run Report" at bounding box center [353, 509] width 86 height 39
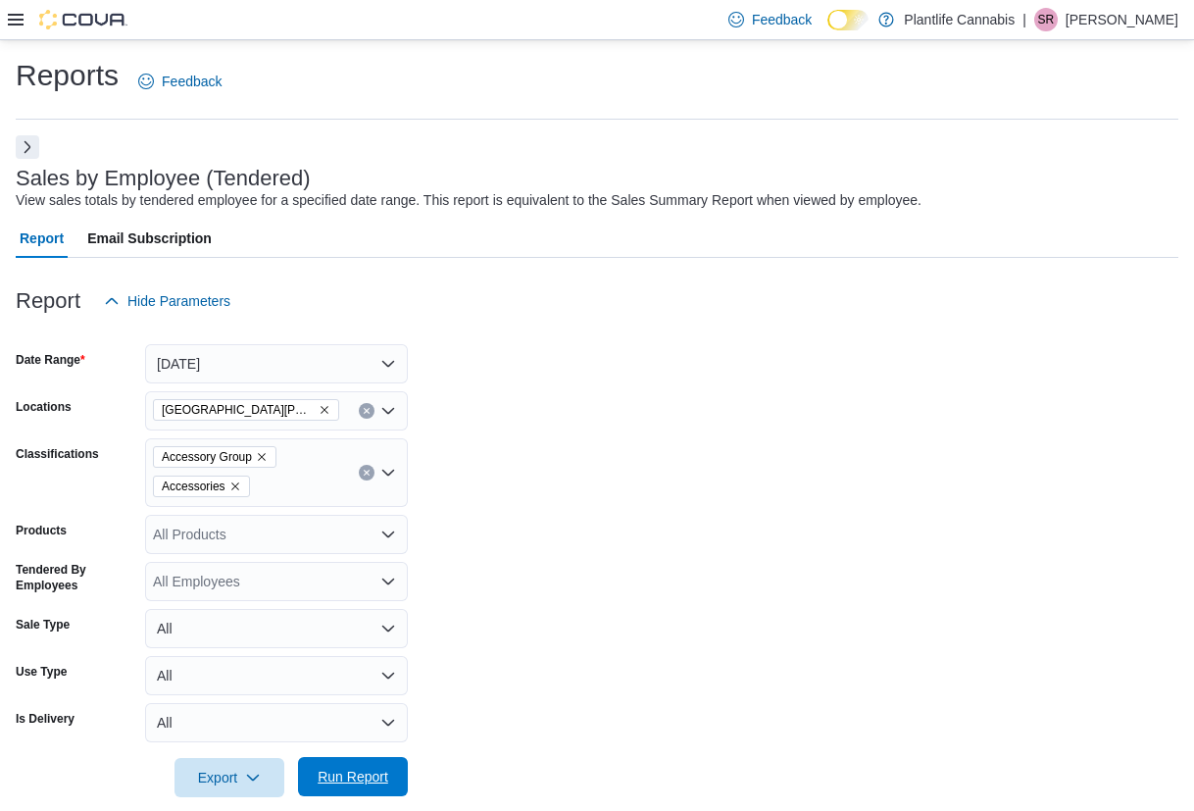
scroll to position [288, 0]
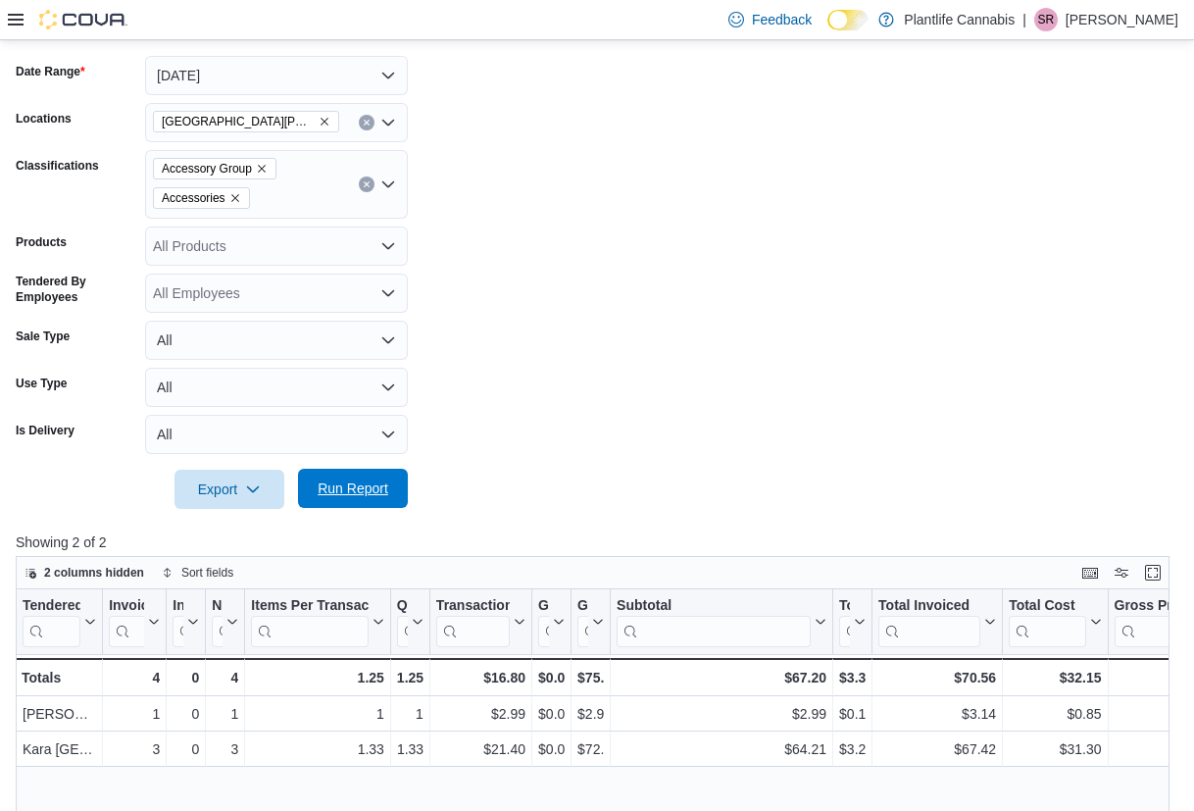
click at [400, 493] on button "Run Report" at bounding box center [353, 487] width 110 height 39
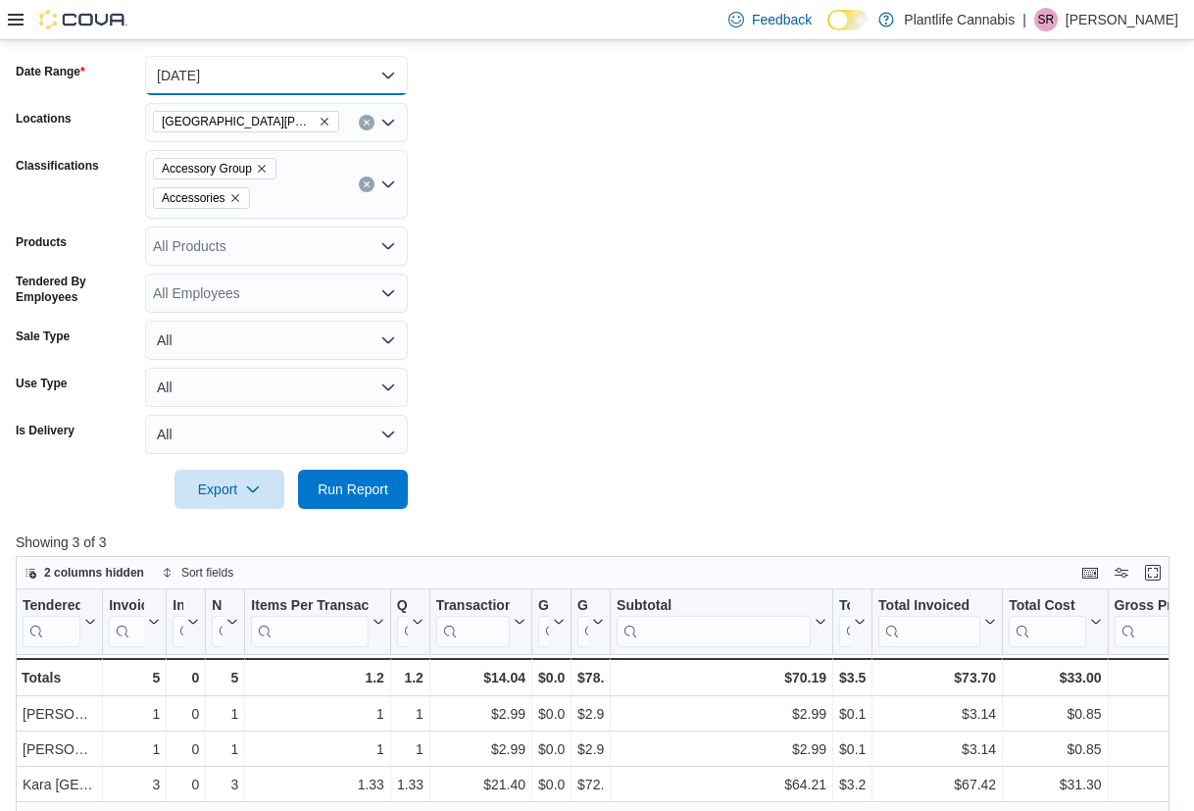
click at [252, 80] on button "[DATE]" at bounding box center [276, 75] width 263 height 39
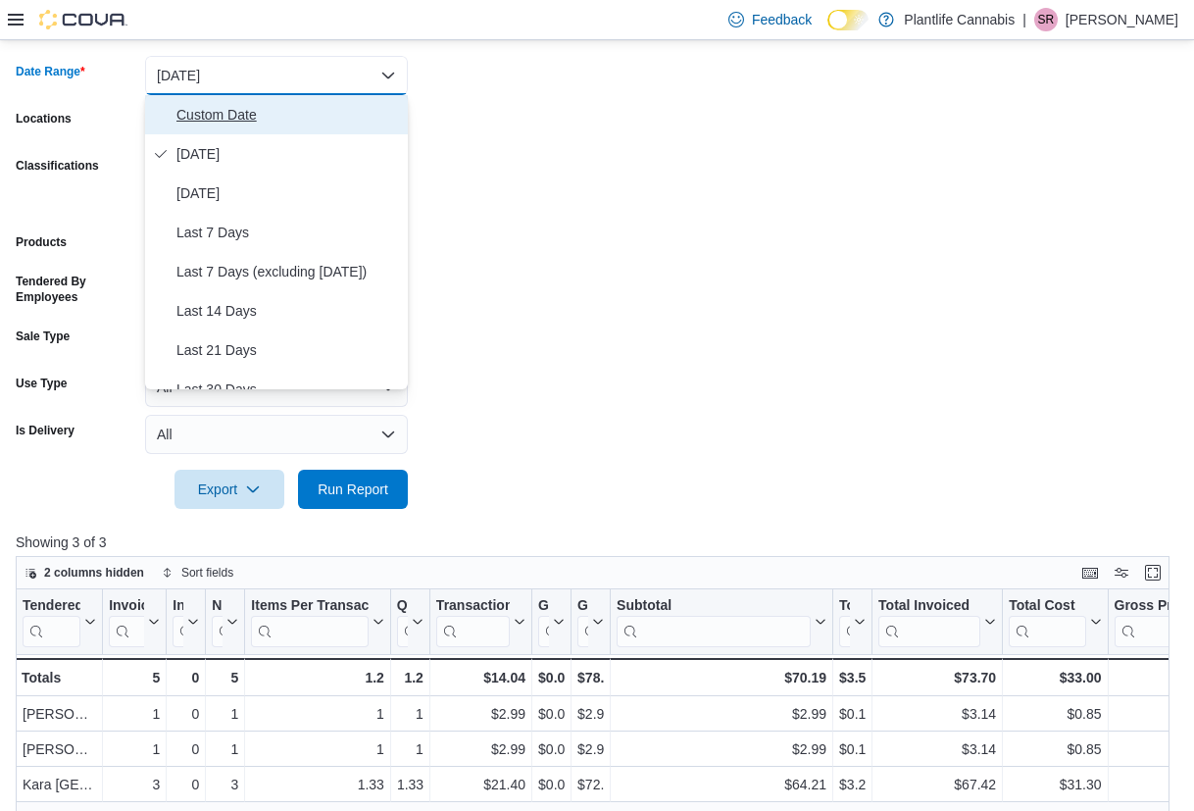
click at [243, 105] on span "Custom Date" at bounding box center [287, 115] width 223 height 24
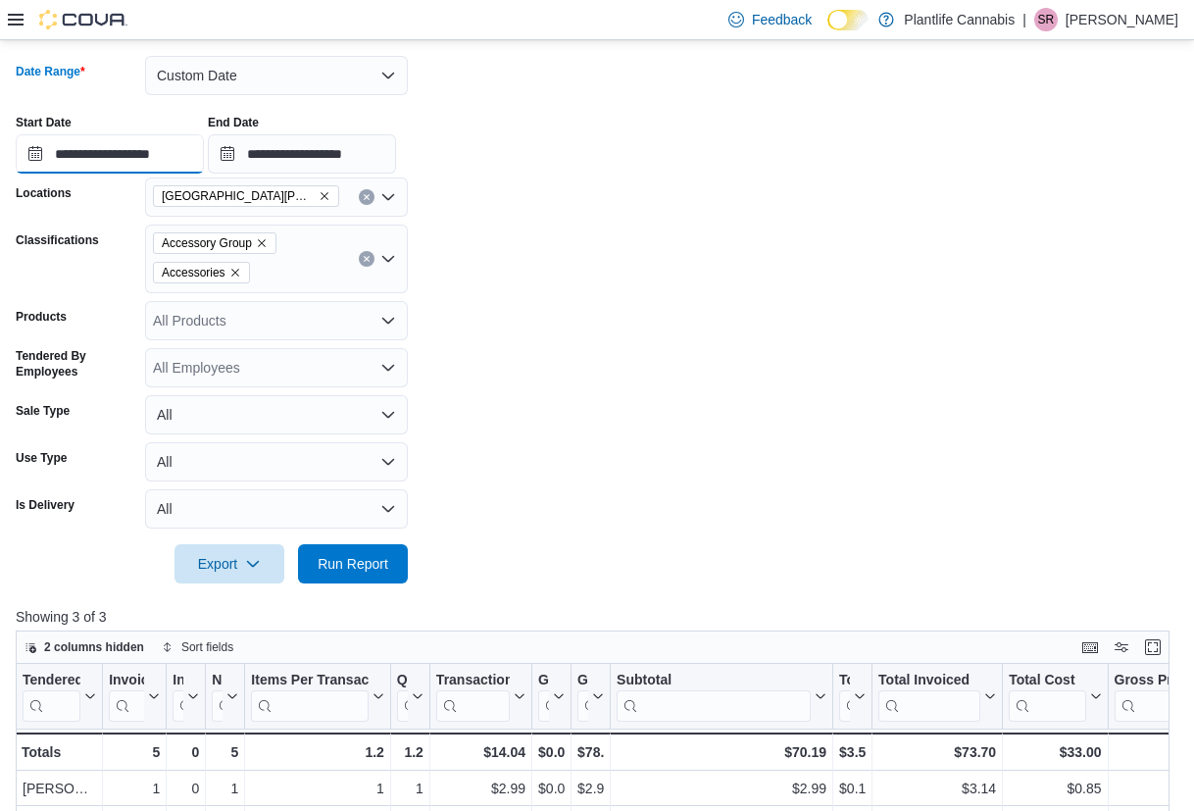
click at [204, 161] on input "**********" at bounding box center [110, 153] width 188 height 39
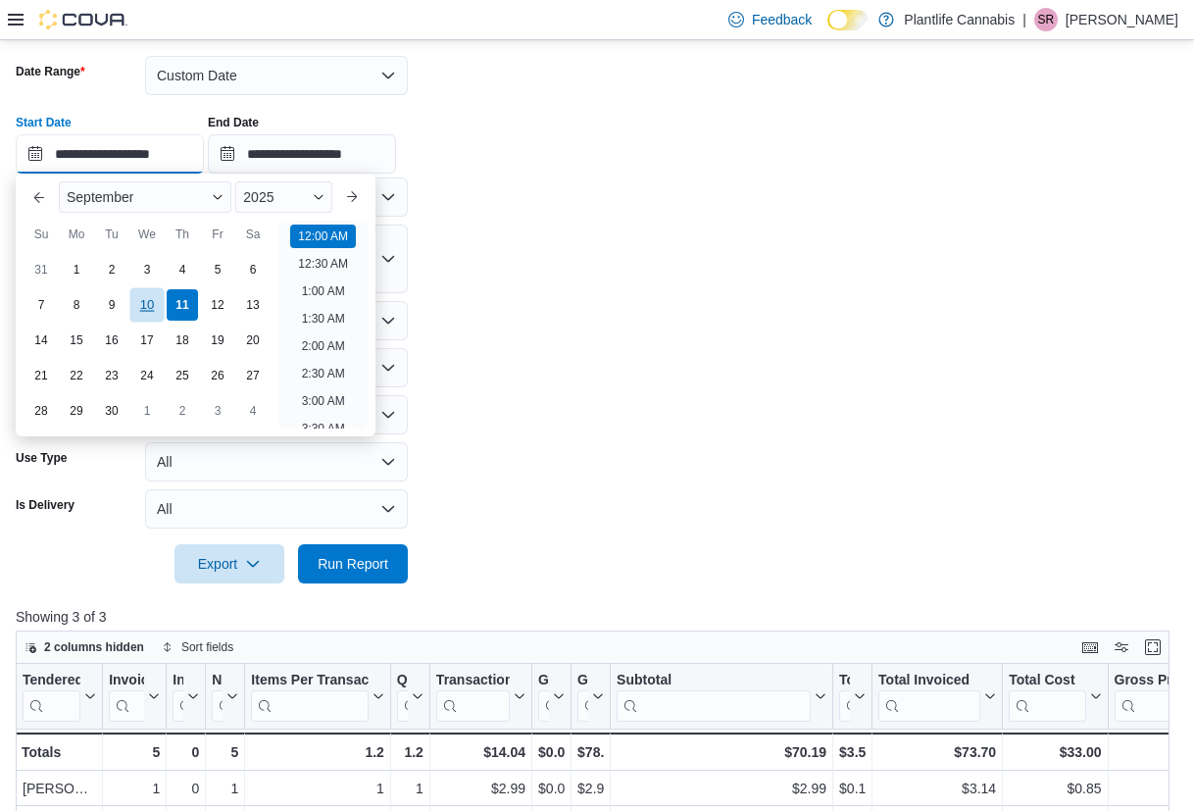
scroll to position [61, 0]
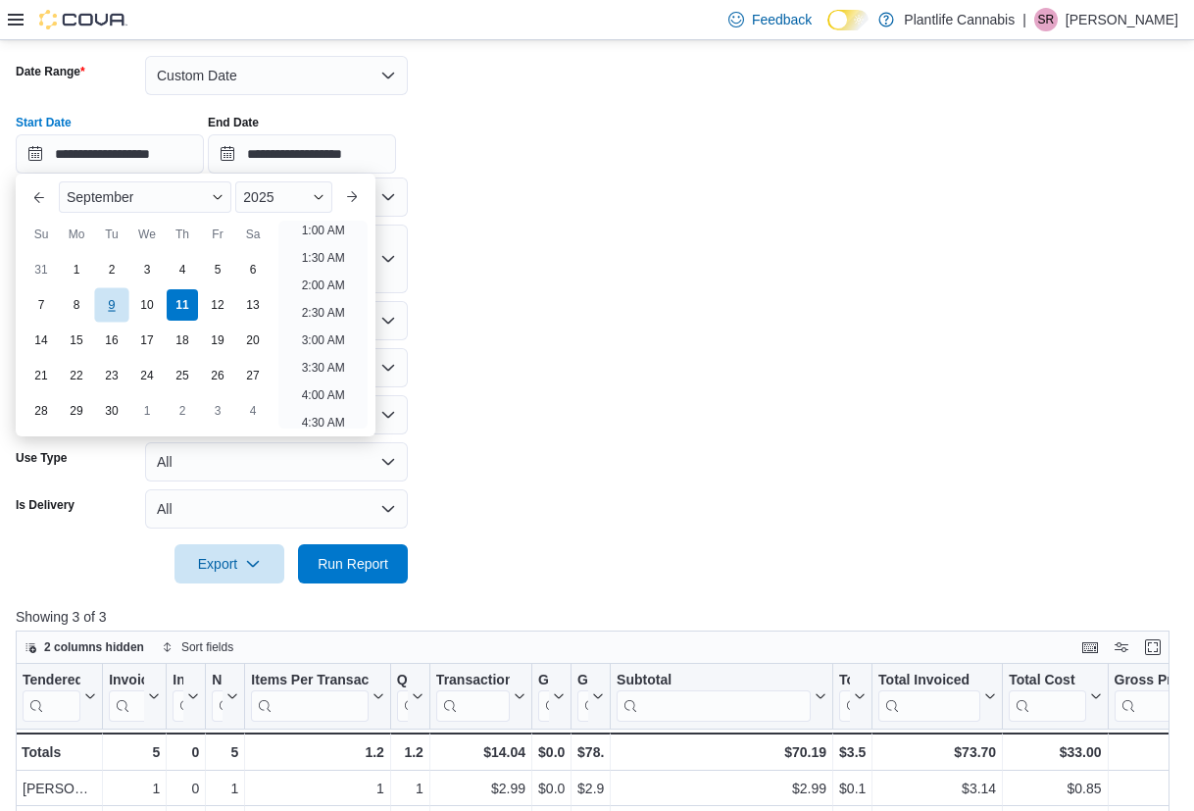
click at [121, 307] on div "9" at bounding box center [111, 305] width 34 height 34
type input "**********"
click at [357, 565] on span "Run Report" at bounding box center [353, 563] width 71 height 20
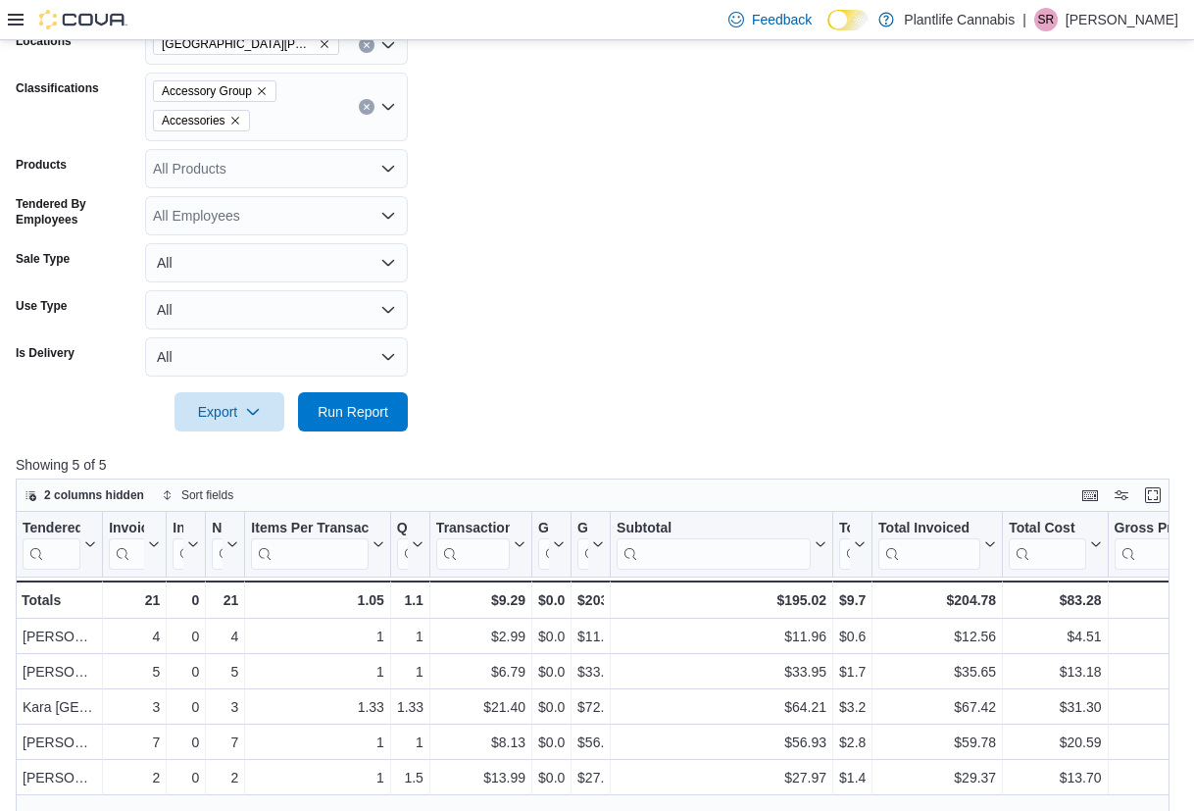
scroll to position [320, 0]
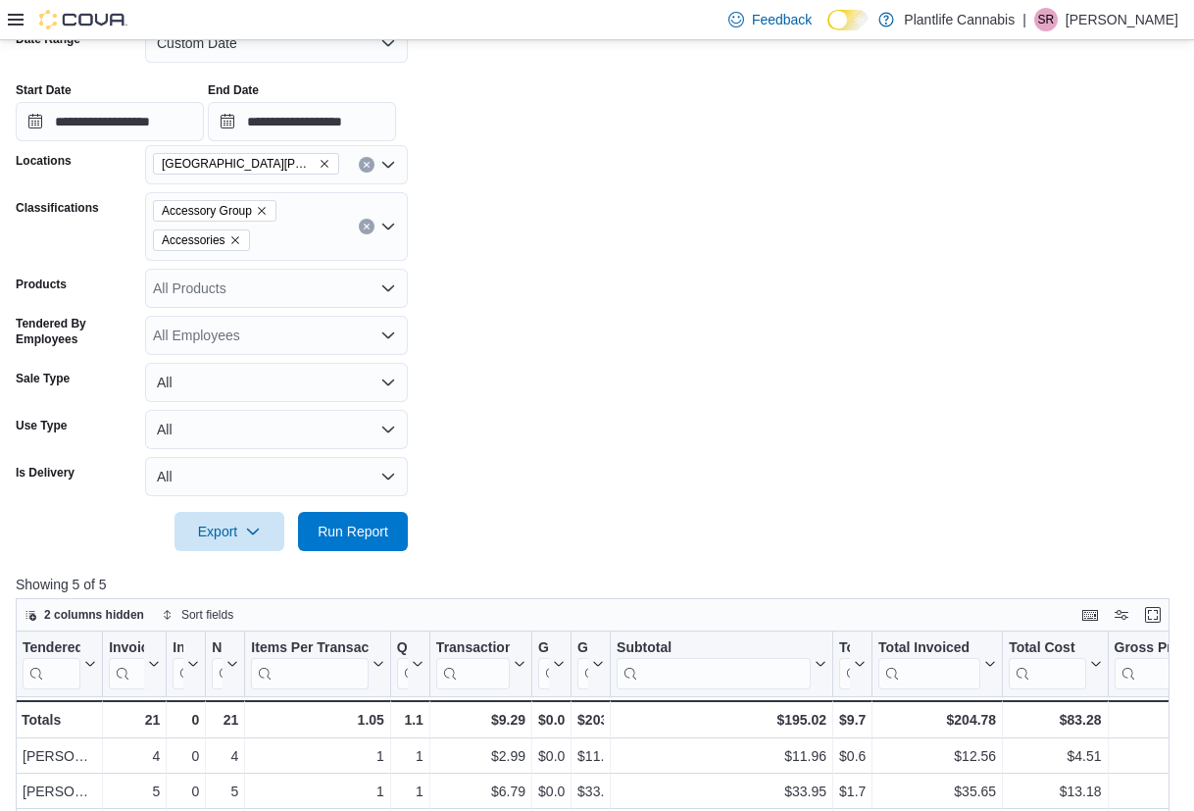
click at [248, 63] on div at bounding box center [597, 65] width 1162 height 4
click at [248, 51] on button "Custom Date" at bounding box center [276, 43] width 263 height 39
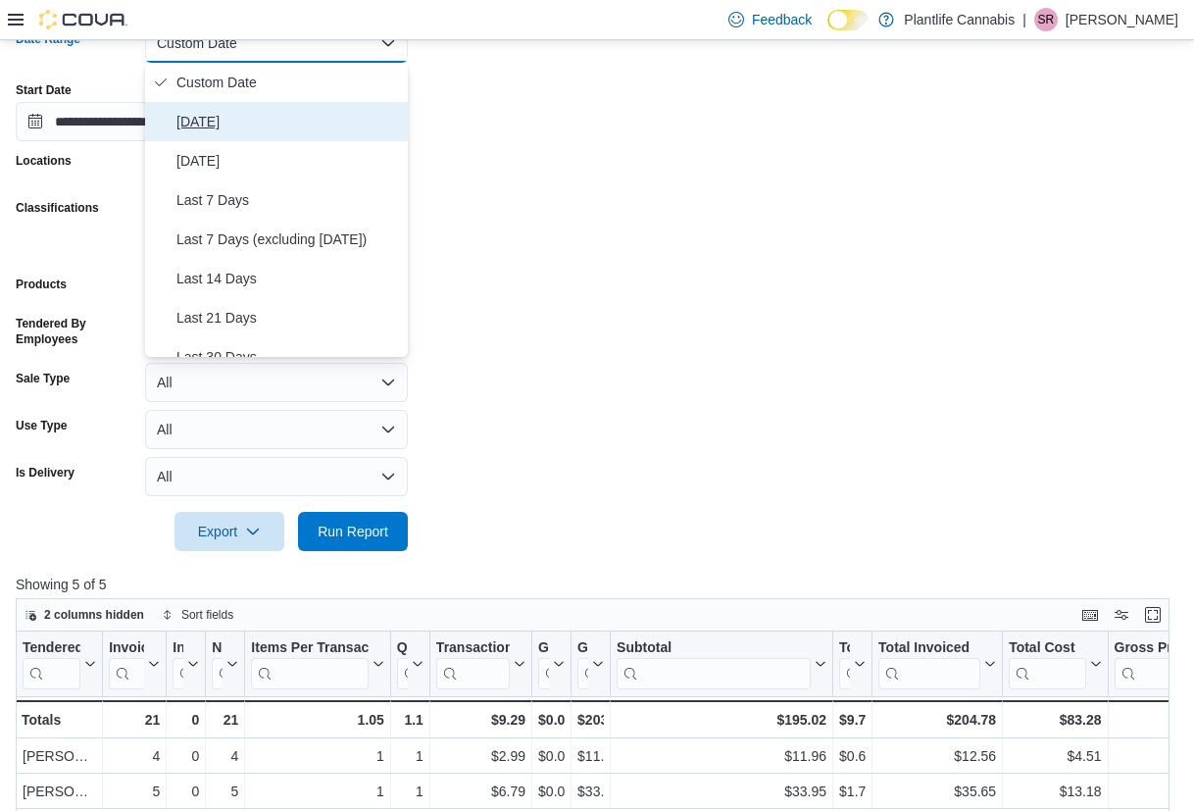
click at [190, 121] on span "[DATE]" at bounding box center [287, 122] width 223 height 24
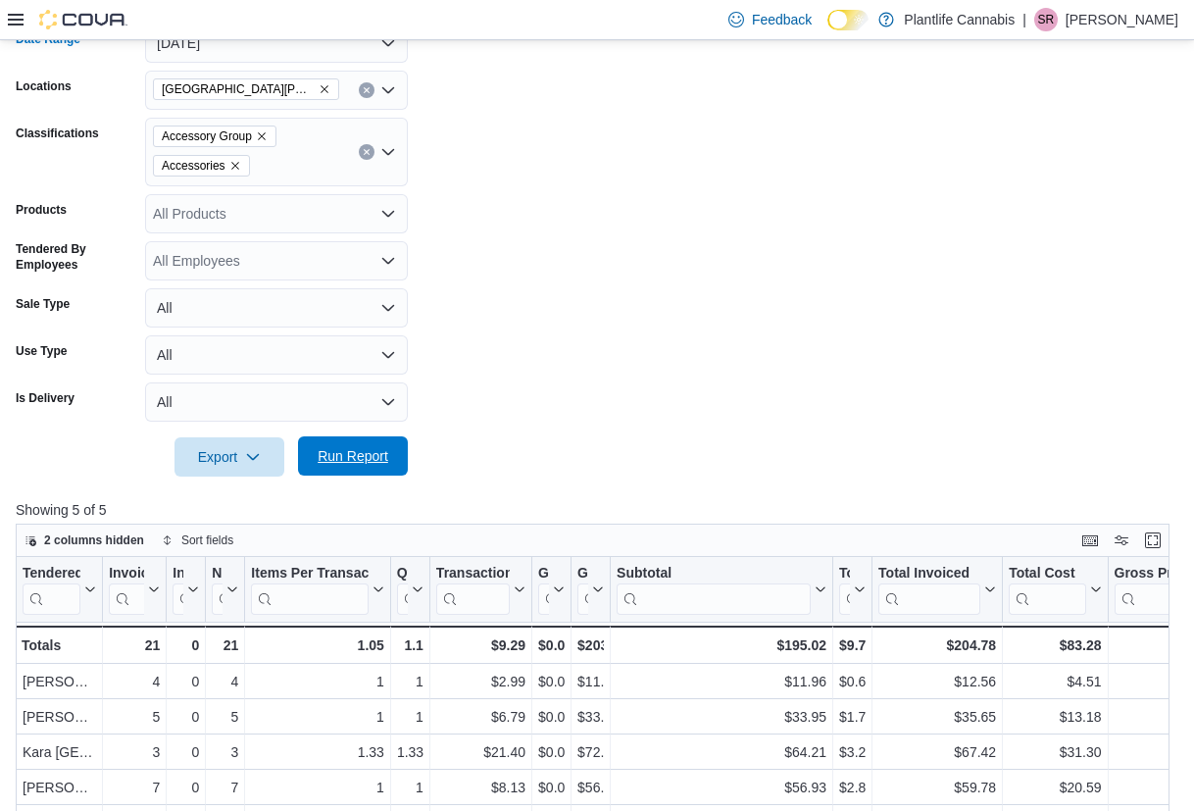
click at [365, 454] on span "Run Report" at bounding box center [353, 456] width 71 height 20
click at [335, 465] on span "Run Report" at bounding box center [353, 456] width 71 height 20
